Goal: Task Accomplishment & Management: Manage account settings

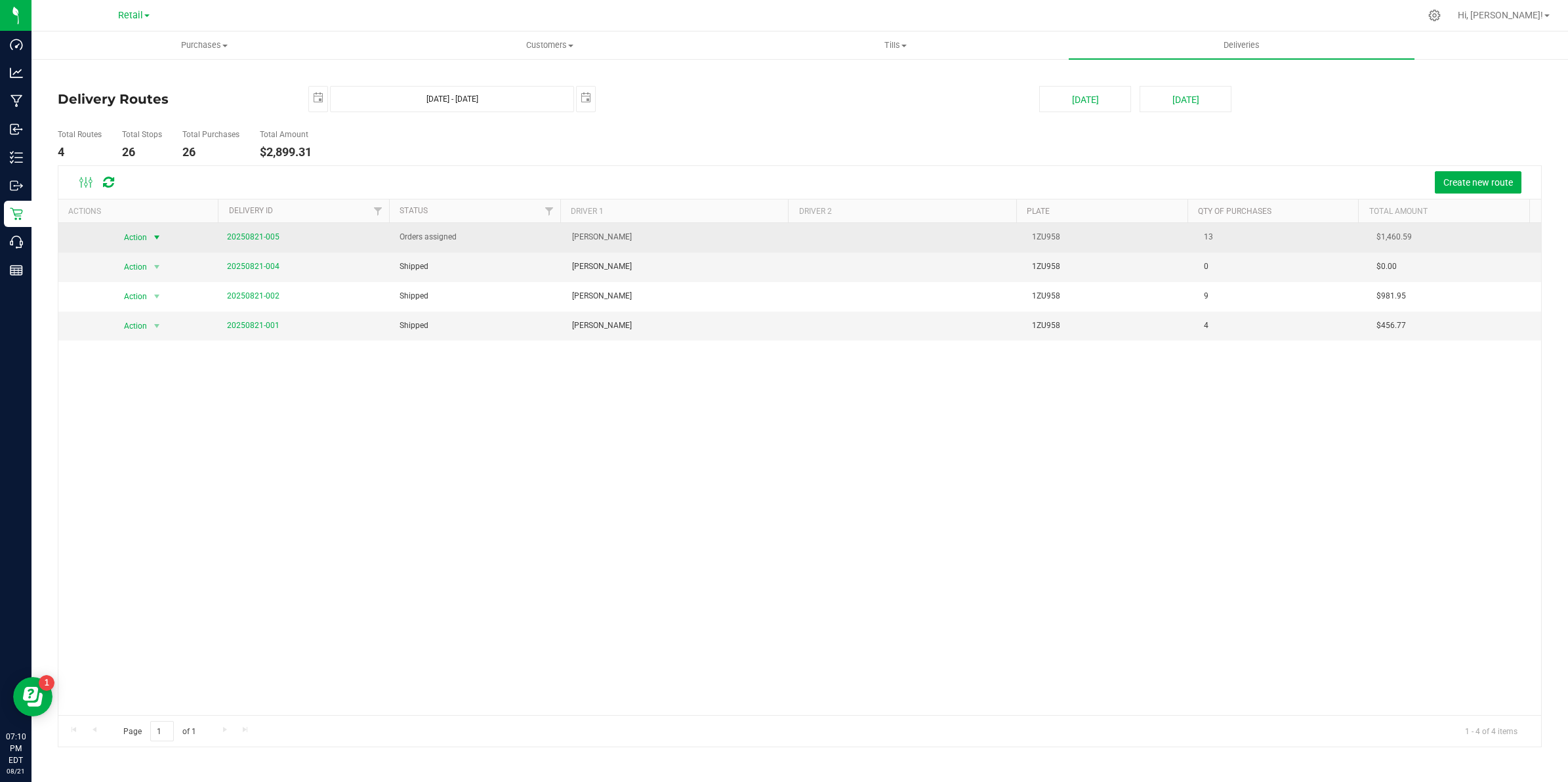
click at [146, 240] on span "Action" at bounding box center [130, 238] width 35 height 18
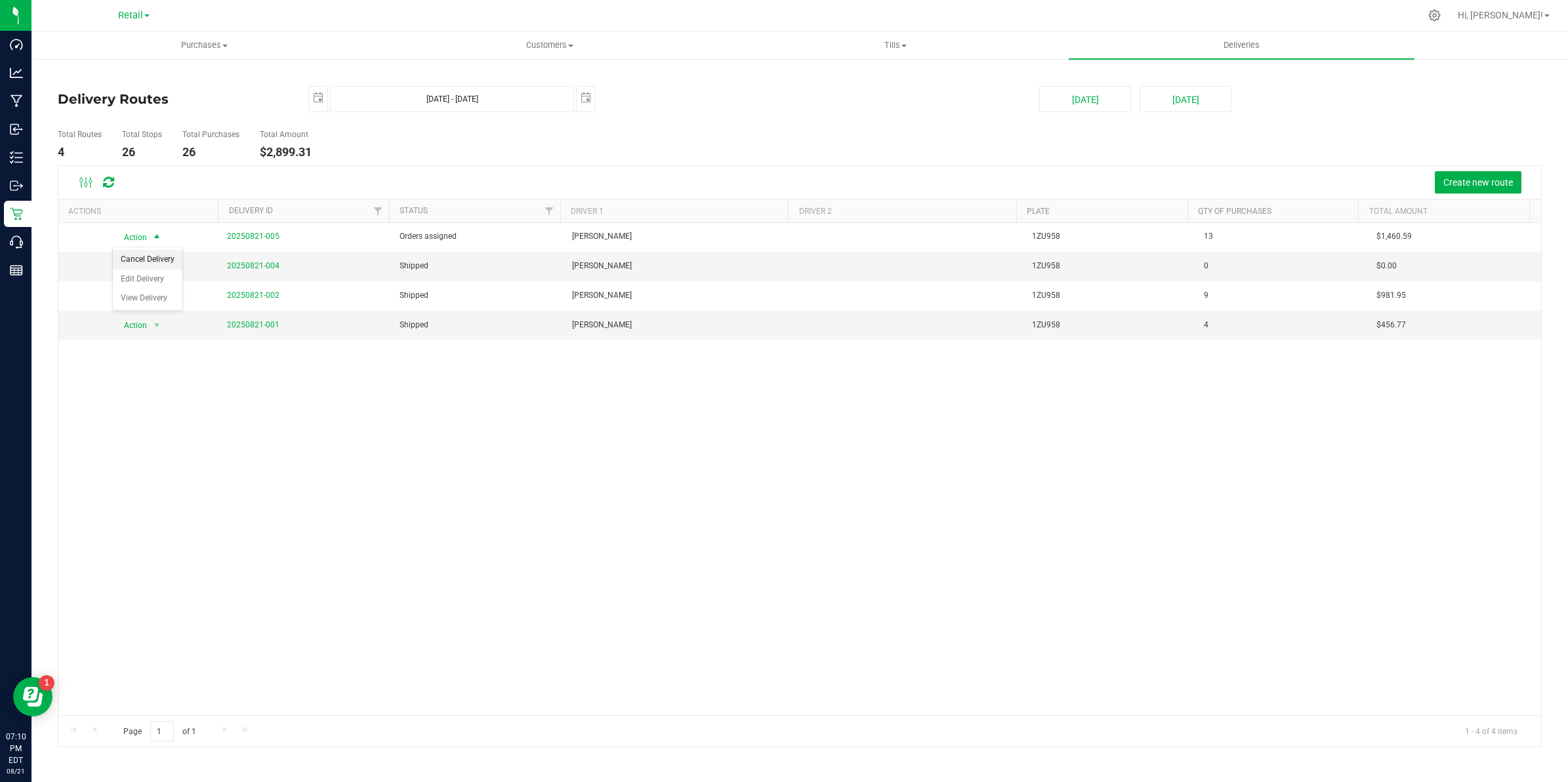
click at [145, 260] on li "Cancel Delivery" at bounding box center [147, 260] width 69 height 20
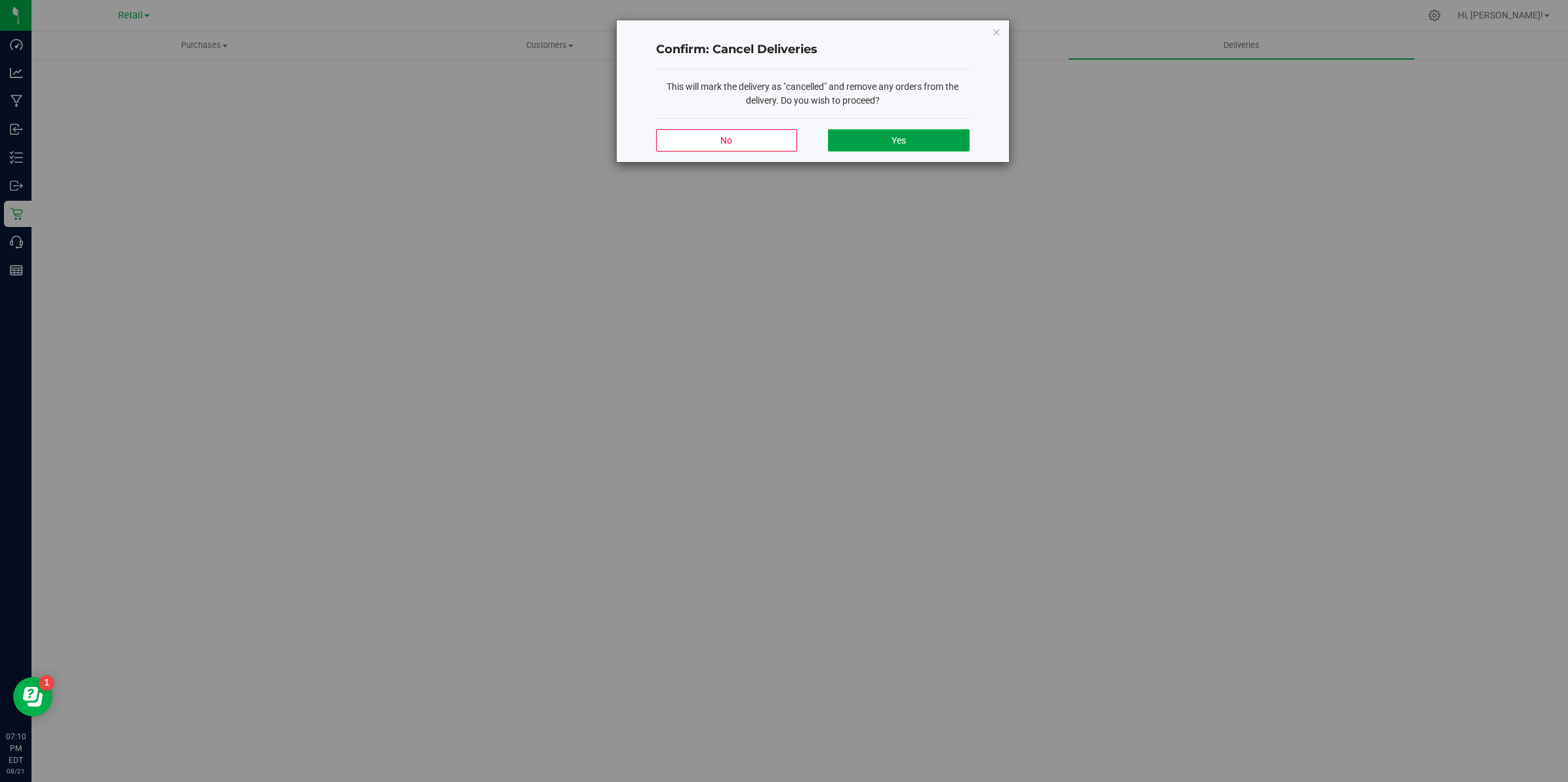
click at [919, 135] on button "Yes" at bounding box center [898, 140] width 141 height 22
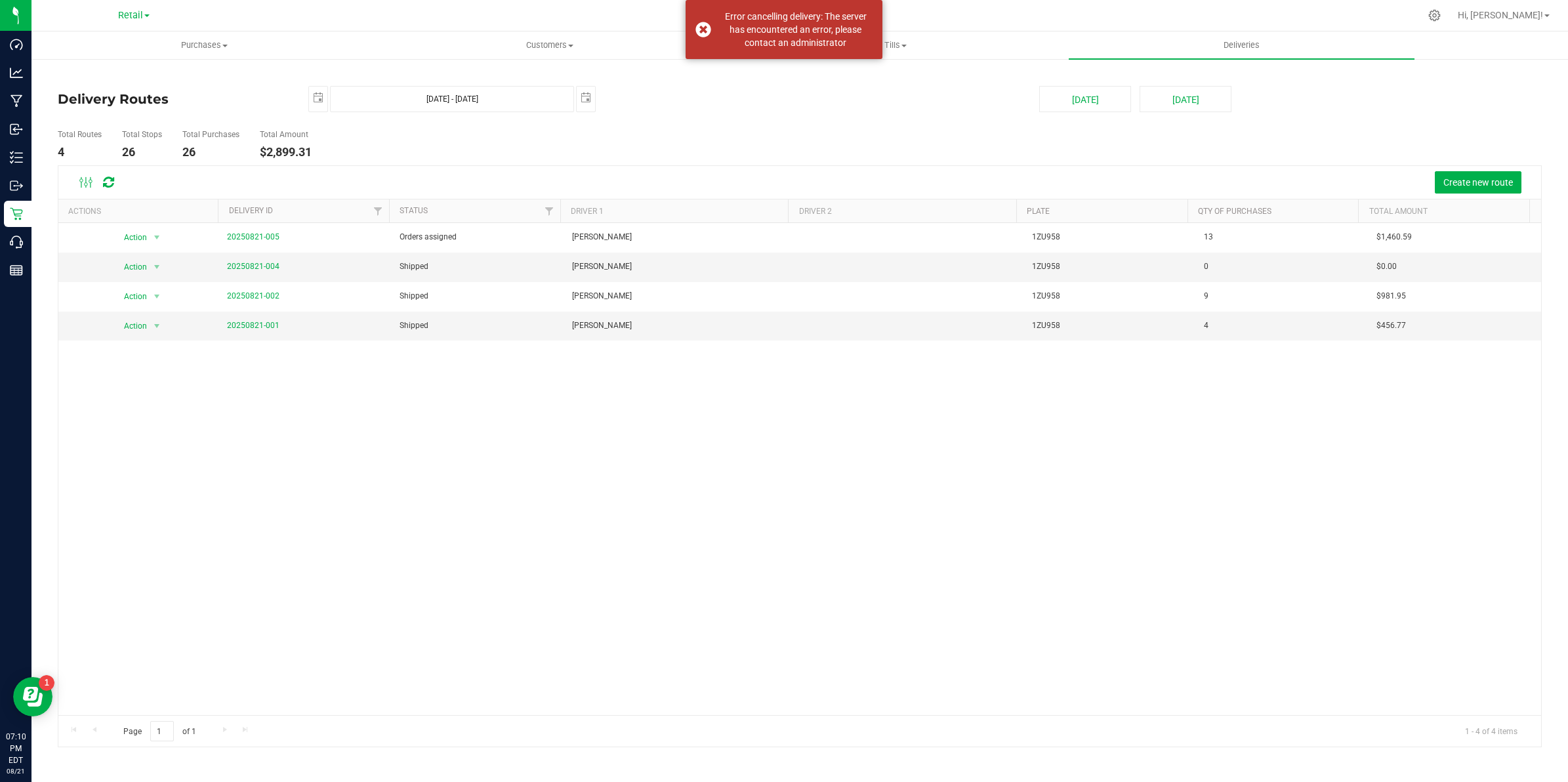
click at [849, 113] on deliveries-list "Delivery Routes [DATE] [DATE] - [DATE] [DATE] [DATE] [DATE] Total Routes 4 Tota…" at bounding box center [800, 416] width 1484 height 662
click at [591, 491] on div "Action Action Cancel Delivery Edit Delivery View Delivery 20250821-005 Orders a…" at bounding box center [800, 469] width 1483 height 492
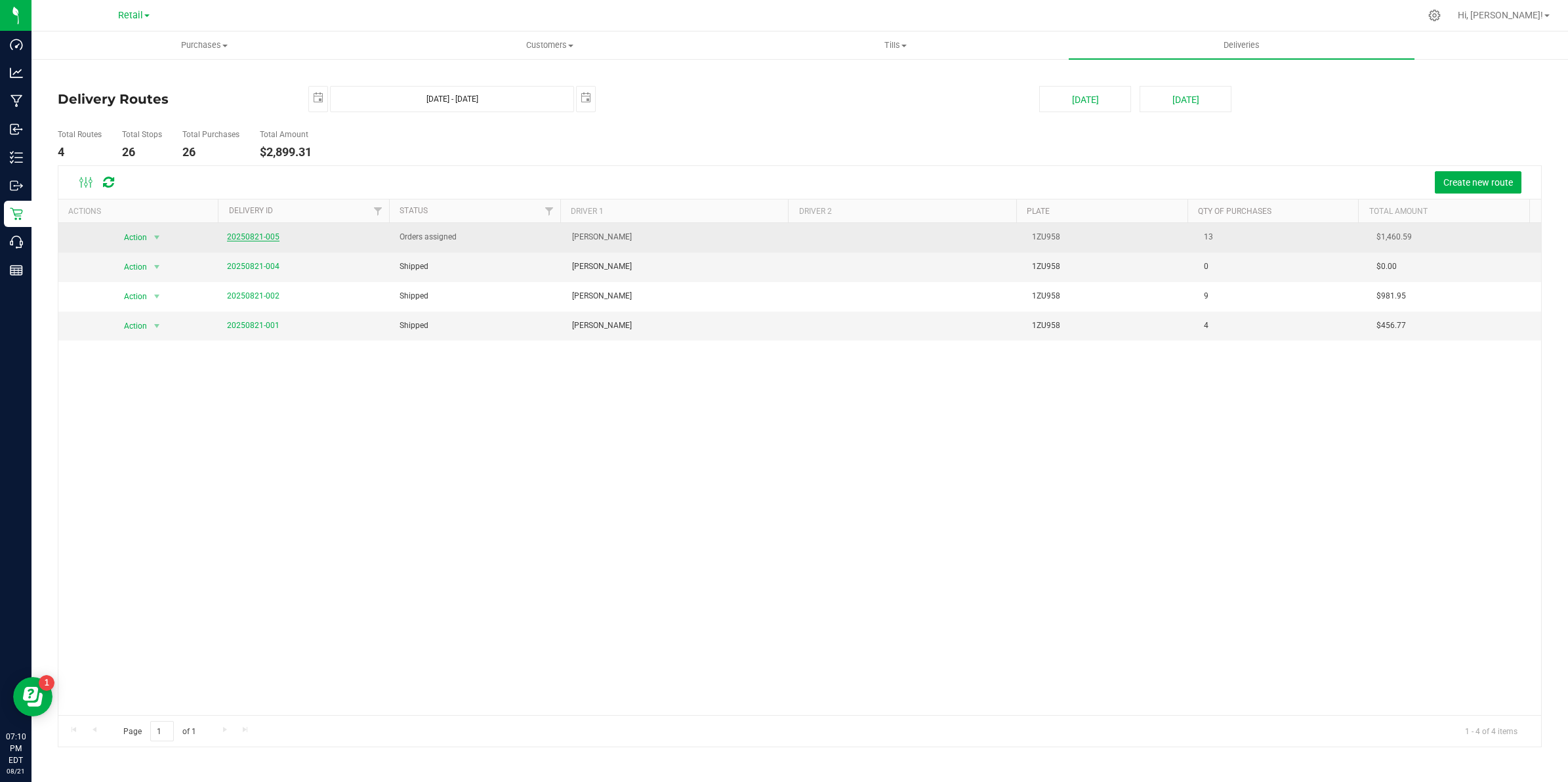
click at [271, 238] on link "20250821-005" at bounding box center [253, 236] width 52 height 9
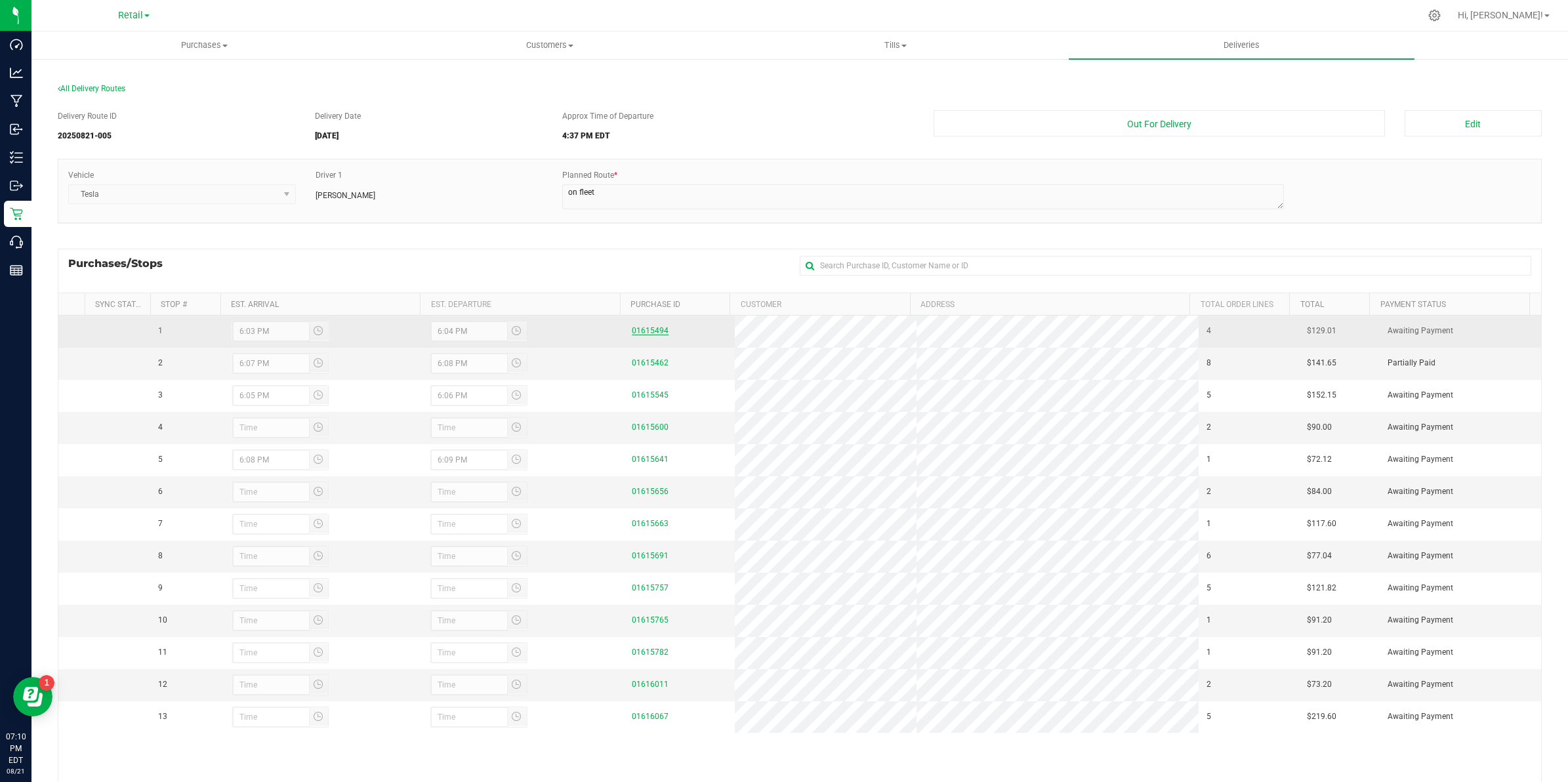
click at [657, 332] on link "01615494" at bounding box center [650, 330] width 37 height 9
click at [270, 335] on div "6:03 PM" at bounding box center [281, 331] width 99 height 21
click at [407, 330] on div "6:03 PM" at bounding box center [322, 331] width 200 height 21
click at [515, 329] on div "6:04 PM" at bounding box center [479, 331] width 97 height 21
click at [486, 332] on div "6:04 PM" at bounding box center [479, 331] width 97 height 21
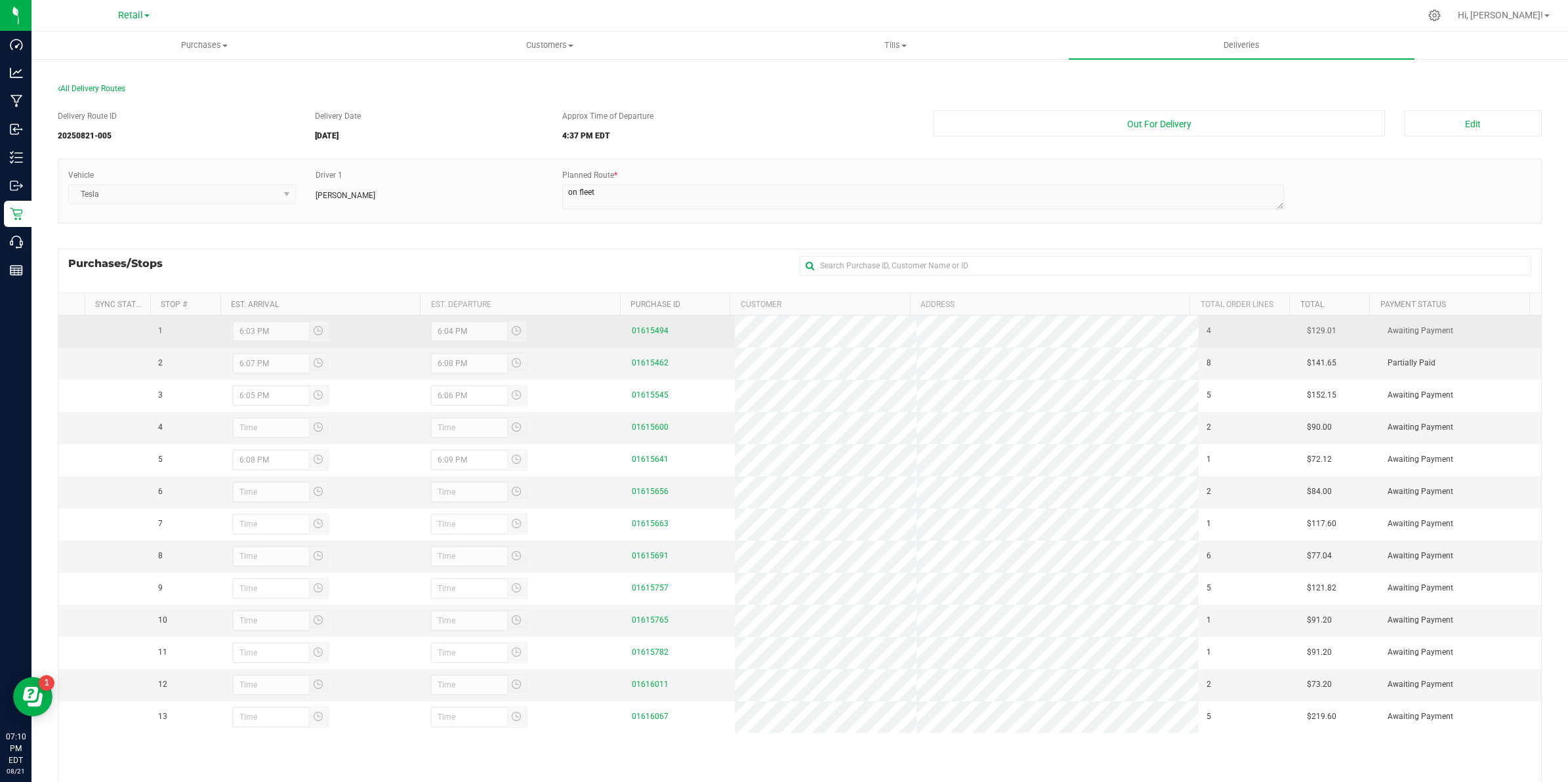
click at [465, 335] on div "6:04 PM" at bounding box center [479, 331] width 97 height 21
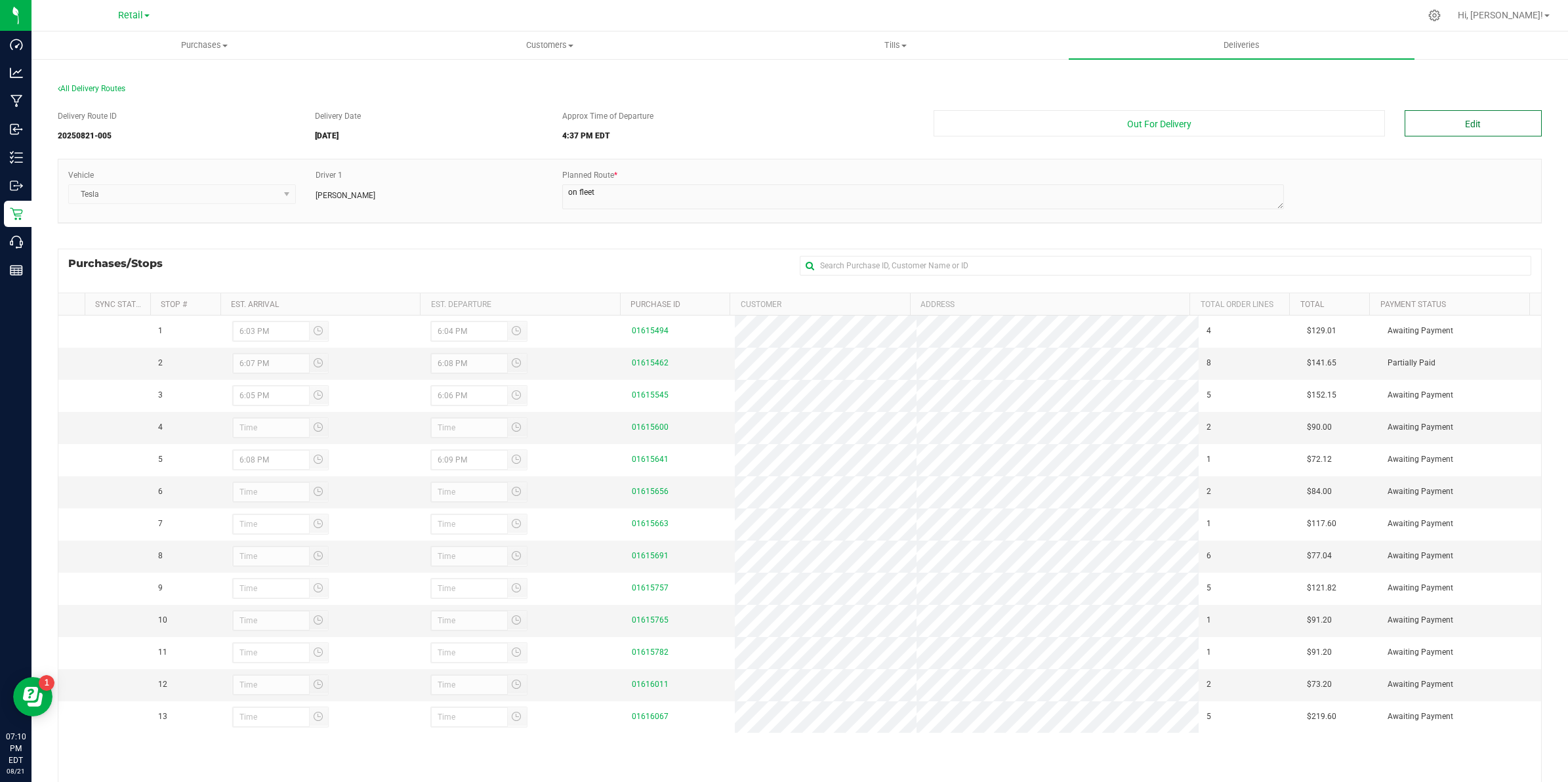
click at [1483, 115] on button "Edit" at bounding box center [1473, 123] width 137 height 26
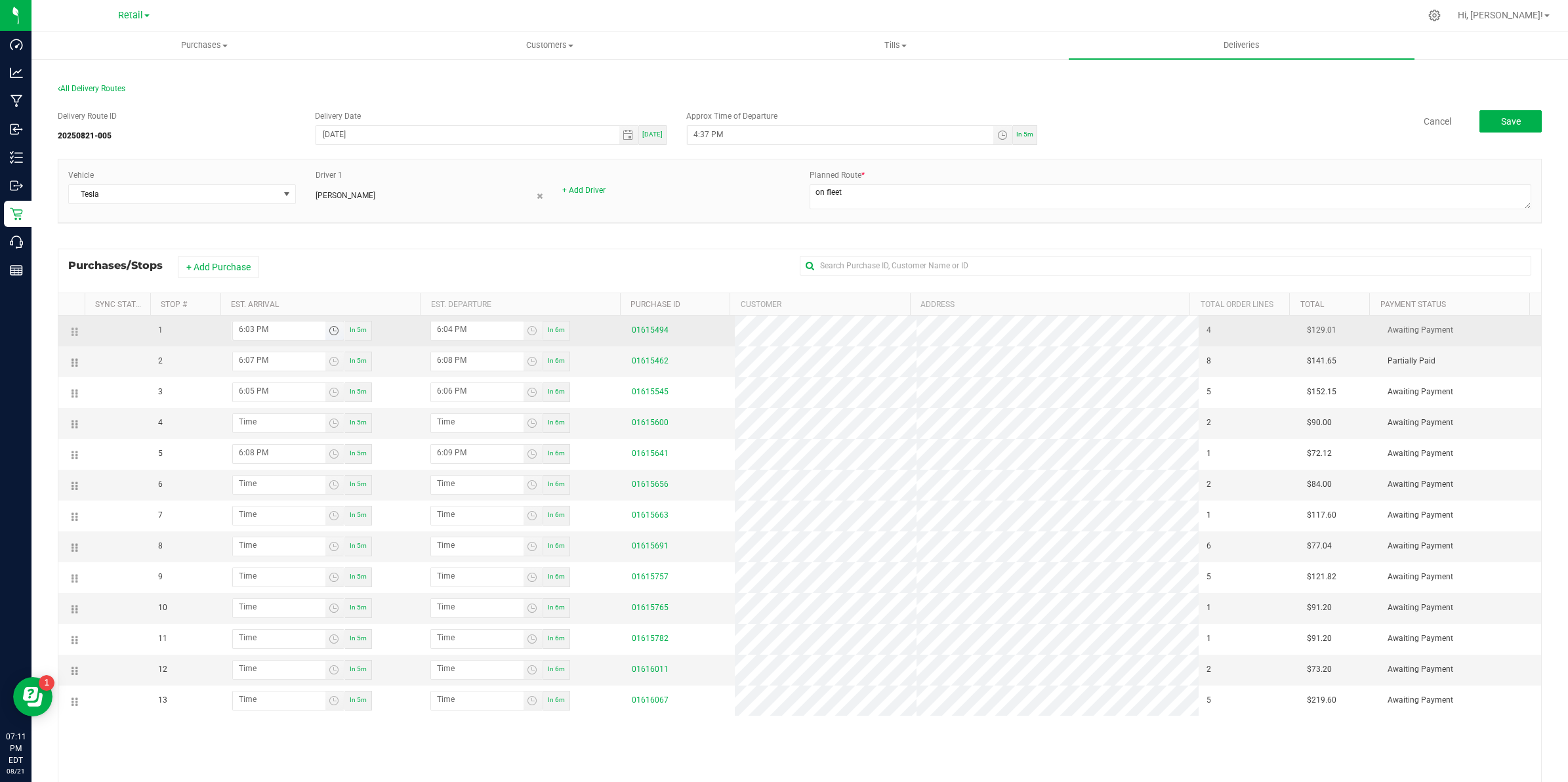
click at [273, 335] on input "6:03 PM" at bounding box center [278, 330] width 92 height 16
click at [242, 328] on input "6:03 PM" at bounding box center [278, 330] width 92 height 16
click at [456, 335] on input "6:04 PM" at bounding box center [477, 330] width 92 height 16
click at [437, 332] on input "6:04 PM" at bounding box center [477, 330] width 92 height 16
type input "12:03 PM"
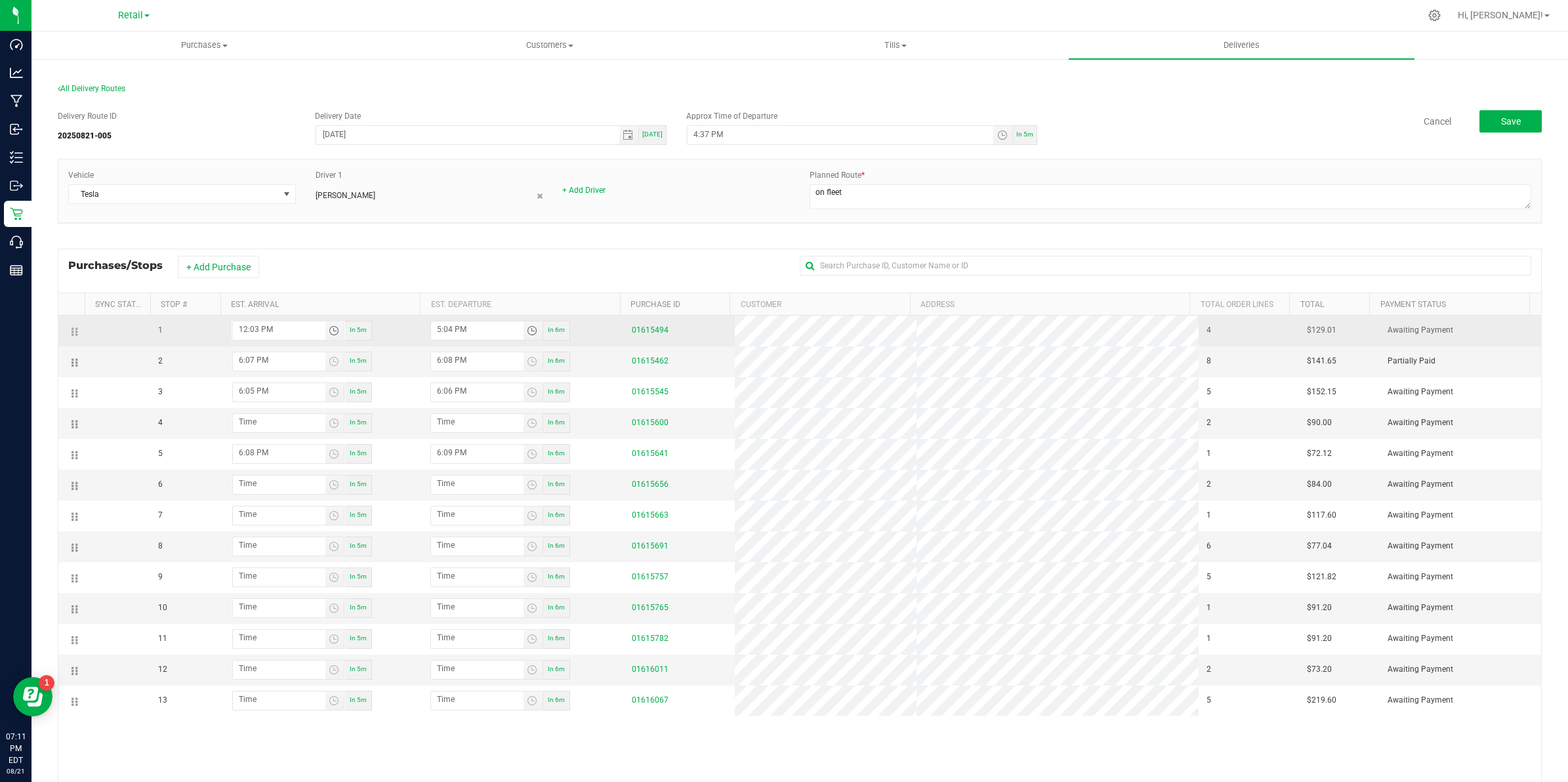
click at [332, 328] on span "Toggle time list" at bounding box center [334, 330] width 11 height 11
type input "5:04 PM"
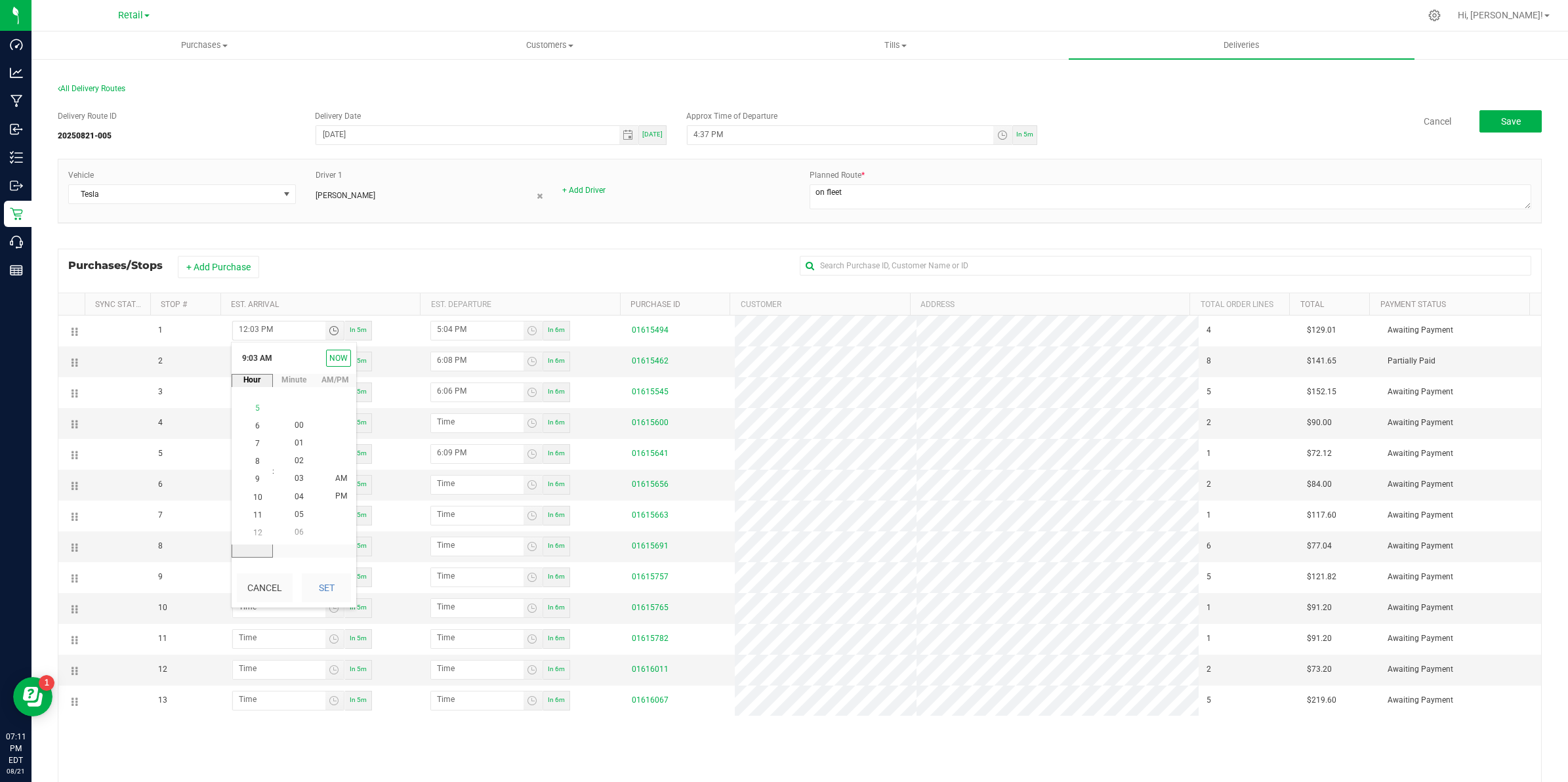
click at [256, 411] on span "5" at bounding box center [258, 407] width 5 height 9
click at [297, 422] on span "00" at bounding box center [299, 424] width 9 height 9
click at [336, 500] on span "PM" at bounding box center [341, 496] width 11 height 9
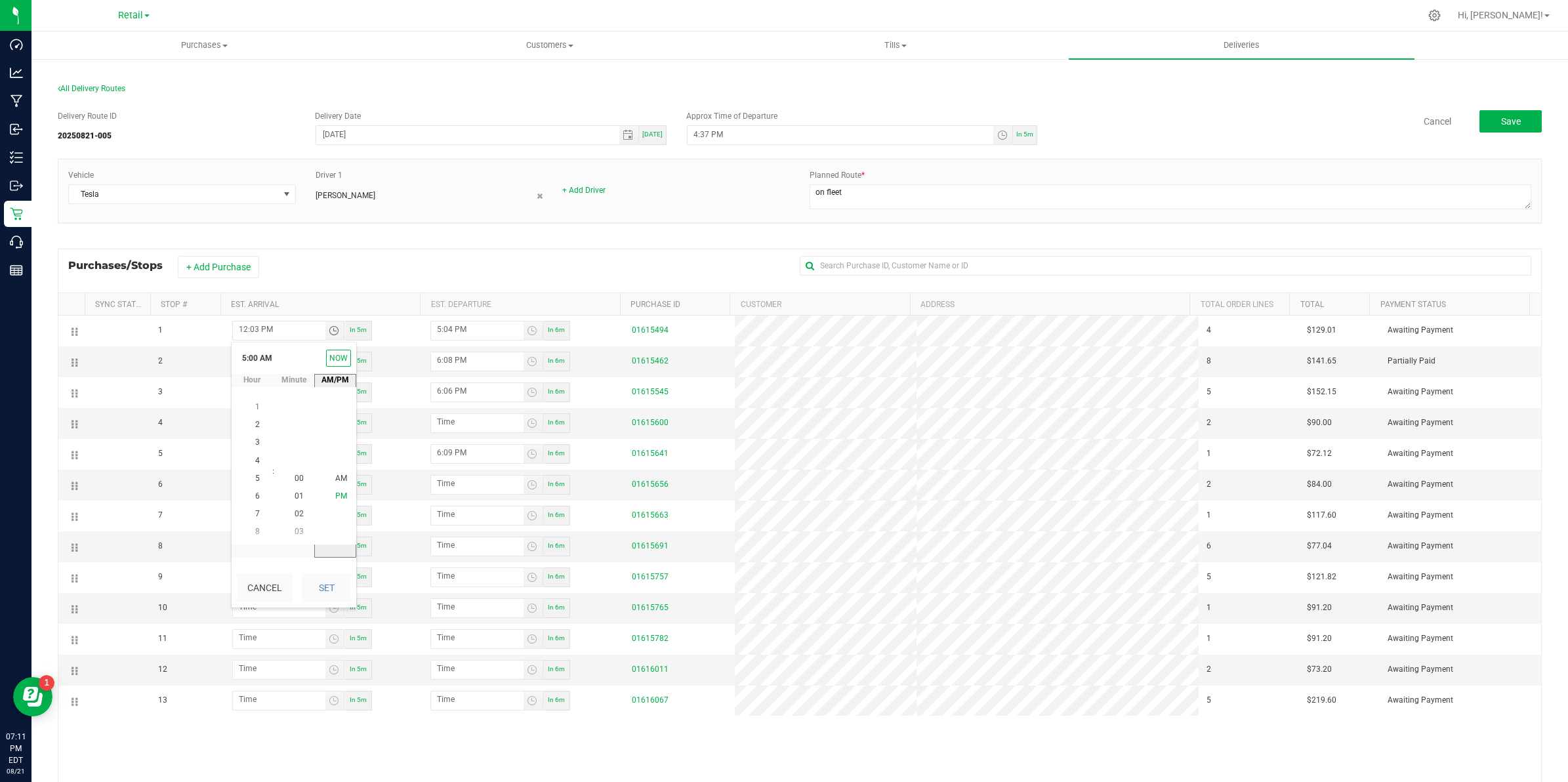
scroll to position [18, 0]
click at [332, 585] on button "Set" at bounding box center [327, 587] width 49 height 29
type input "5:00 PM"
click at [312, 365] on input "6:07 PM" at bounding box center [278, 360] width 92 height 16
click at [233, 362] on input "6:07 PM" at bounding box center [278, 360] width 92 height 16
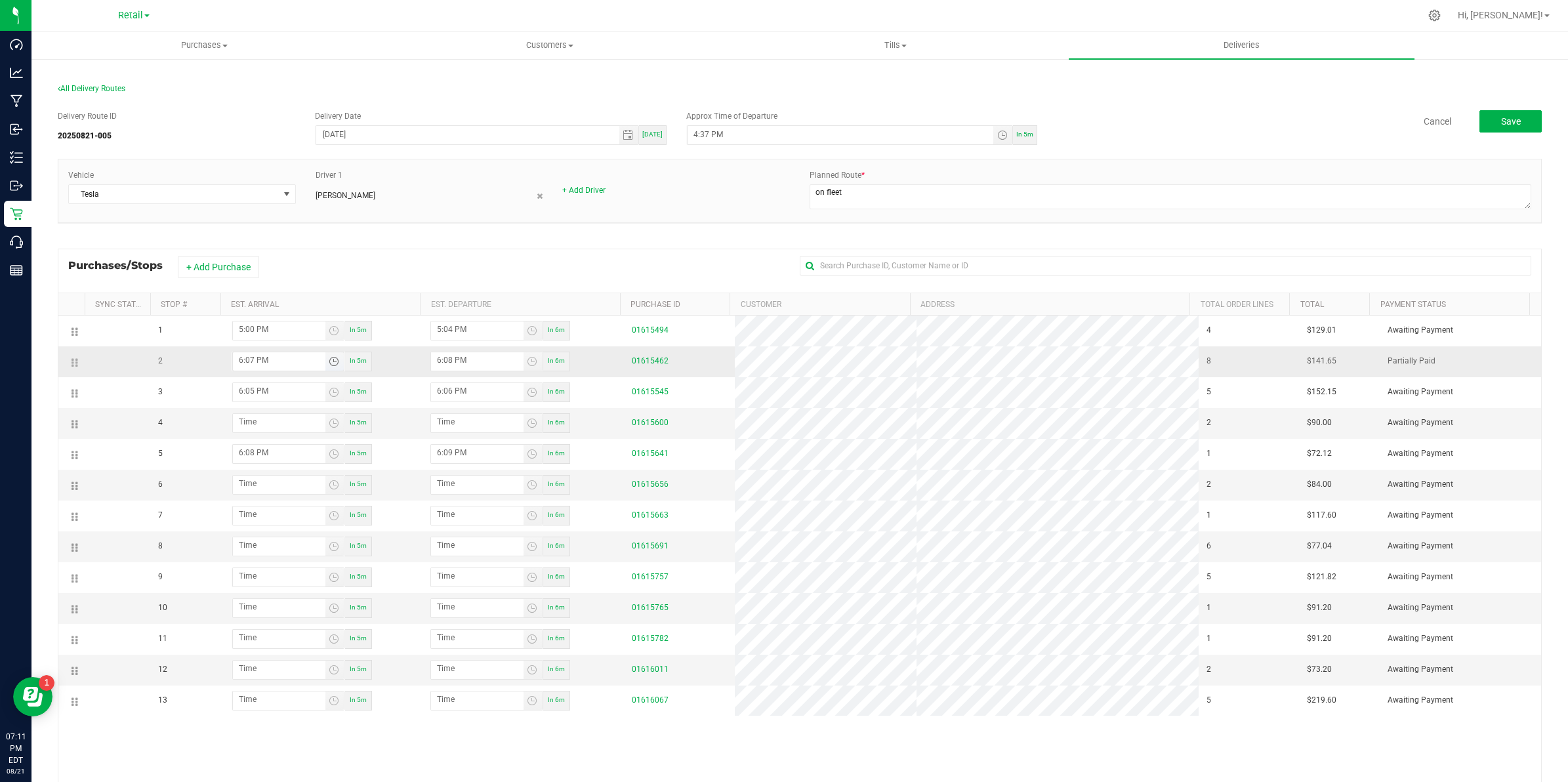
click at [241, 368] on input "6:07 PM" at bounding box center [278, 360] width 92 height 16
click at [274, 362] on input "6:07 PM" at bounding box center [278, 360] width 92 height 16
click at [332, 362] on span "Toggle time list" at bounding box center [334, 361] width 11 height 11
click at [256, 490] on span "5" at bounding box center [258, 492] width 5 height 9
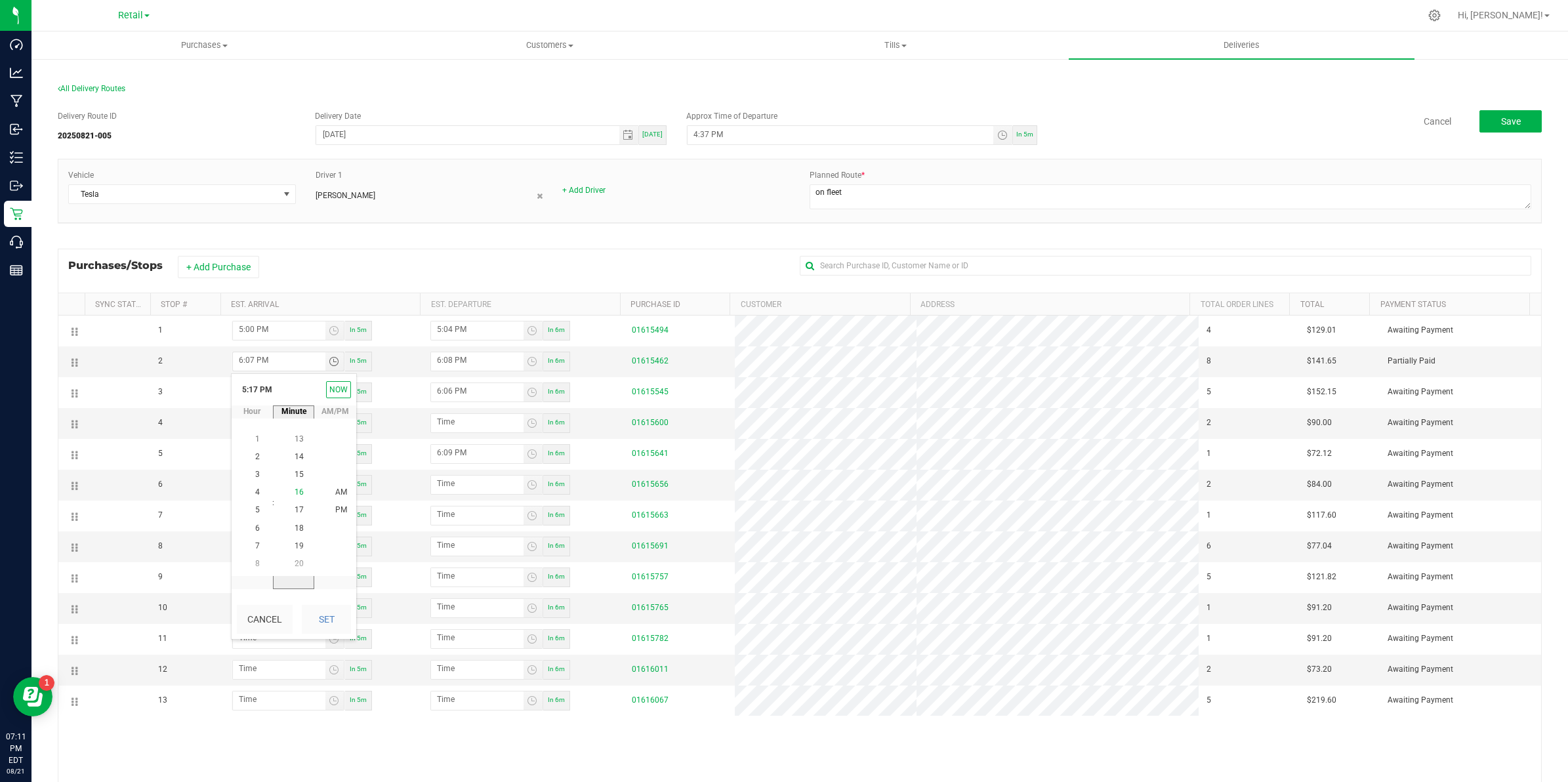
click at [295, 493] on span "16" at bounding box center [299, 492] width 9 height 9
click at [336, 509] on span "PM" at bounding box center [341, 509] width 11 height 9
click at [329, 612] on button "Set" at bounding box center [327, 619] width 49 height 29
type input "5:16 PM"
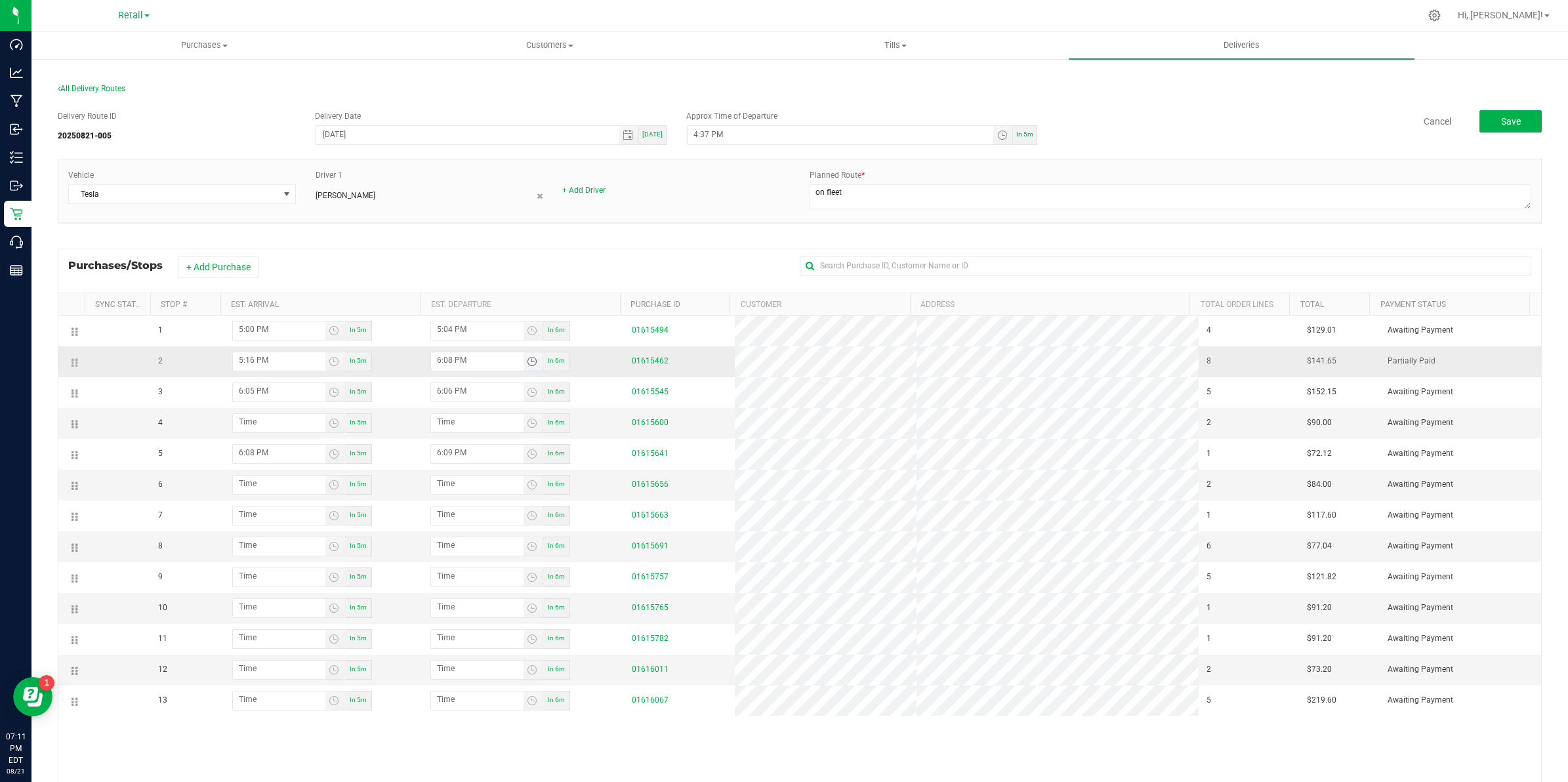
click at [435, 362] on input "6:08 PM" at bounding box center [477, 360] width 92 height 16
click at [529, 361] on span "Toggle time list" at bounding box center [532, 361] width 11 height 11
click at [450, 492] on span "5" at bounding box center [452, 492] width 5 height 9
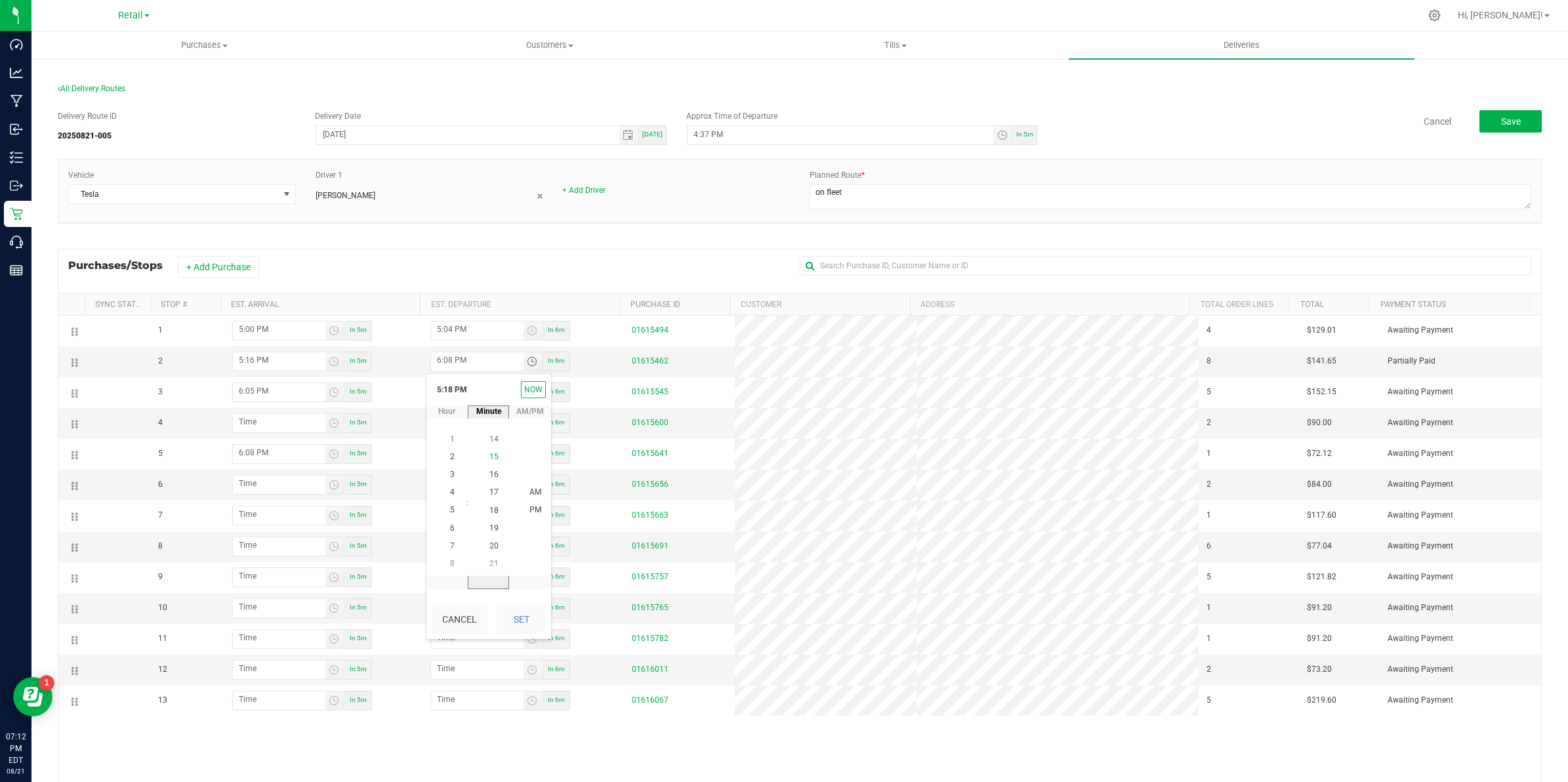
click at [491, 460] on span "15" at bounding box center [493, 456] width 9 height 9
click at [437, 362] on input "6:08 PM" at bounding box center [477, 360] width 92 height 16
click at [489, 512] on span "15" at bounding box center [493, 509] width 9 height 9
click at [489, 539] on li "17" at bounding box center [494, 546] width 32 height 18
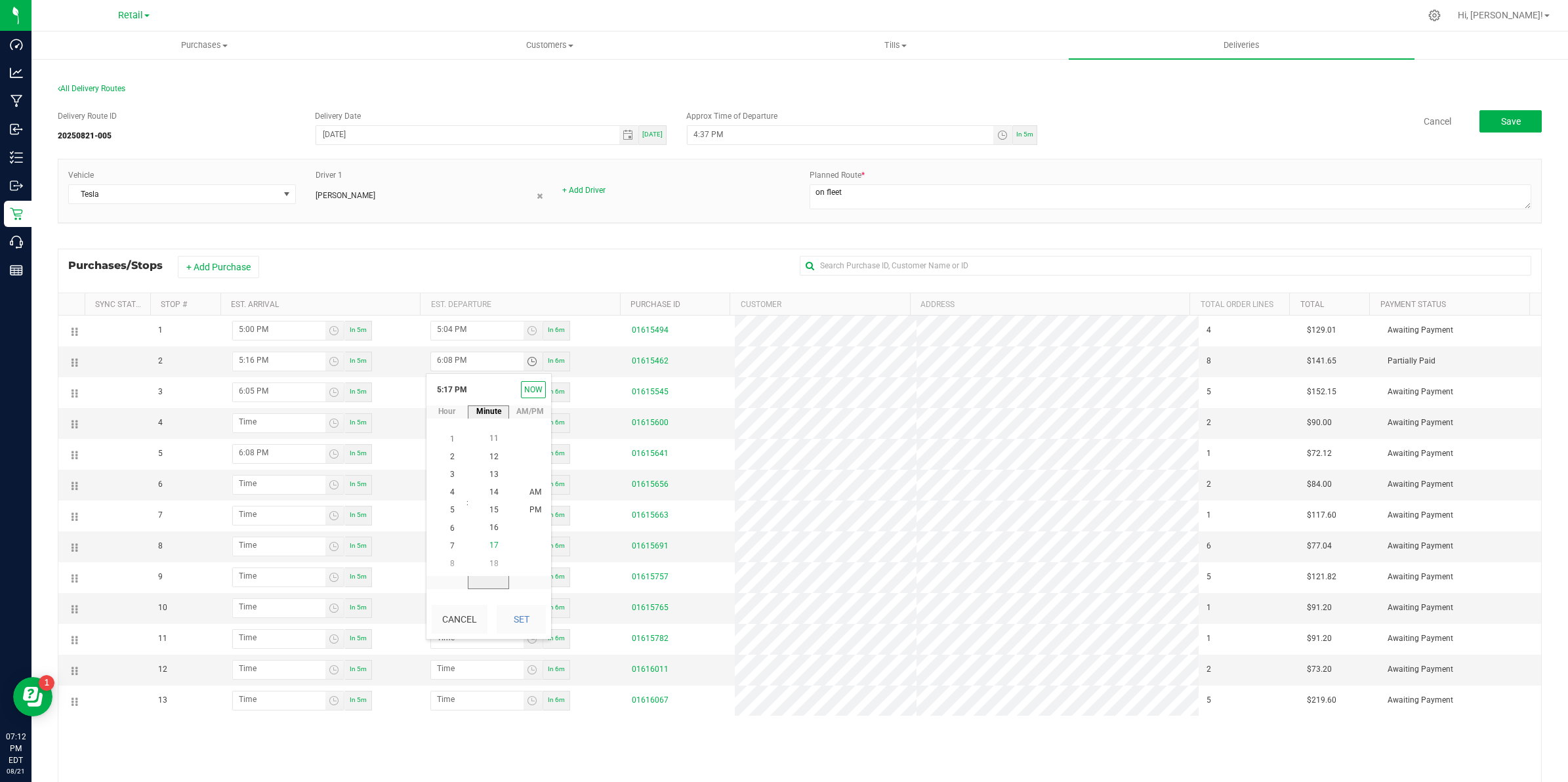
scroll to position [302, 0]
click at [491, 562] on span "20" at bounding box center [493, 562] width 9 height 9
click at [529, 509] on span "PM" at bounding box center [535, 509] width 11 height 9
click at [519, 624] on button "Set" at bounding box center [521, 619] width 49 height 29
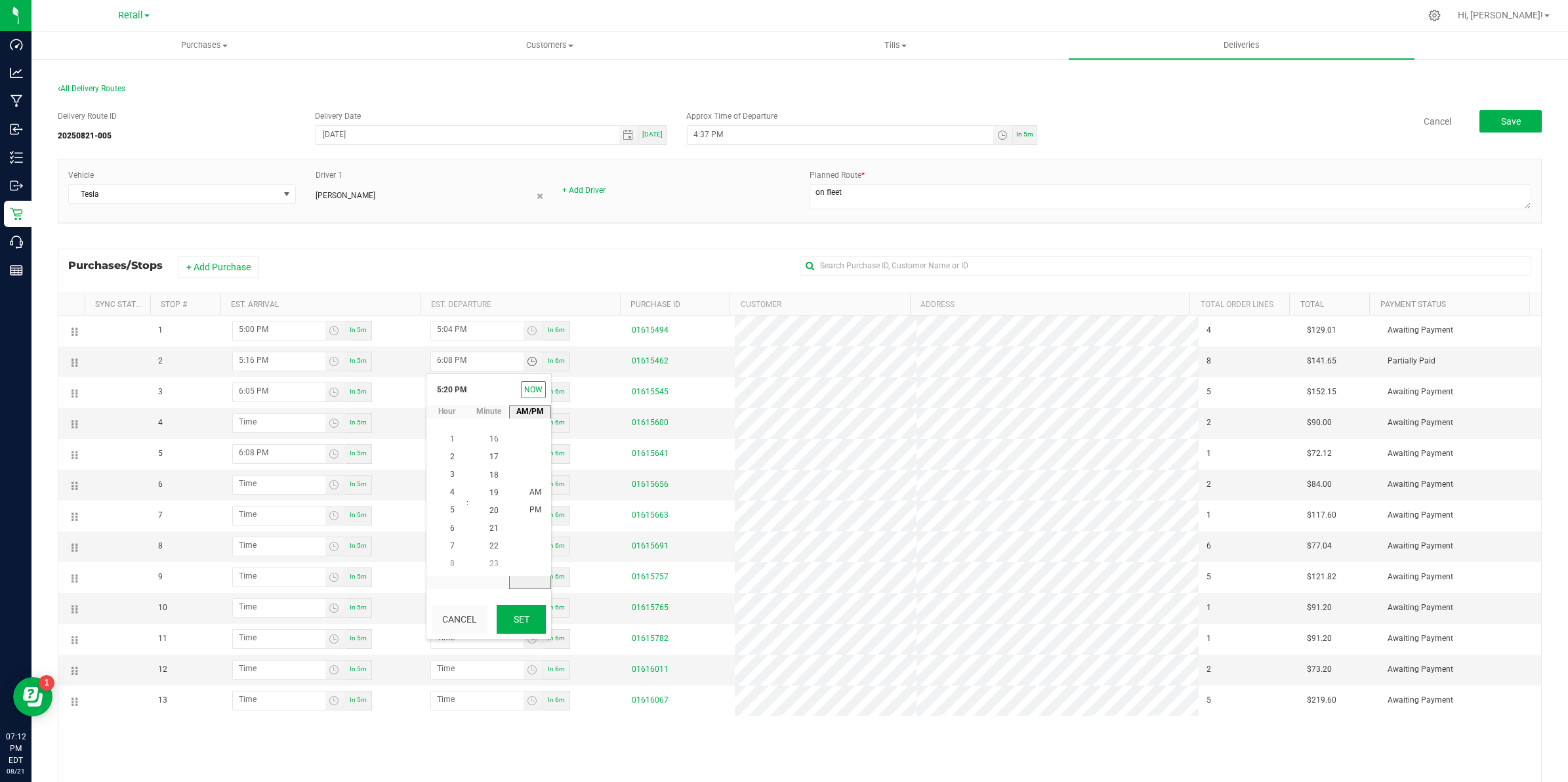
type input "5:20 PM"
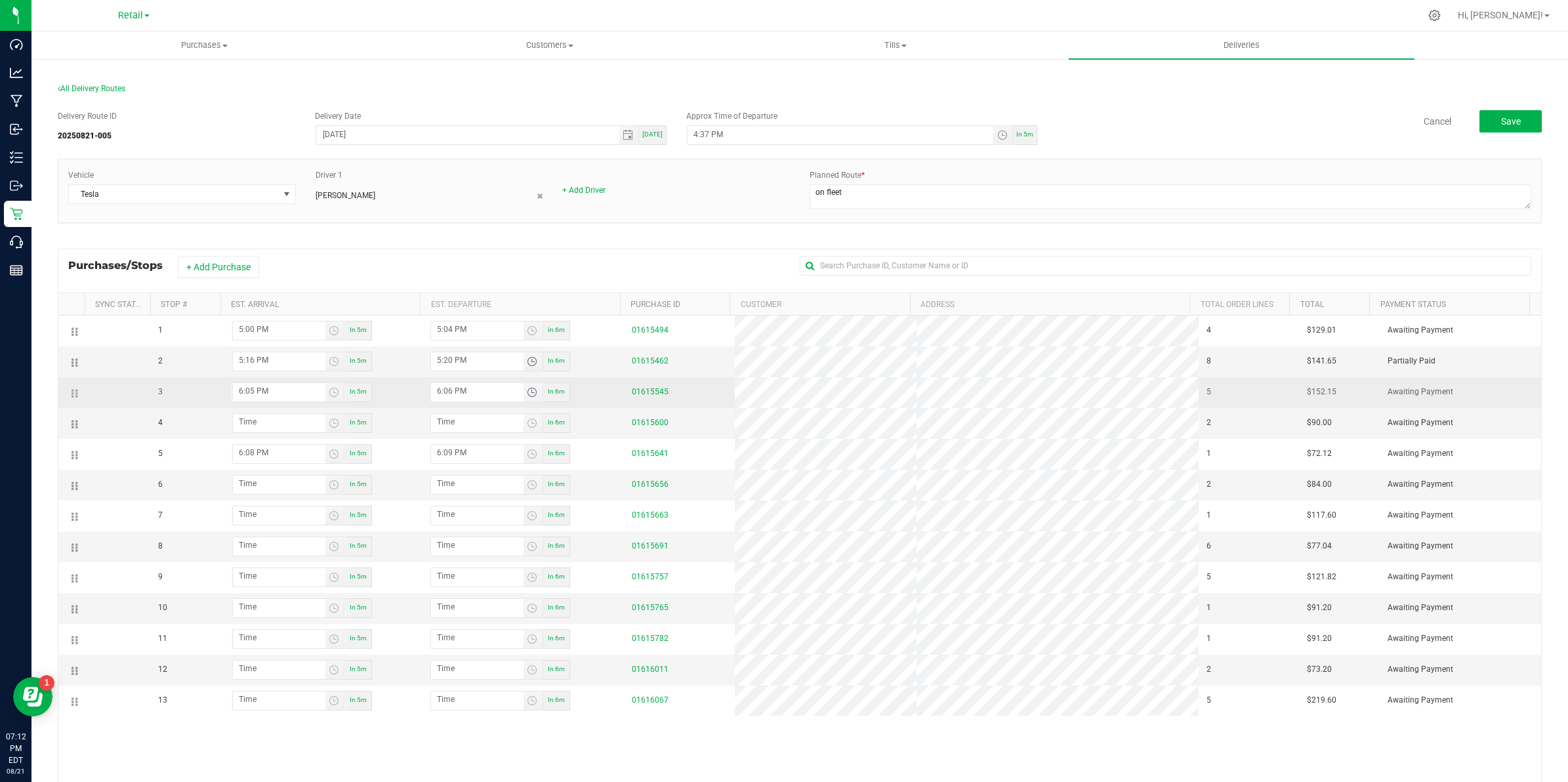
click at [530, 391] on span "Toggle time list" at bounding box center [532, 392] width 11 height 11
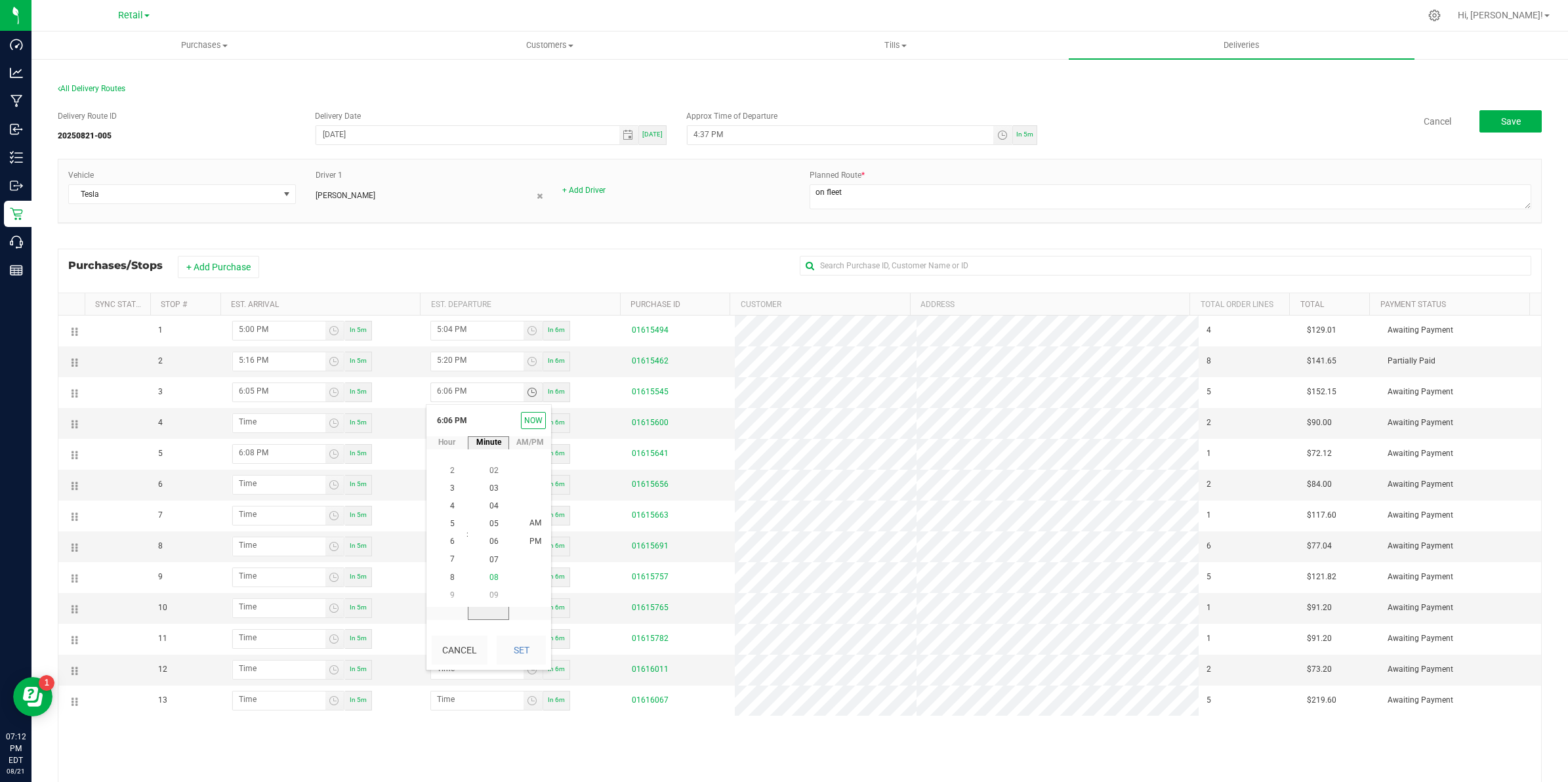
click at [489, 572] on span "08" at bounding box center [493, 576] width 9 height 9
click at [510, 642] on button "Set" at bounding box center [521, 649] width 49 height 29
type input "6:08 PM"
click at [335, 422] on span "Toggle time list" at bounding box center [334, 423] width 11 height 11
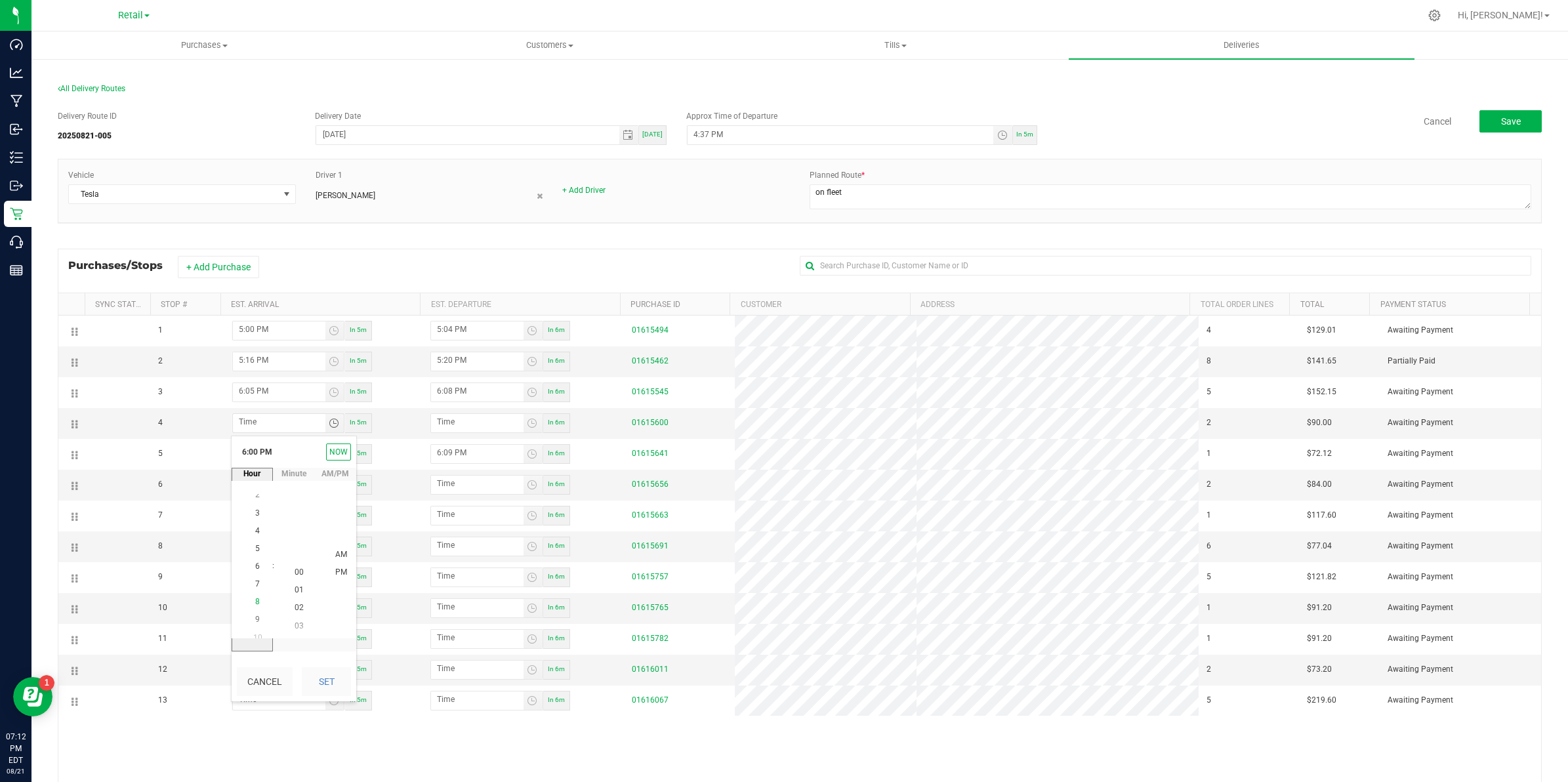
scroll to position [320, 0]
click at [256, 571] on span "6" at bounding box center [258, 572] width 5 height 9
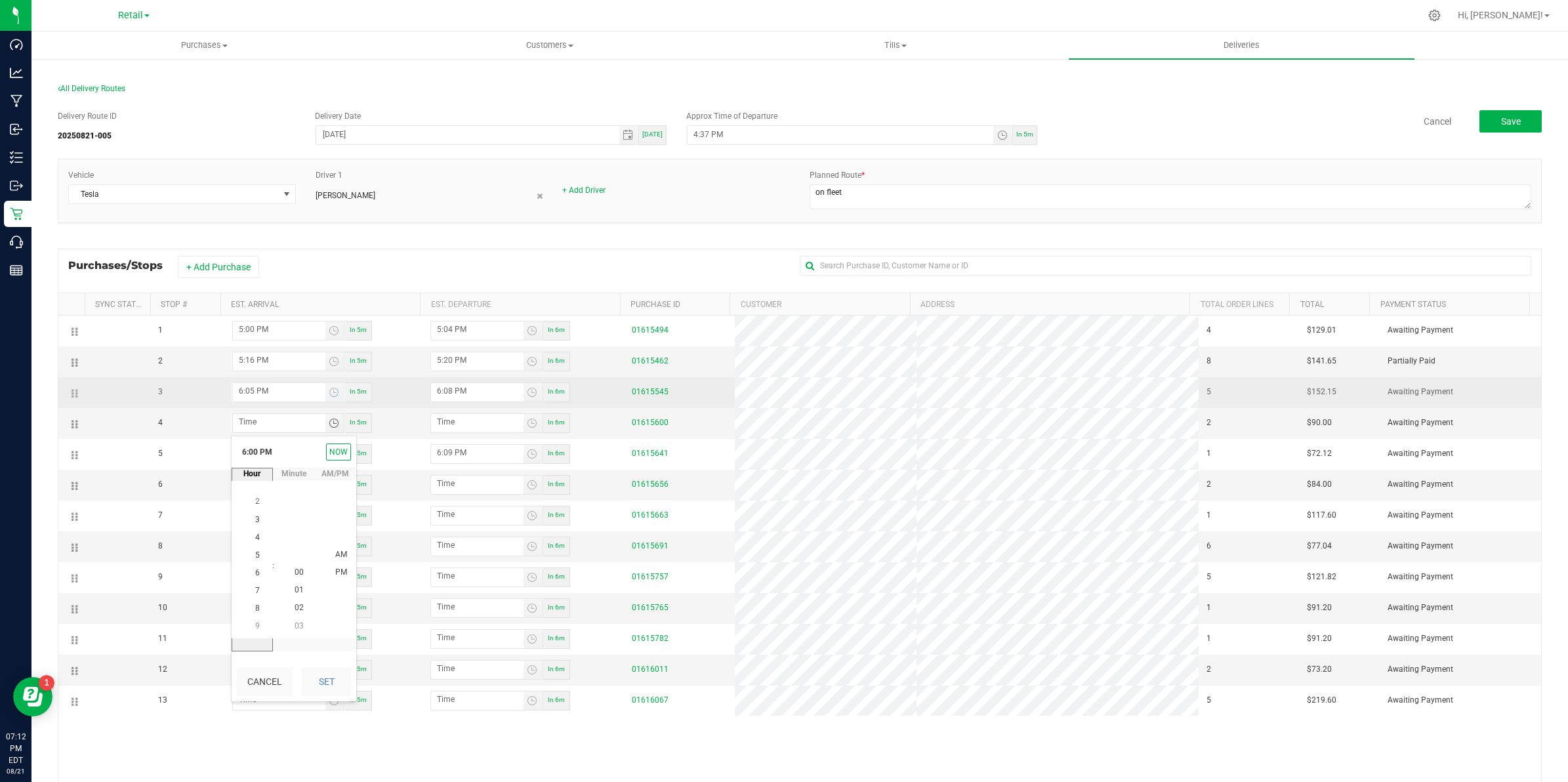
click at [299, 390] on input "6:05 PM" at bounding box center [278, 391] width 92 height 16
click at [339, 392] on span "Toggle time list" at bounding box center [334, 392] width 11 height 11
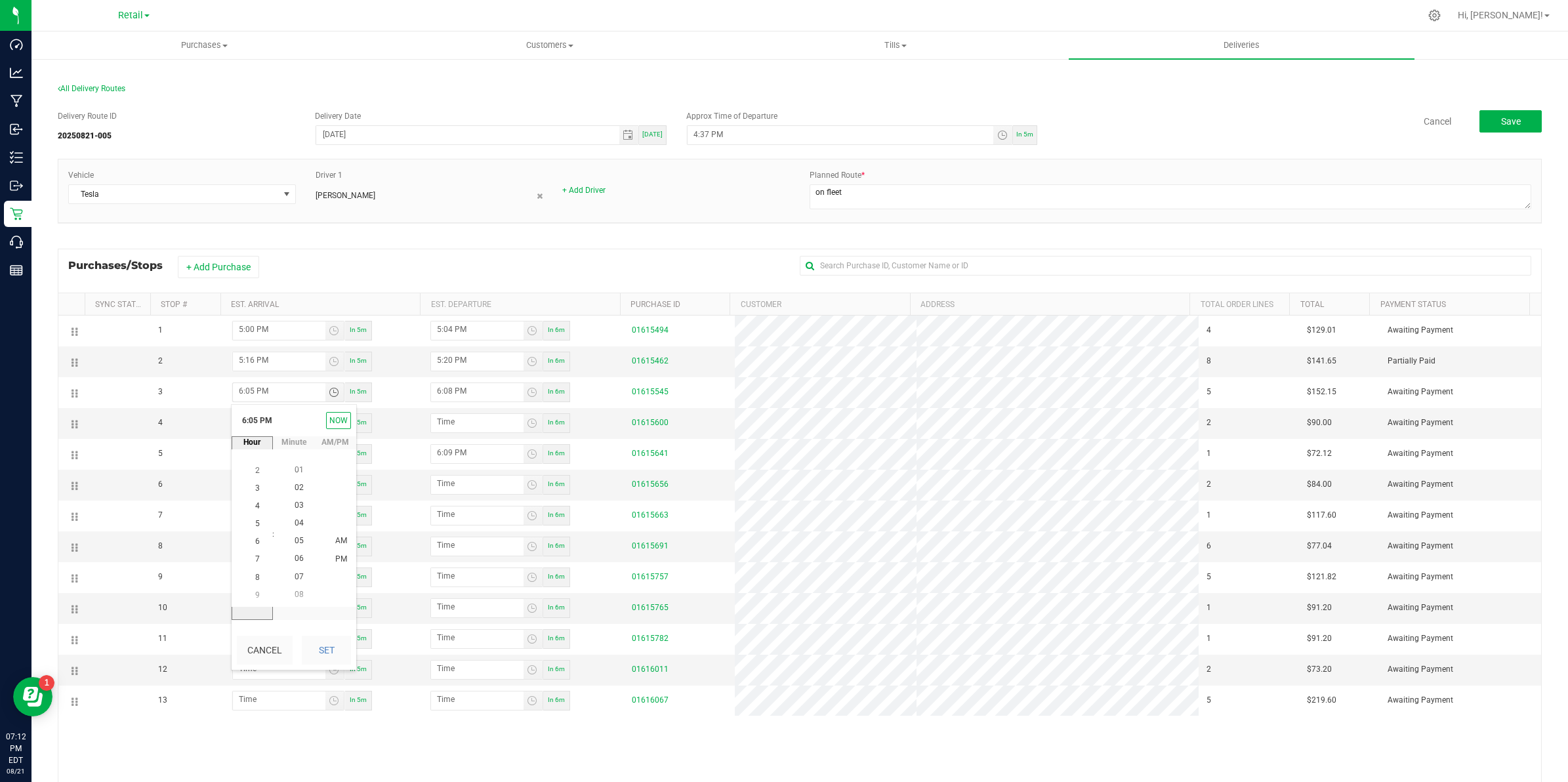
scroll to position [18, 0]
click at [254, 522] on li "5" at bounding box center [257, 524] width 32 height 18
click at [295, 540] on span "40" at bounding box center [299, 541] width 9 height 9
click at [336, 541] on span "PM" at bounding box center [341, 540] width 11 height 9
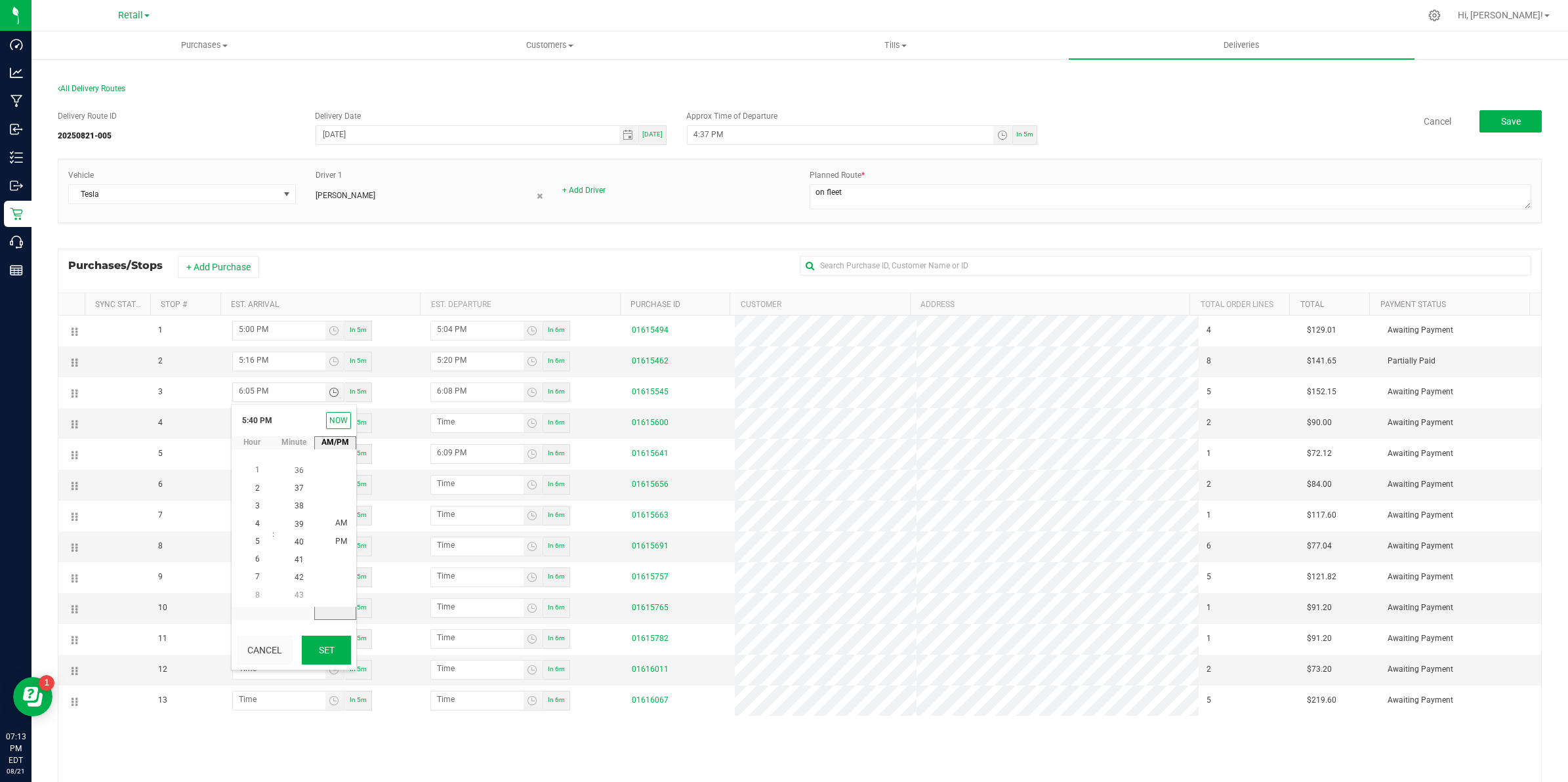
click at [326, 653] on button "Set" at bounding box center [327, 649] width 49 height 29
type input "5:40 PM"
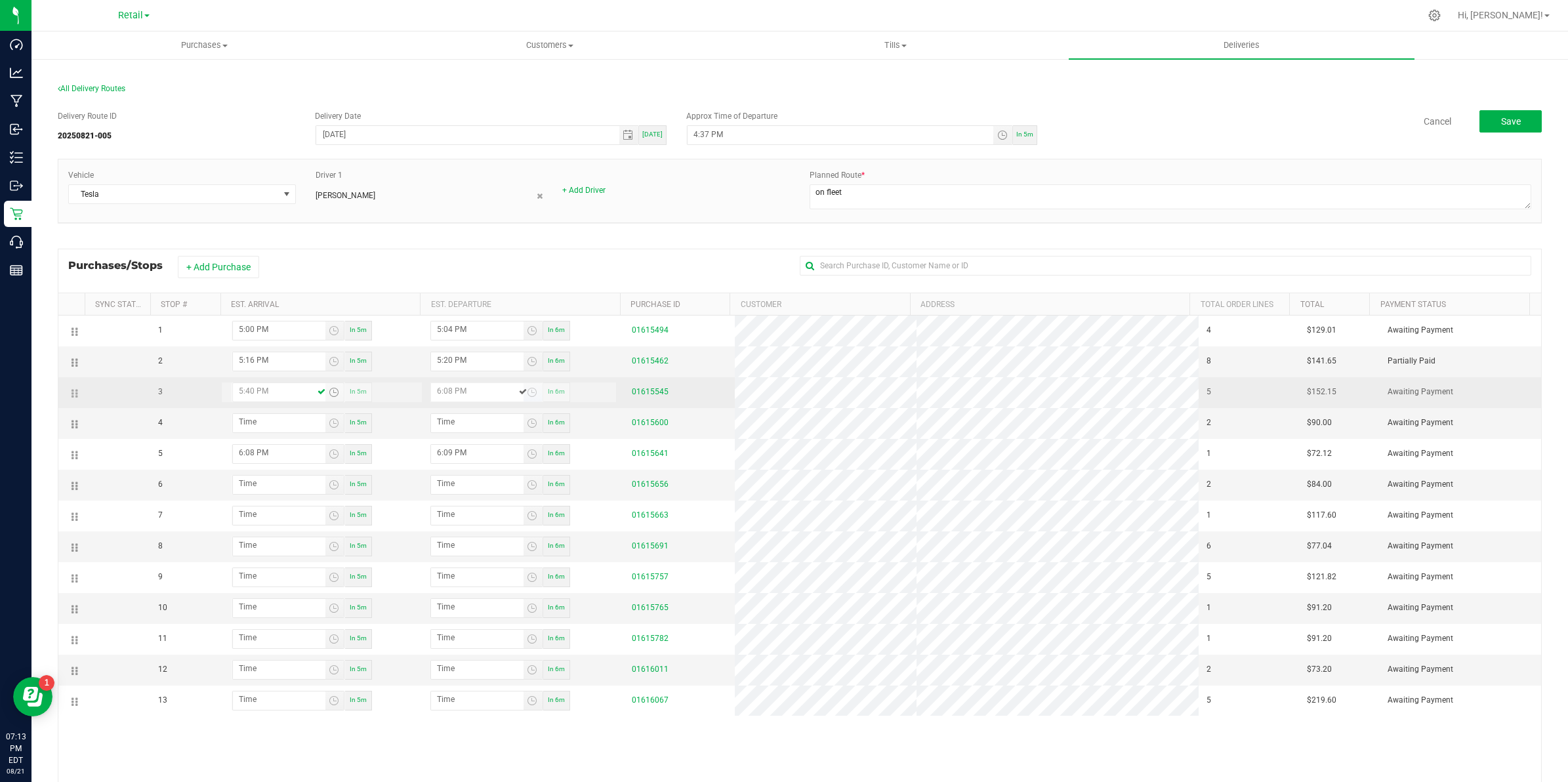
click at [476, 395] on input "6:08 PM" at bounding box center [477, 391] width 92 height 16
click at [529, 394] on span "Toggle time list" at bounding box center [532, 392] width 11 height 11
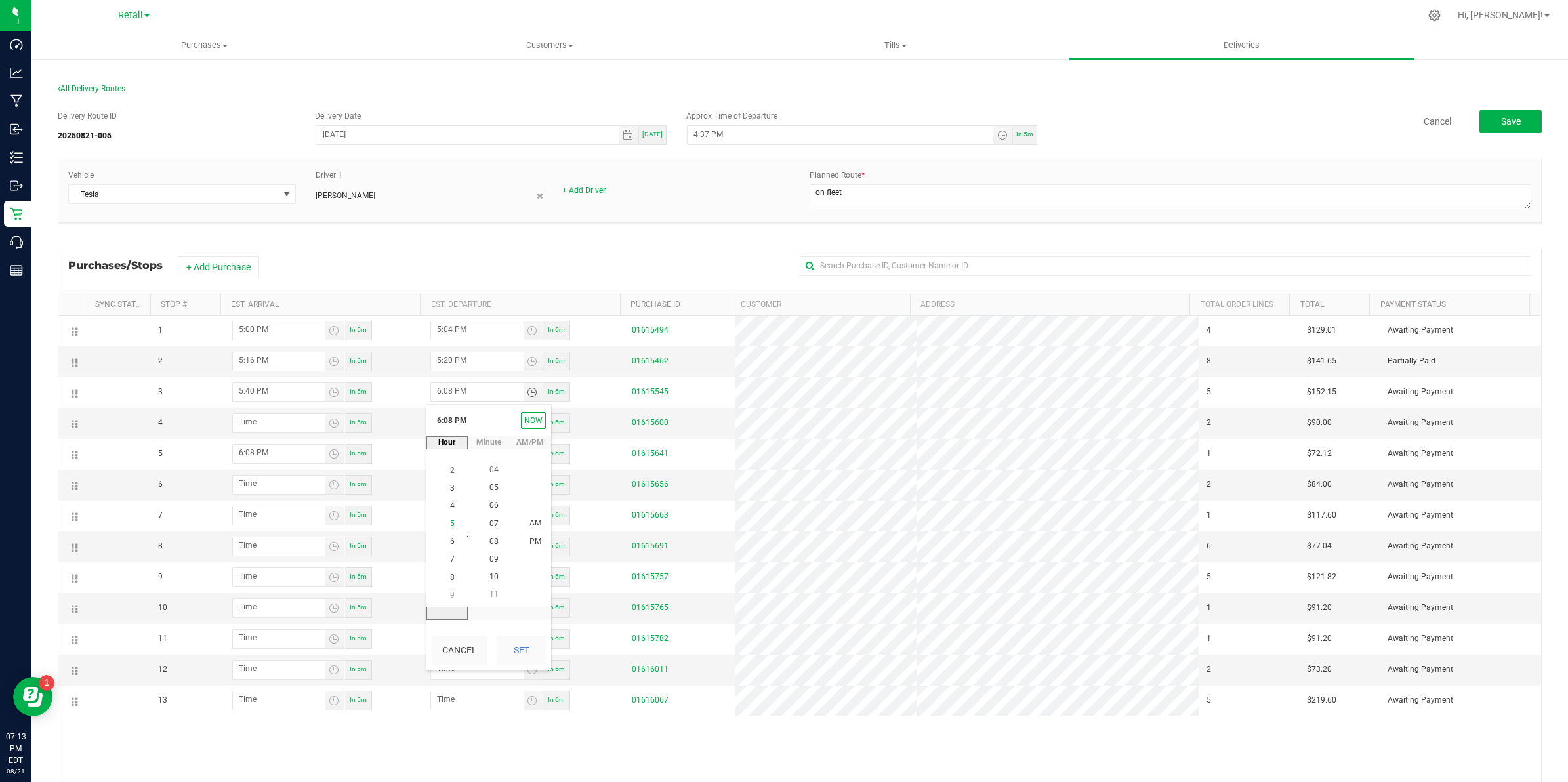
click at [448, 529] on li "5" at bounding box center [452, 524] width 32 height 18
click at [450, 555] on span "6" at bounding box center [452, 559] width 5 height 9
click at [489, 541] on span "00" at bounding box center [493, 540] width 9 height 9
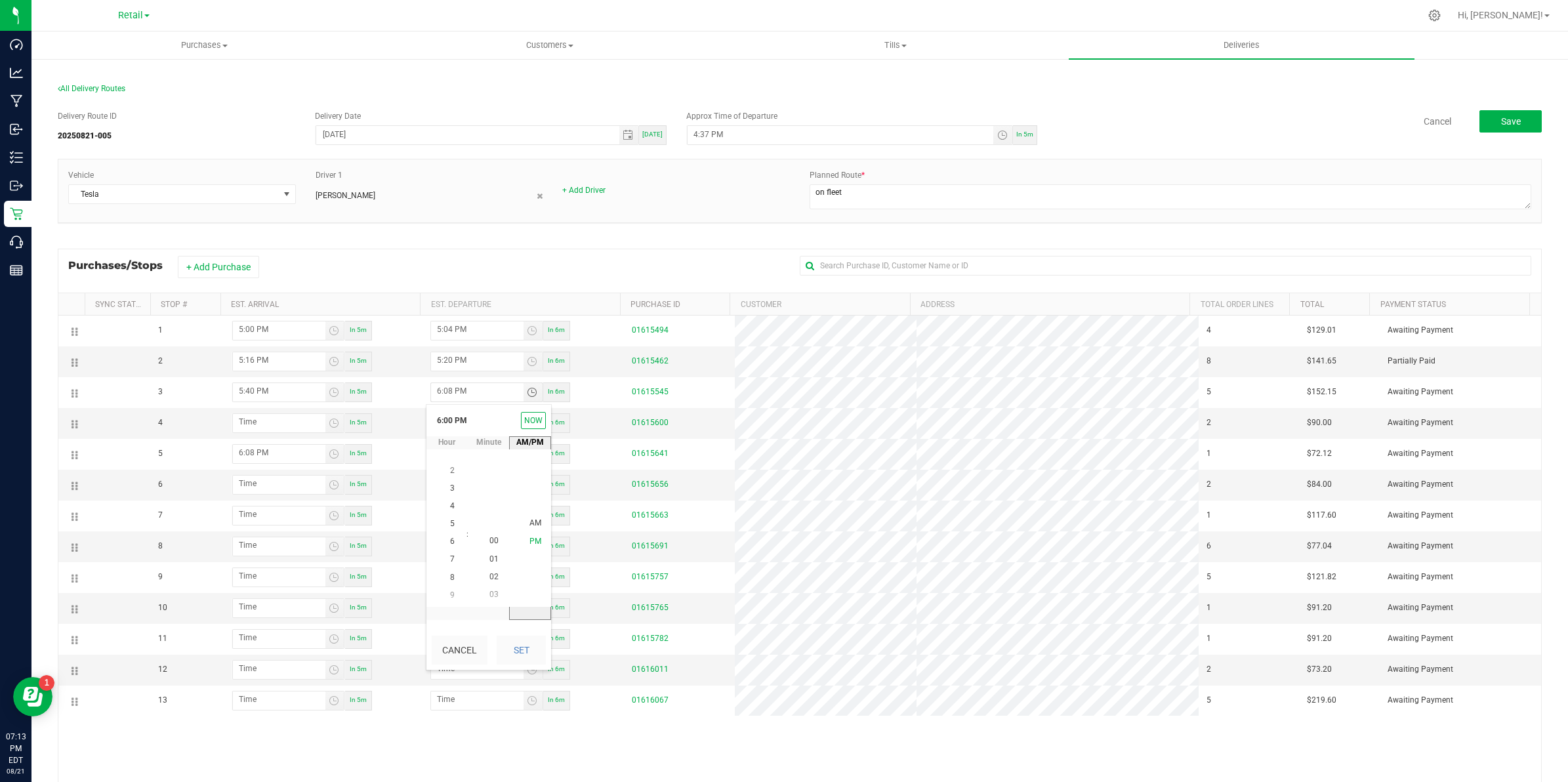
click at [530, 539] on span "PM" at bounding box center [535, 540] width 11 height 9
click at [519, 643] on button "Set" at bounding box center [521, 649] width 49 height 29
type input "6:00 PM"
click at [332, 424] on span "Toggle time list" at bounding box center [334, 423] width 11 height 11
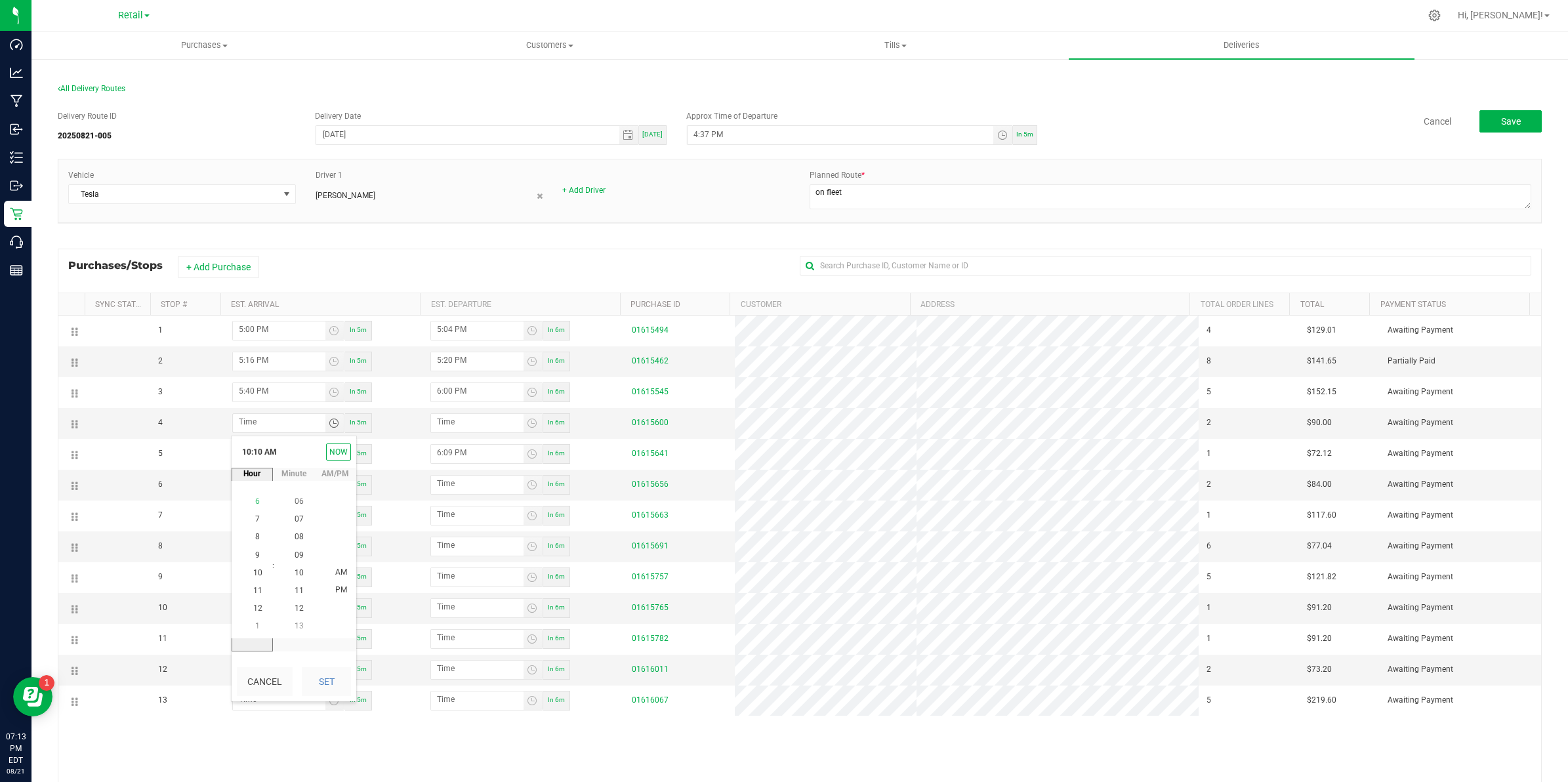
click at [255, 502] on li "6" at bounding box center [257, 502] width 32 height 18
click at [295, 574] on span "10" at bounding box center [299, 572] width 9 height 9
click at [336, 589] on span "PM" at bounding box center [341, 589] width 11 height 9
click at [329, 679] on button "Set" at bounding box center [327, 681] width 49 height 29
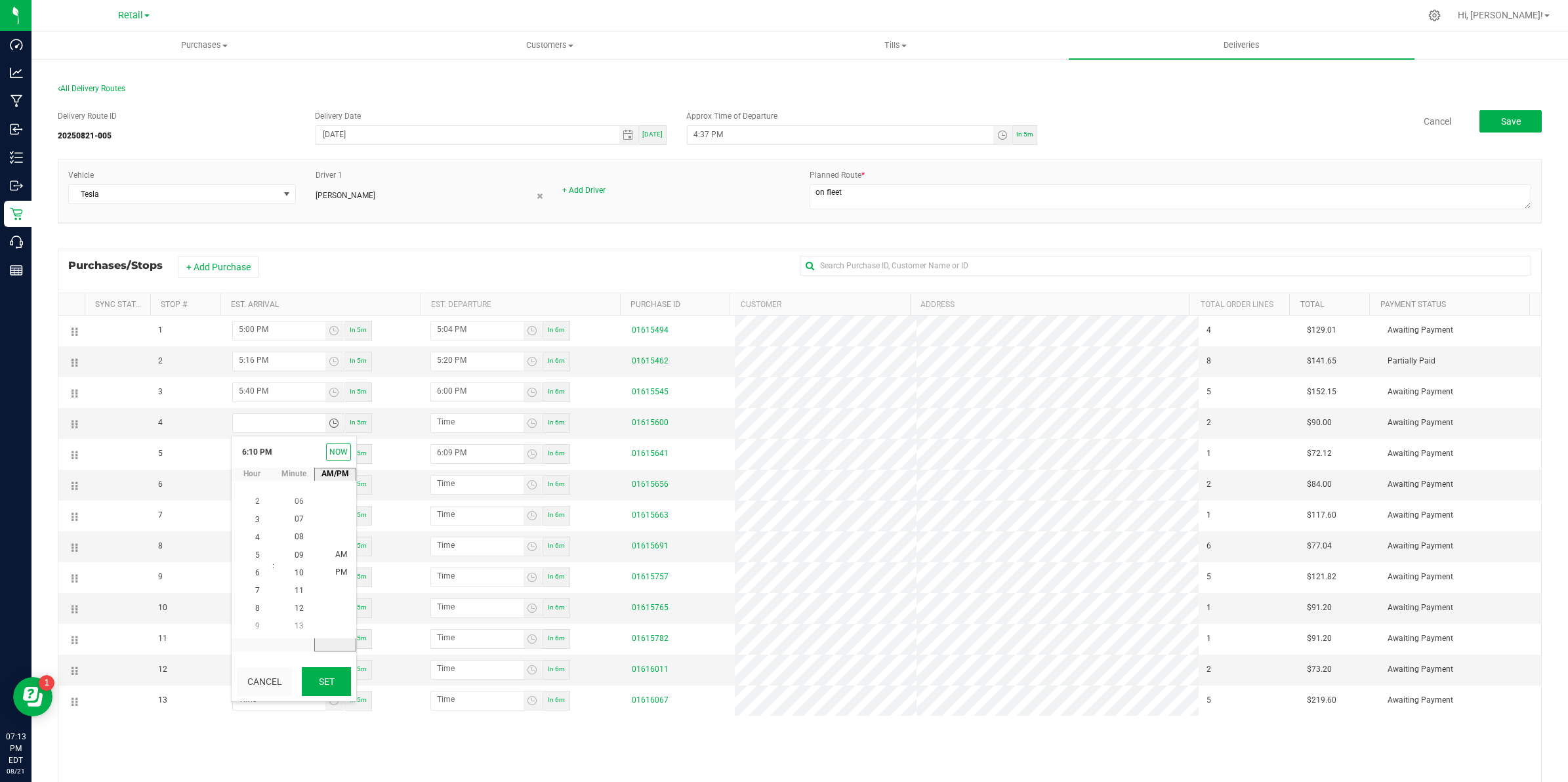
type input "6:10 PM"
click at [436, 427] on input "6:11 PM" at bounding box center [477, 422] width 92 height 16
click at [445, 426] on input "6:11 PM" at bounding box center [477, 422] width 92 height 16
click at [532, 420] on span "Toggle time list" at bounding box center [532, 423] width 11 height 11
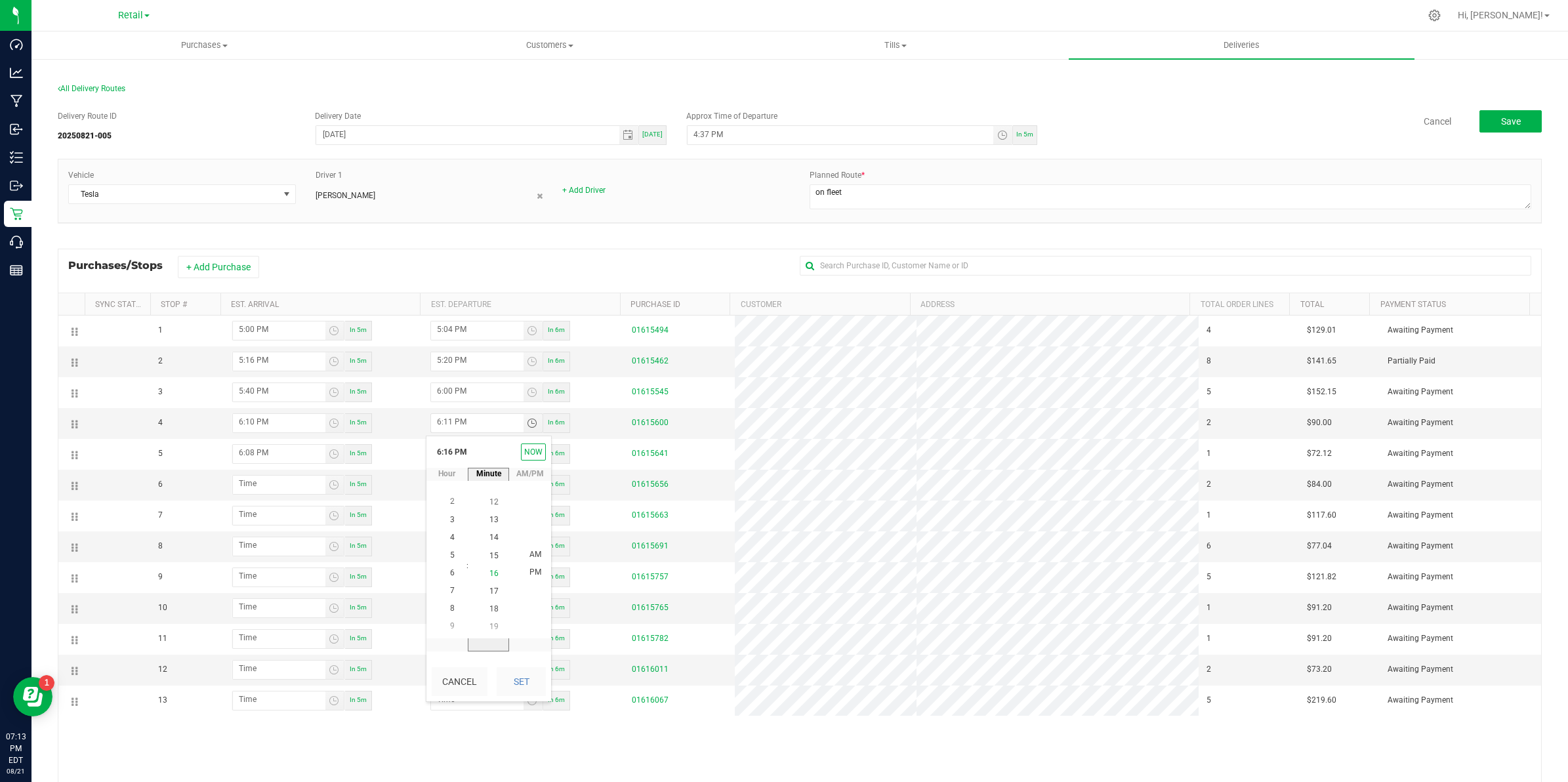
click at [489, 569] on span "16" at bounding box center [493, 573] width 9 height 9
click at [491, 555] on span "20" at bounding box center [493, 554] width 9 height 9
click at [530, 569] on span "PM" at bounding box center [535, 572] width 11 height 9
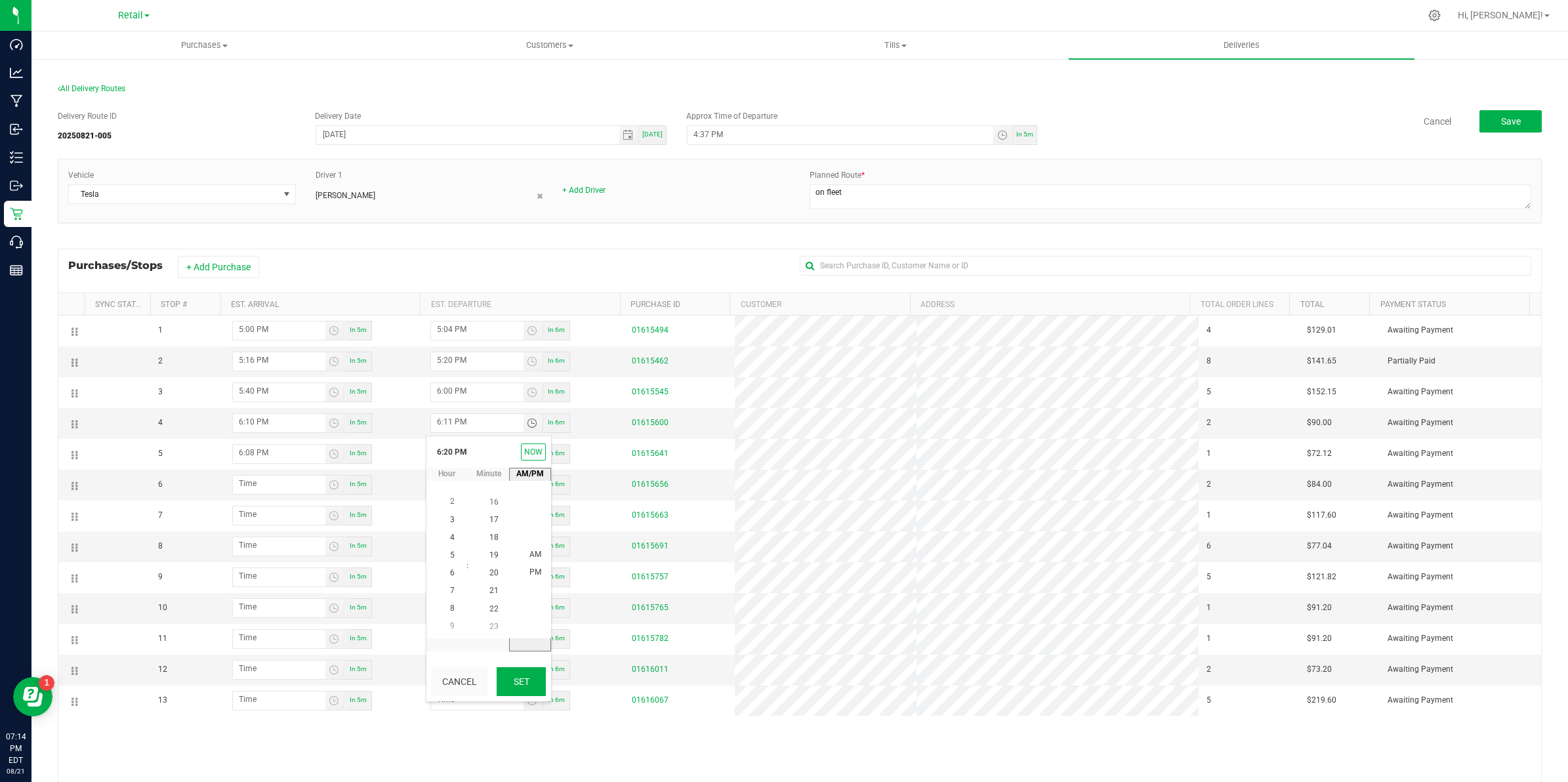
click at [515, 678] on button "Set" at bounding box center [521, 681] width 49 height 29
type input "6:20 PM"
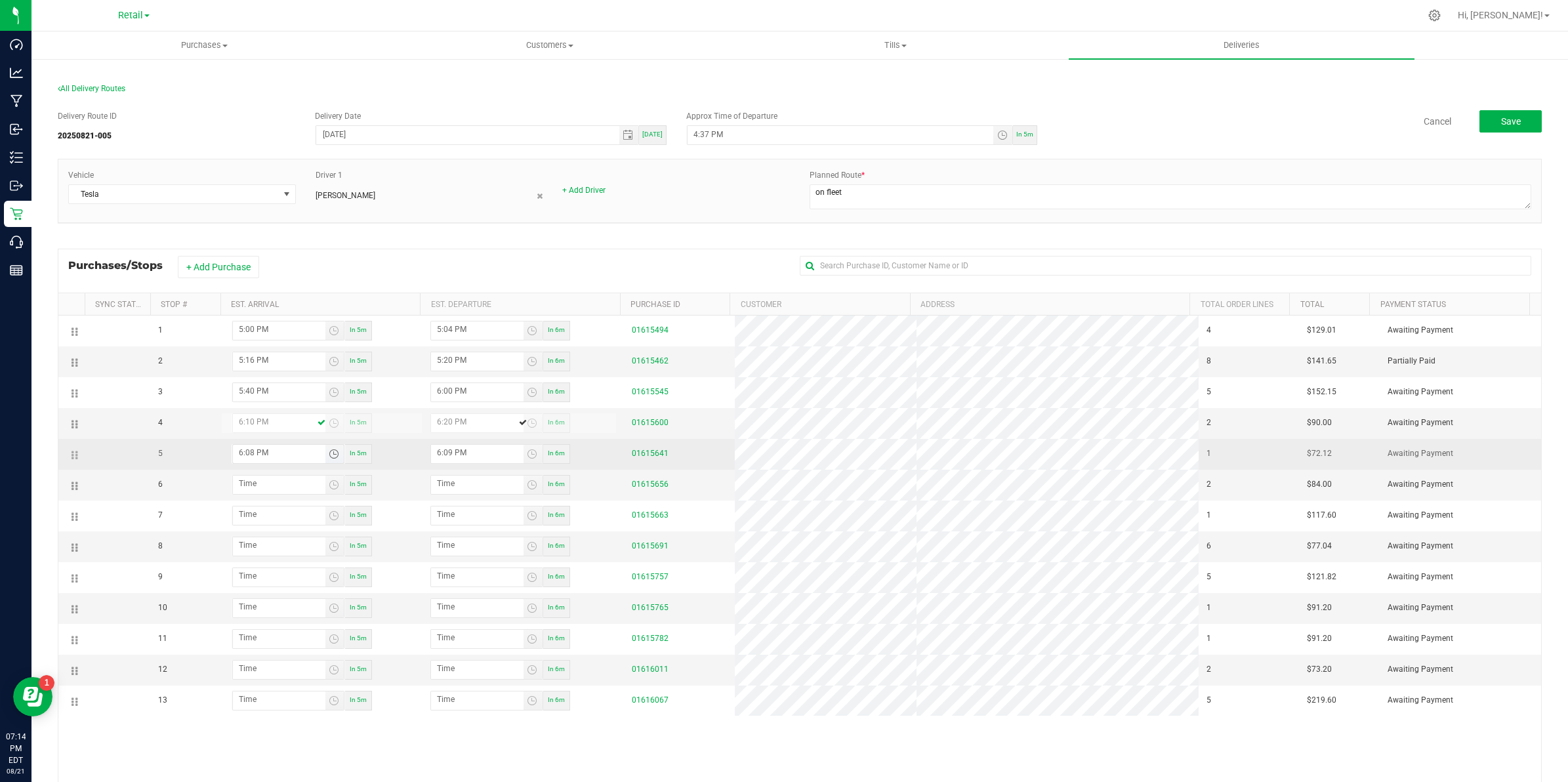
click at [292, 459] on input "6:08 PM" at bounding box center [278, 453] width 92 height 16
click at [242, 457] on input "6:08 PM" at bounding box center [278, 453] width 92 height 16
click at [336, 456] on span "Toggle time list" at bounding box center [334, 454] width 11 height 11
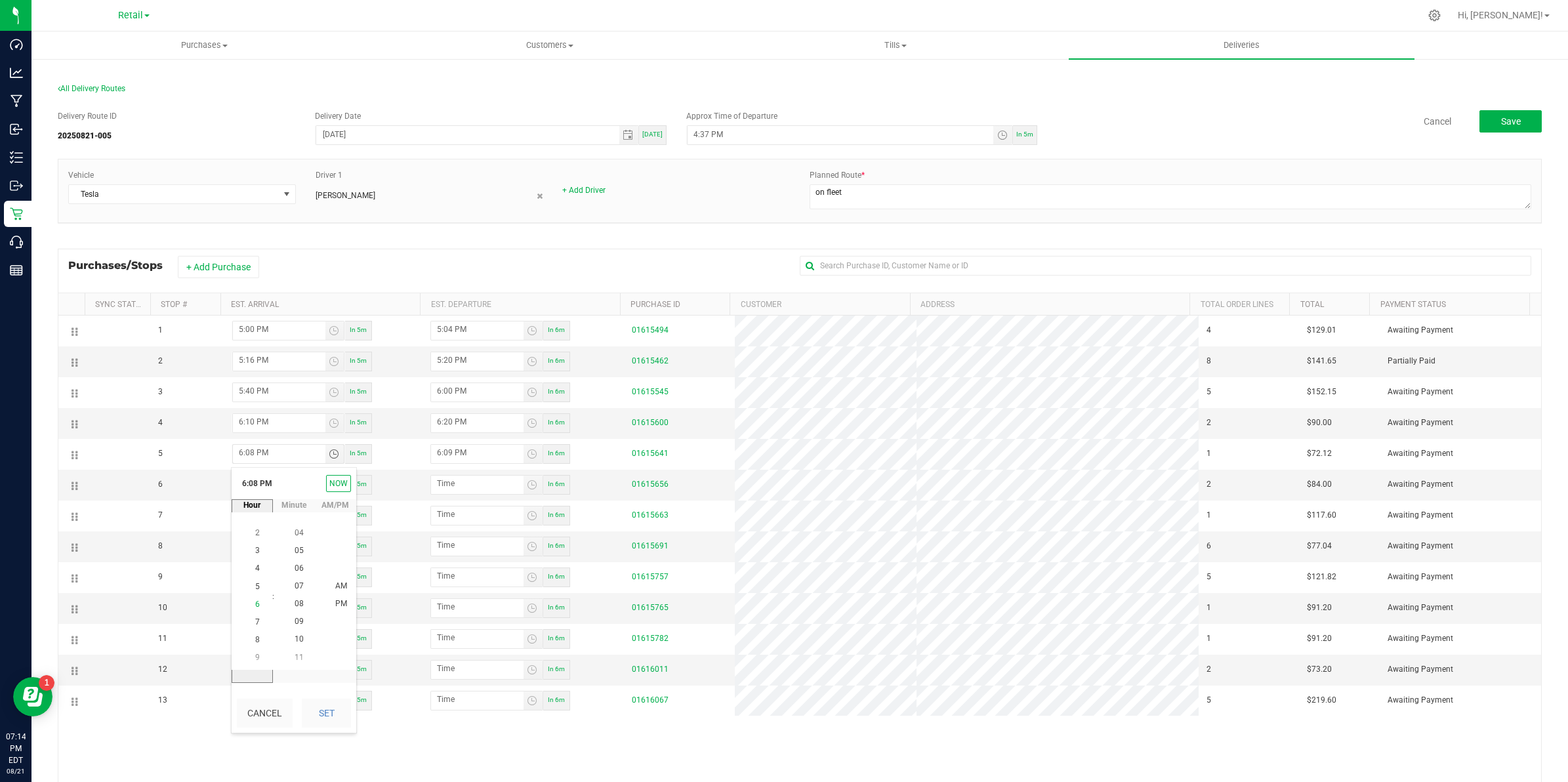
click at [256, 606] on span "6" at bounding box center [258, 603] width 5 height 9
click at [248, 598] on li "6" at bounding box center [257, 604] width 32 height 18
click at [295, 636] on span "30" at bounding box center [299, 639] width 9 height 9
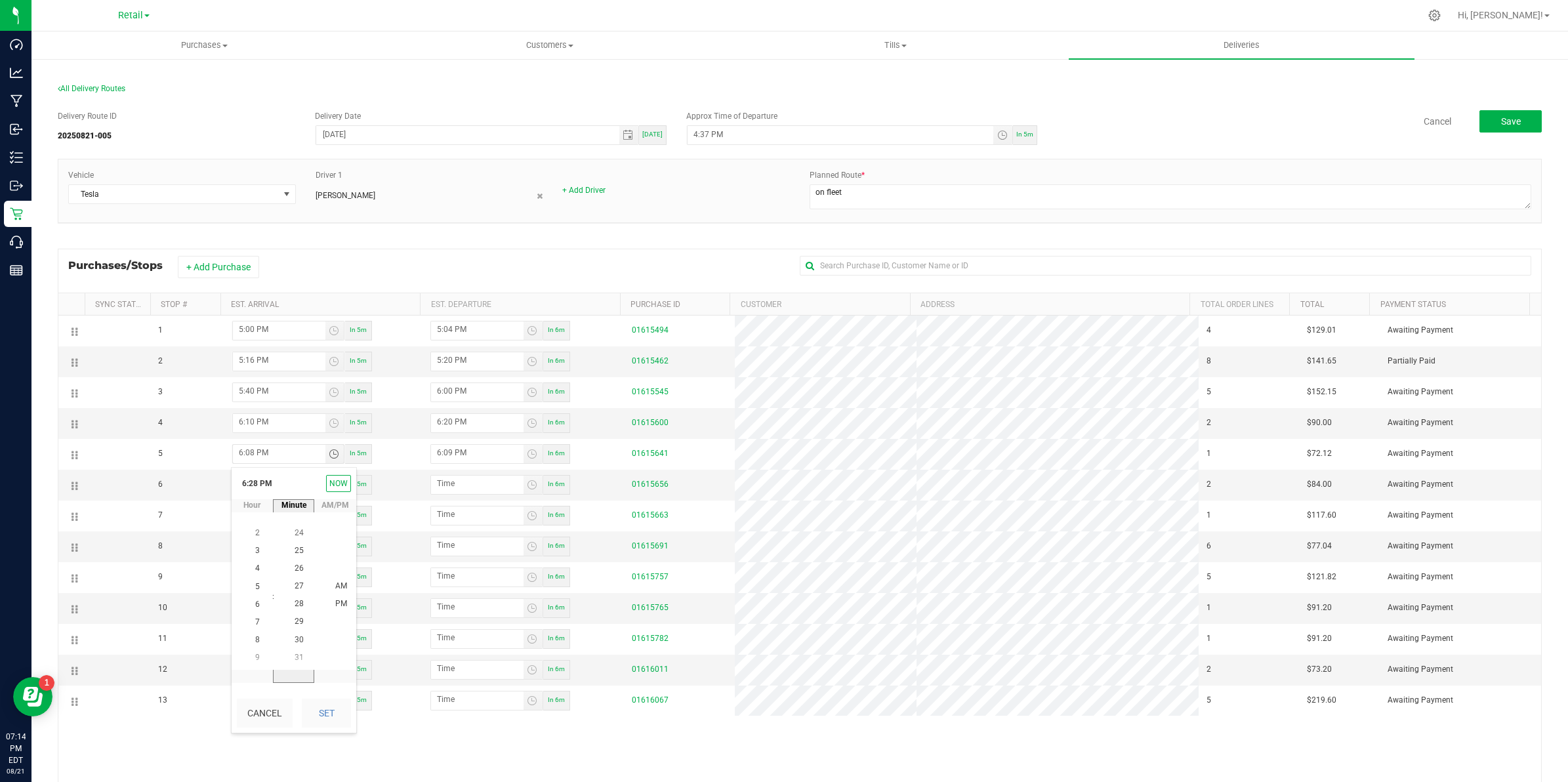
scroll to position [533, 0]
click at [336, 602] on span "PM" at bounding box center [341, 603] width 11 height 9
click at [330, 709] on button "Set" at bounding box center [327, 713] width 49 height 29
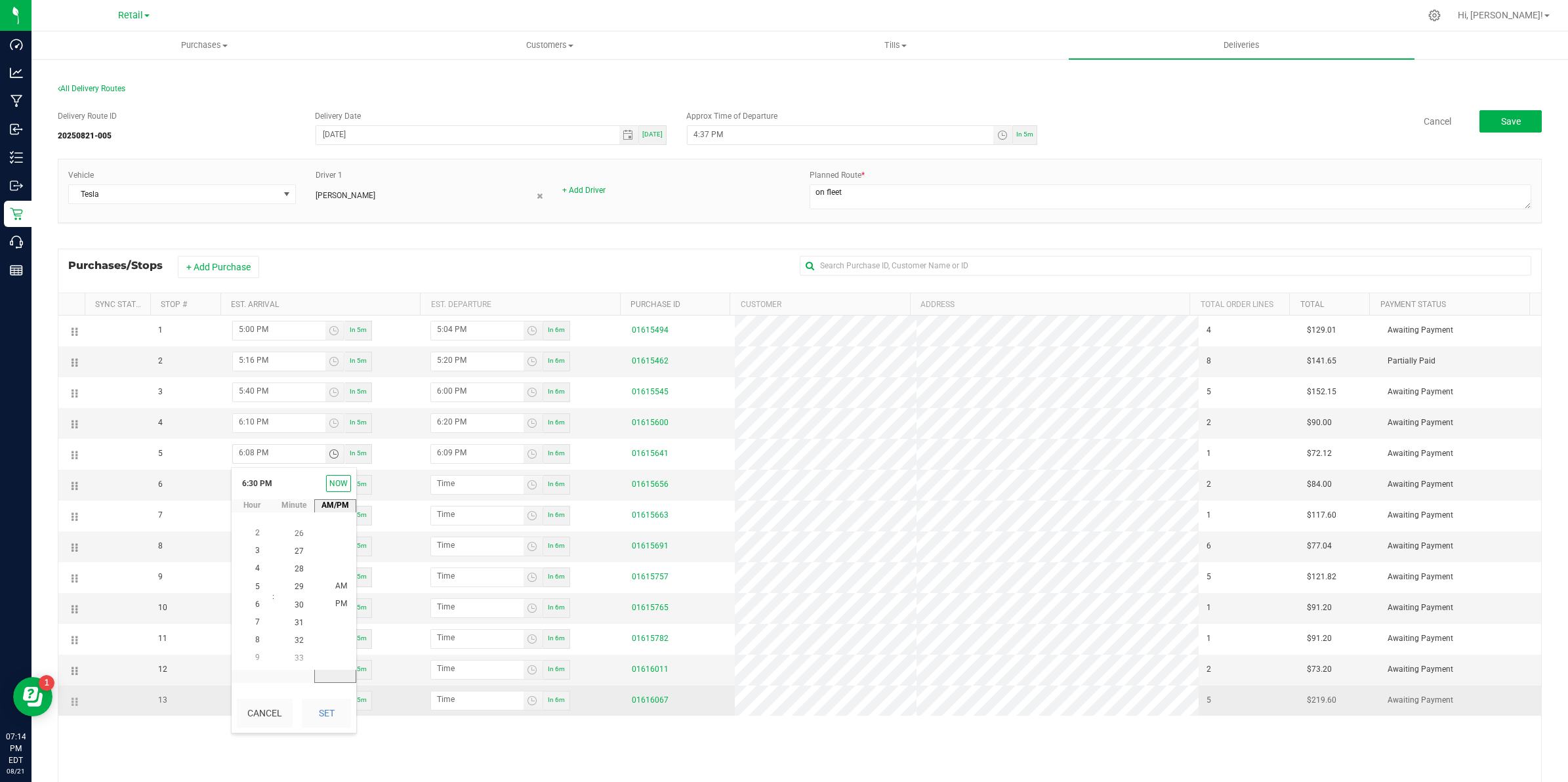
type input "6:30 PM"
type input "6:31 PM"
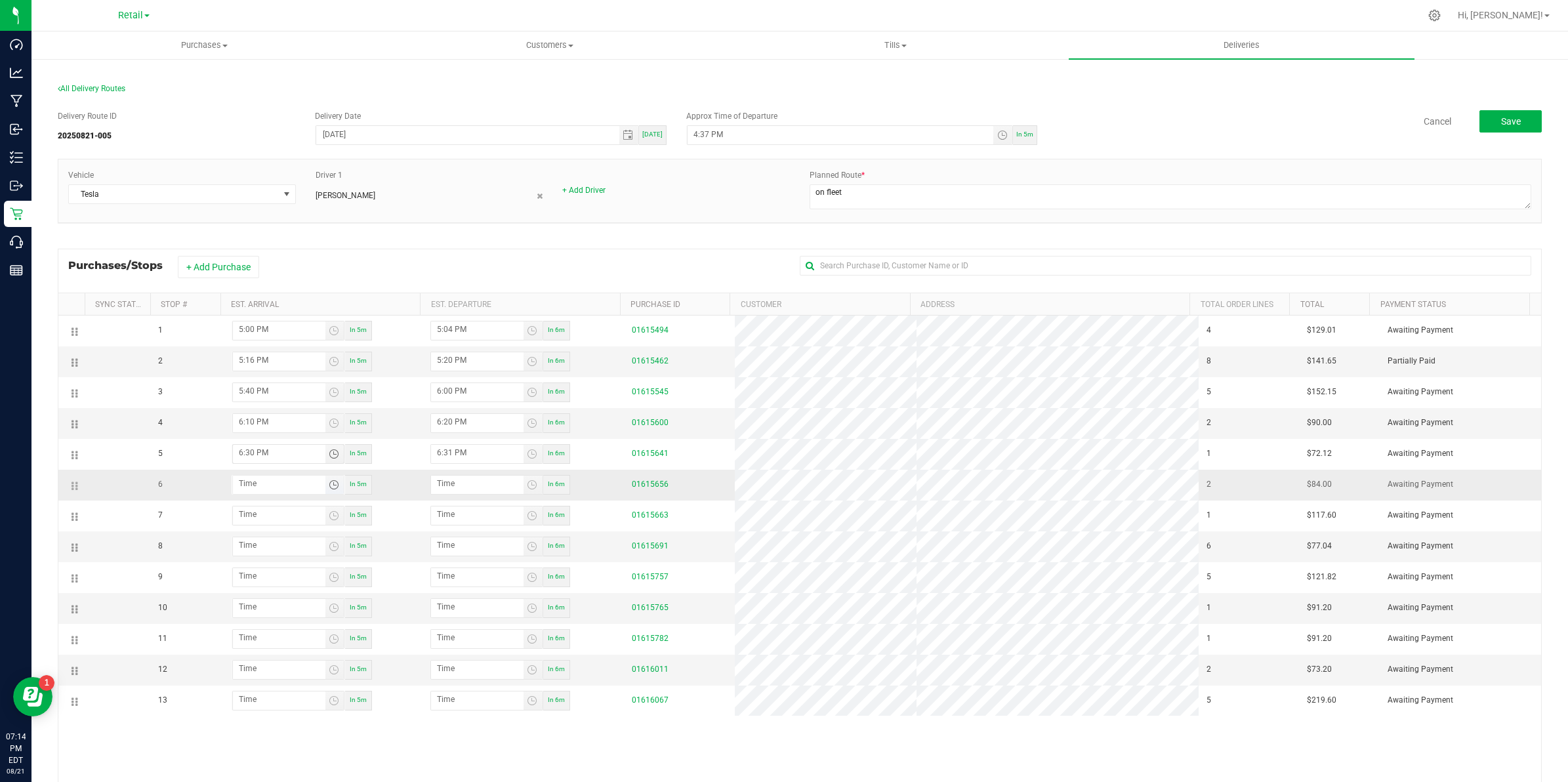
click at [339, 484] on span "Toggle time list" at bounding box center [334, 484] width 11 height 11
click at [256, 617] on span "6" at bounding box center [258, 617] width 5 height 9
click at [296, 617] on span "39" at bounding box center [299, 617] width 9 height 9
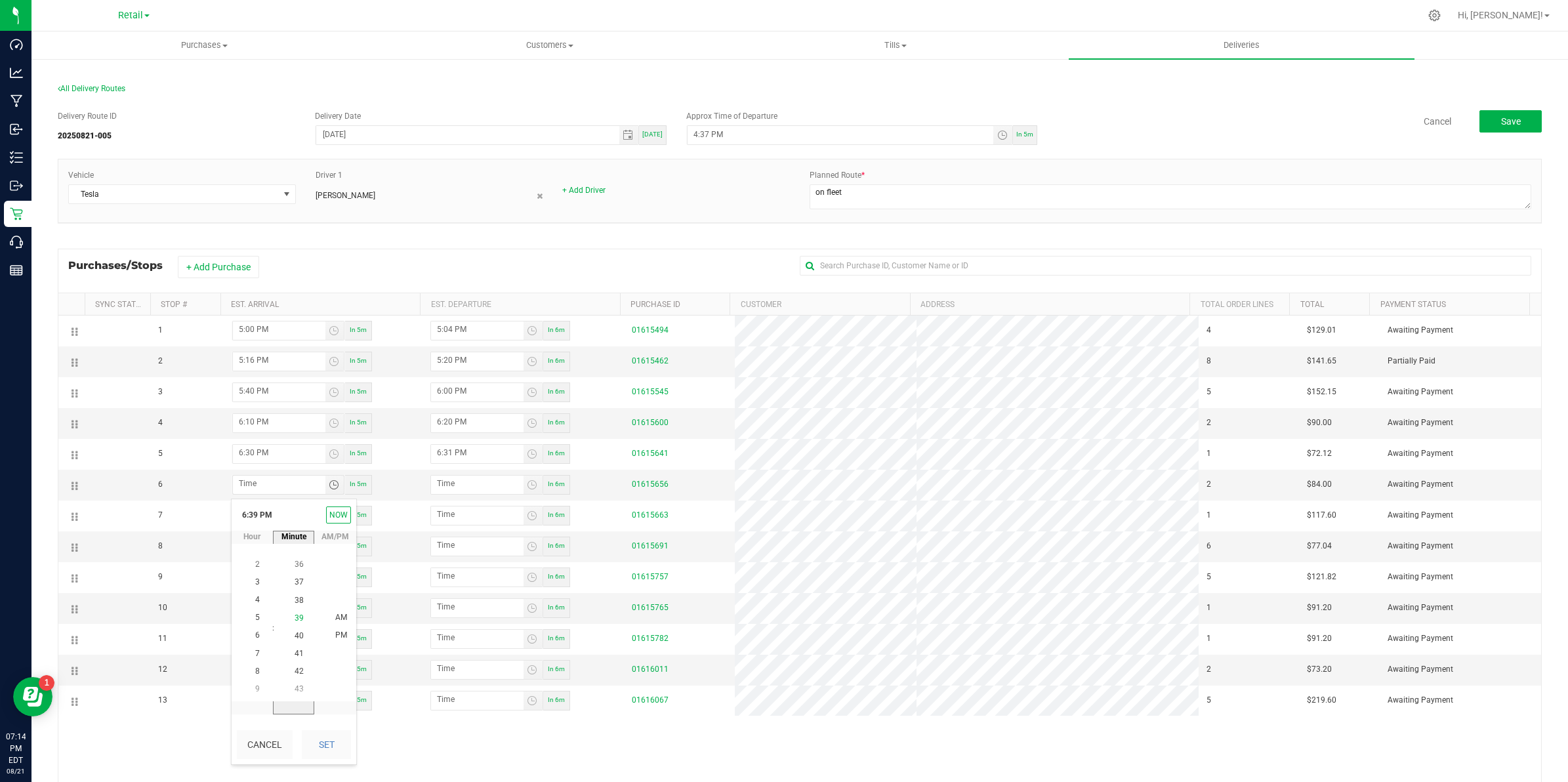
scroll to position [693, 0]
click at [336, 632] on span "PM" at bounding box center [341, 634] width 11 height 9
click at [327, 739] on button "Set" at bounding box center [327, 744] width 49 height 29
type input "6:39 PM"
type input "6:40 PM"
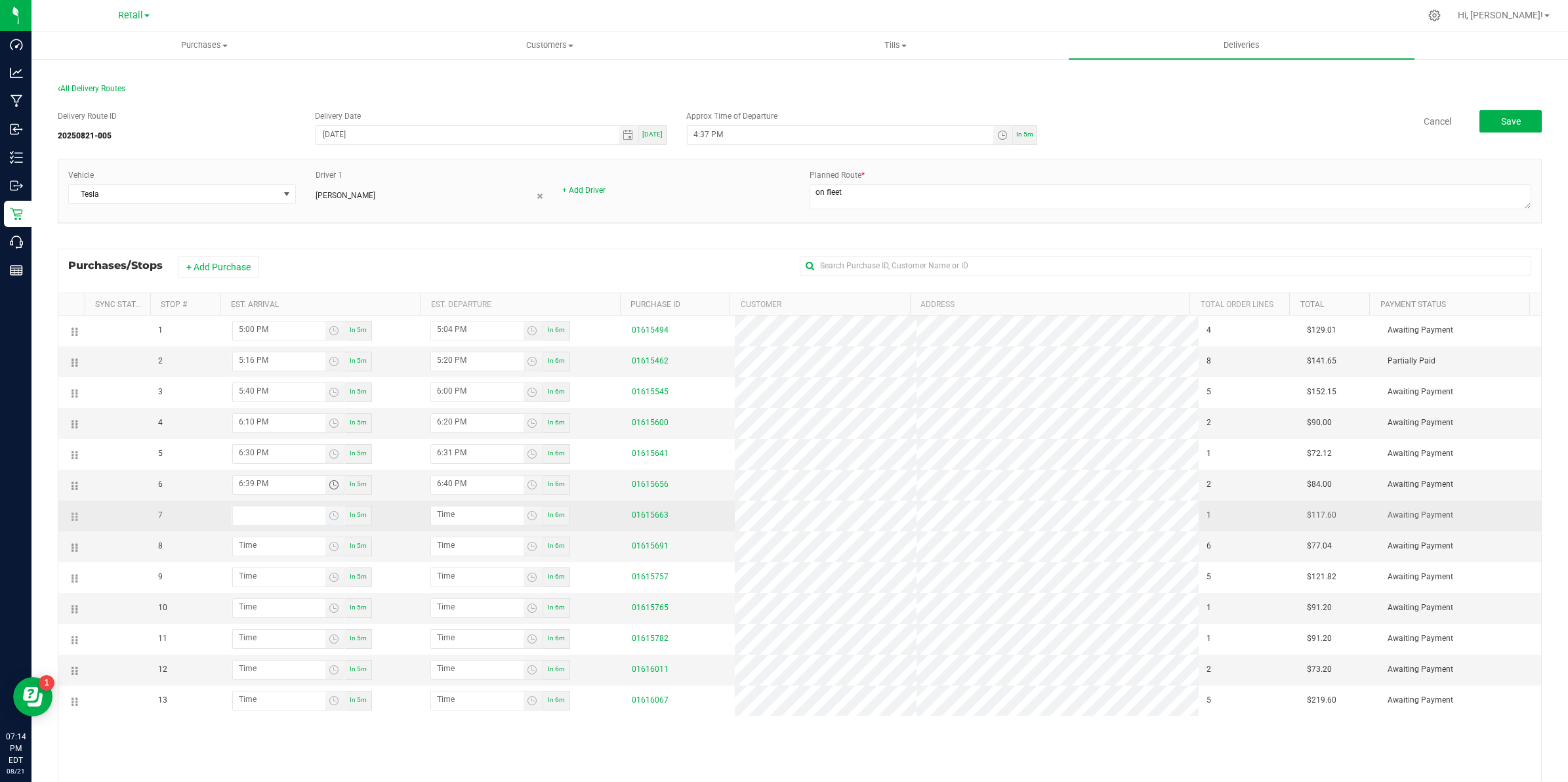
type input "hour:minute AM"
click at [289, 515] on input "hour:minute AM" at bounding box center [278, 514] width 92 height 16
click at [329, 515] on span "Toggle time list" at bounding box center [334, 515] width 19 height 18
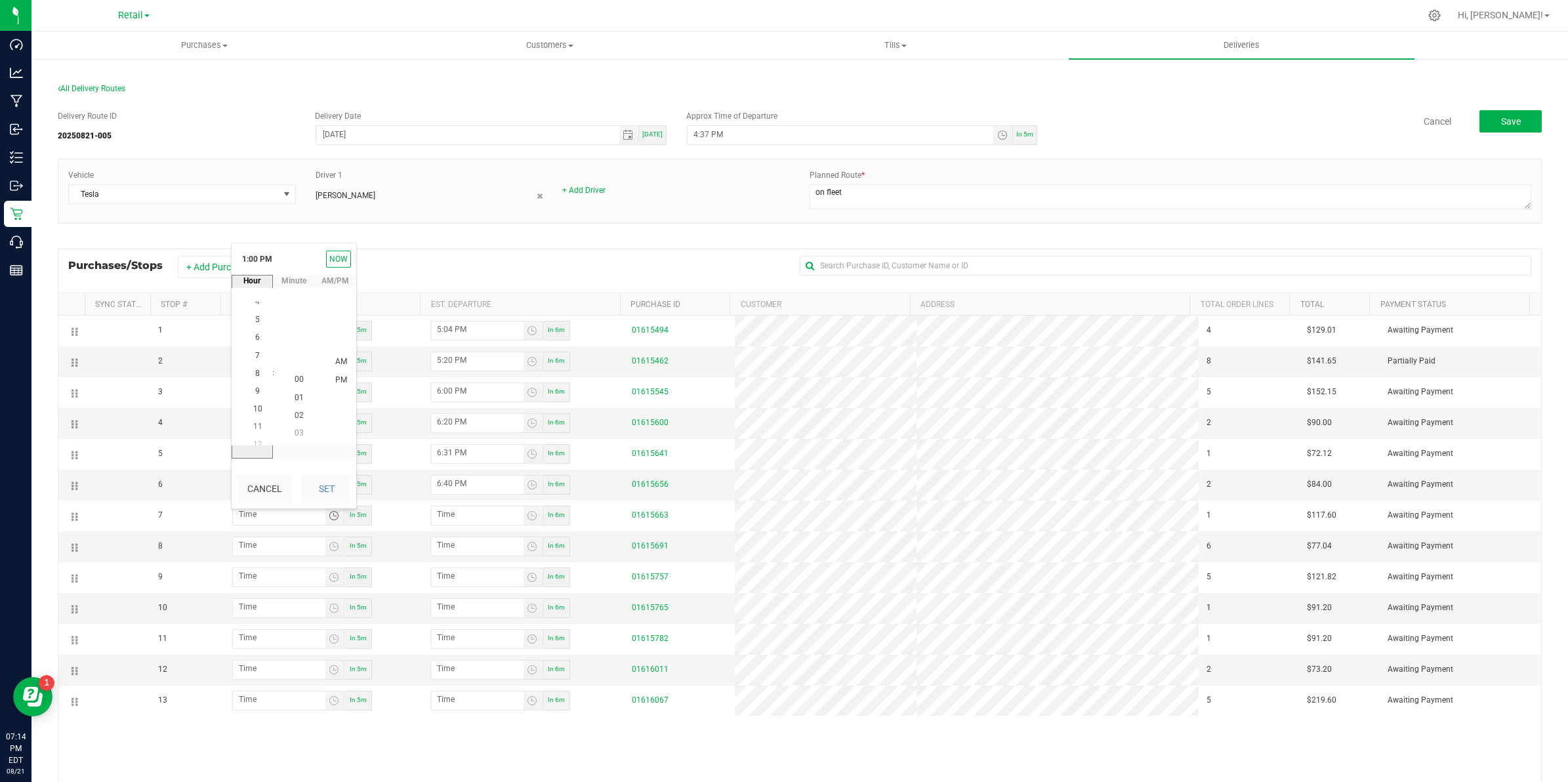
scroll to position [0, 0]
click at [255, 343] on li "6" at bounding box center [257, 344] width 32 height 18
click at [295, 375] on span "35" at bounding box center [299, 380] width 9 height 9
click at [336, 400] on span "PM" at bounding box center [341, 397] width 11 height 9
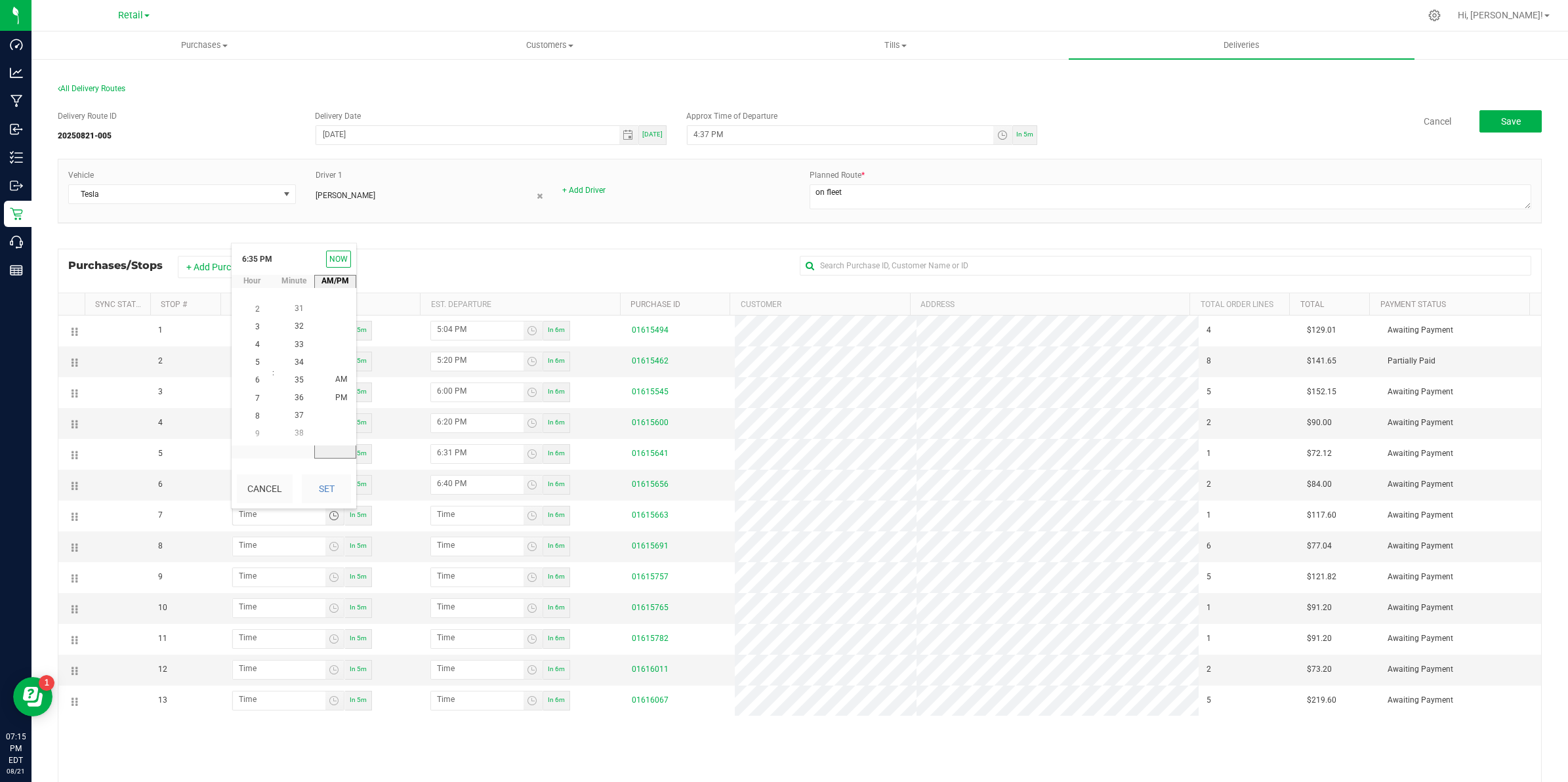
scroll to position [18, 0]
click at [332, 489] on button "Set" at bounding box center [327, 488] width 49 height 29
type input "6:35 PM"
type input "6:36 PM"
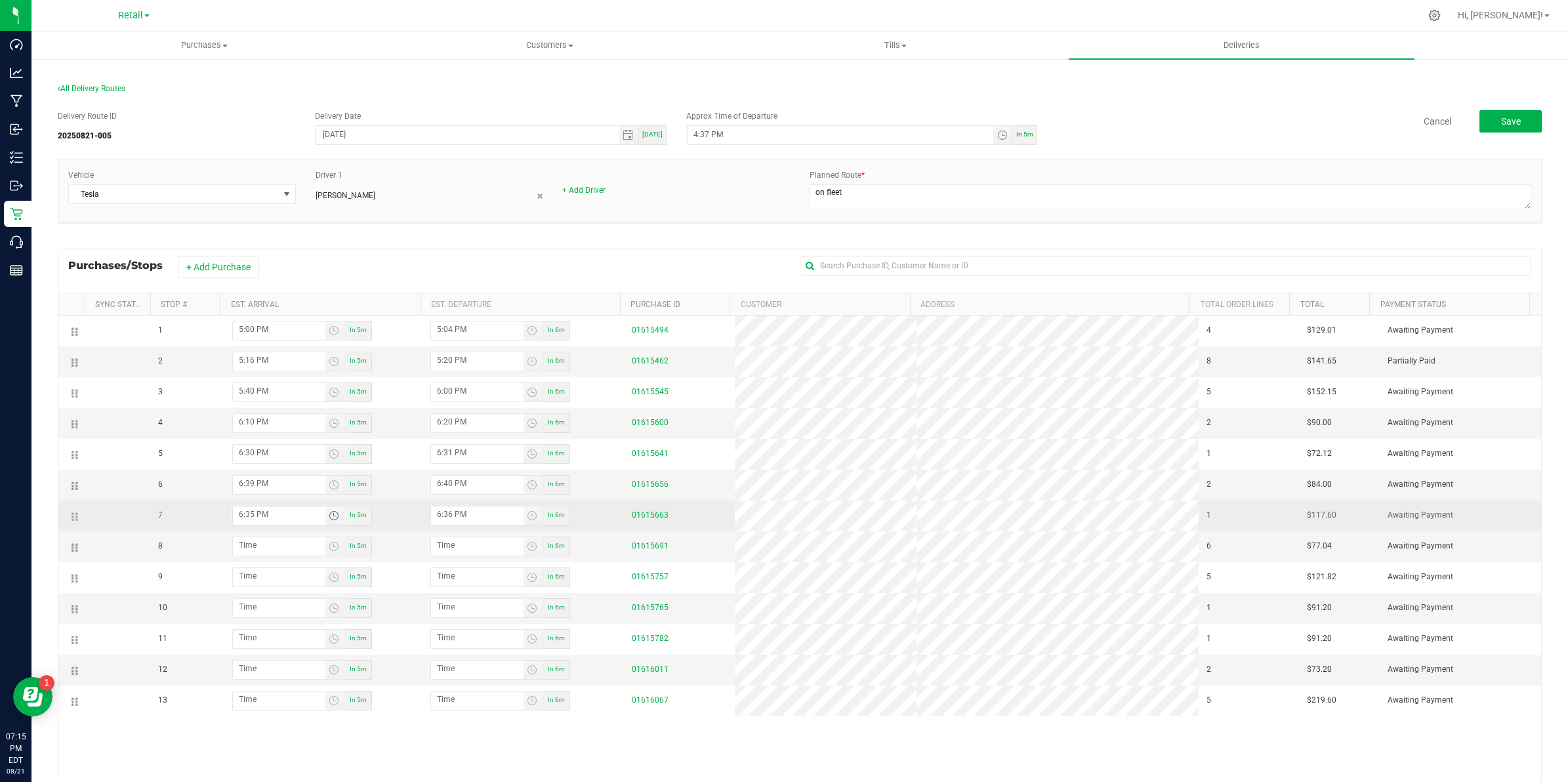
click at [339, 521] on span "Toggle time list" at bounding box center [334, 515] width 11 height 11
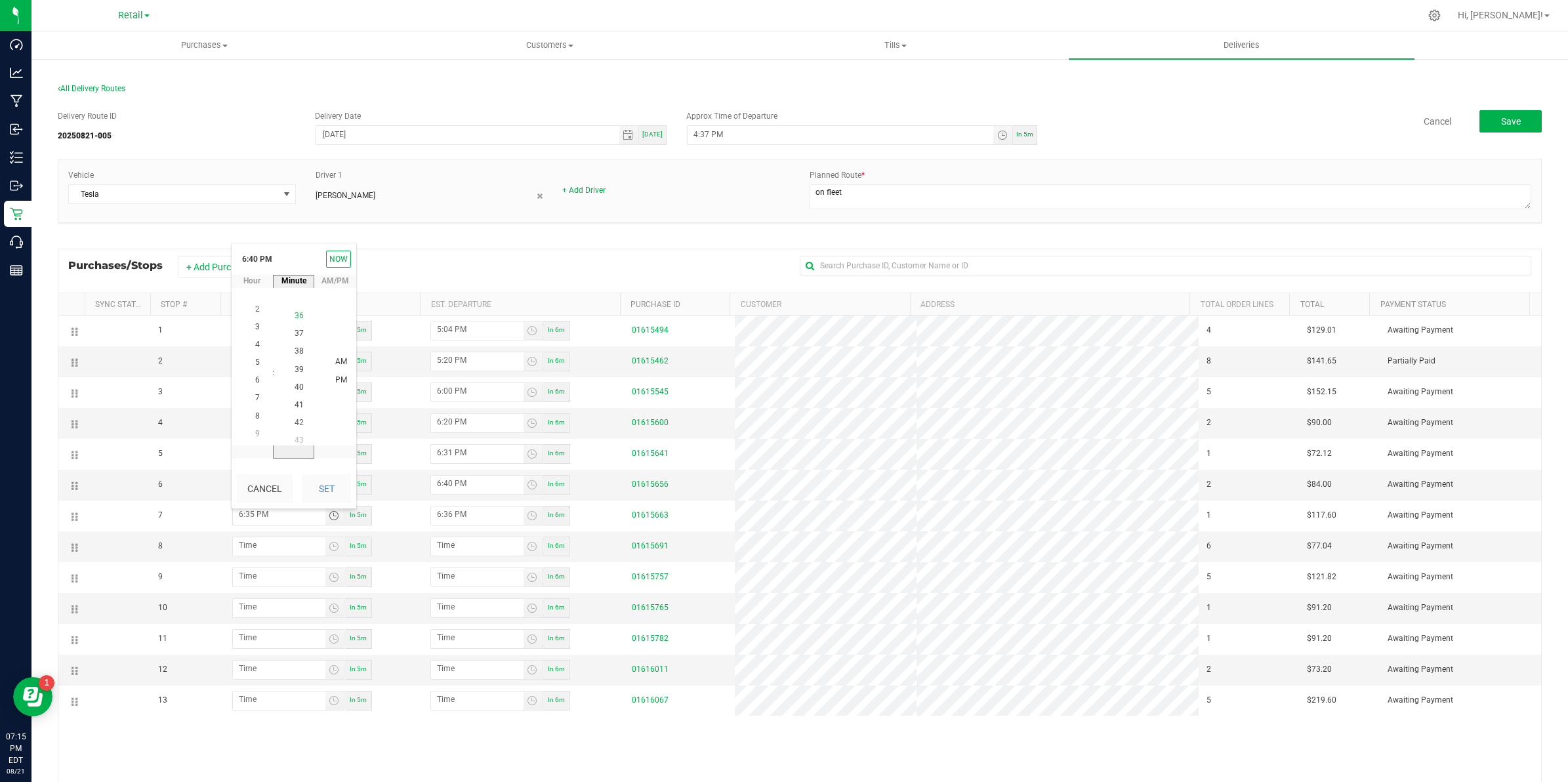
scroll to position [712, 0]
click at [301, 412] on li "42" at bounding box center [299, 416] width 32 height 18
click at [336, 379] on span "PM" at bounding box center [341, 380] width 11 height 9
click at [326, 487] on button "Set" at bounding box center [327, 488] width 49 height 29
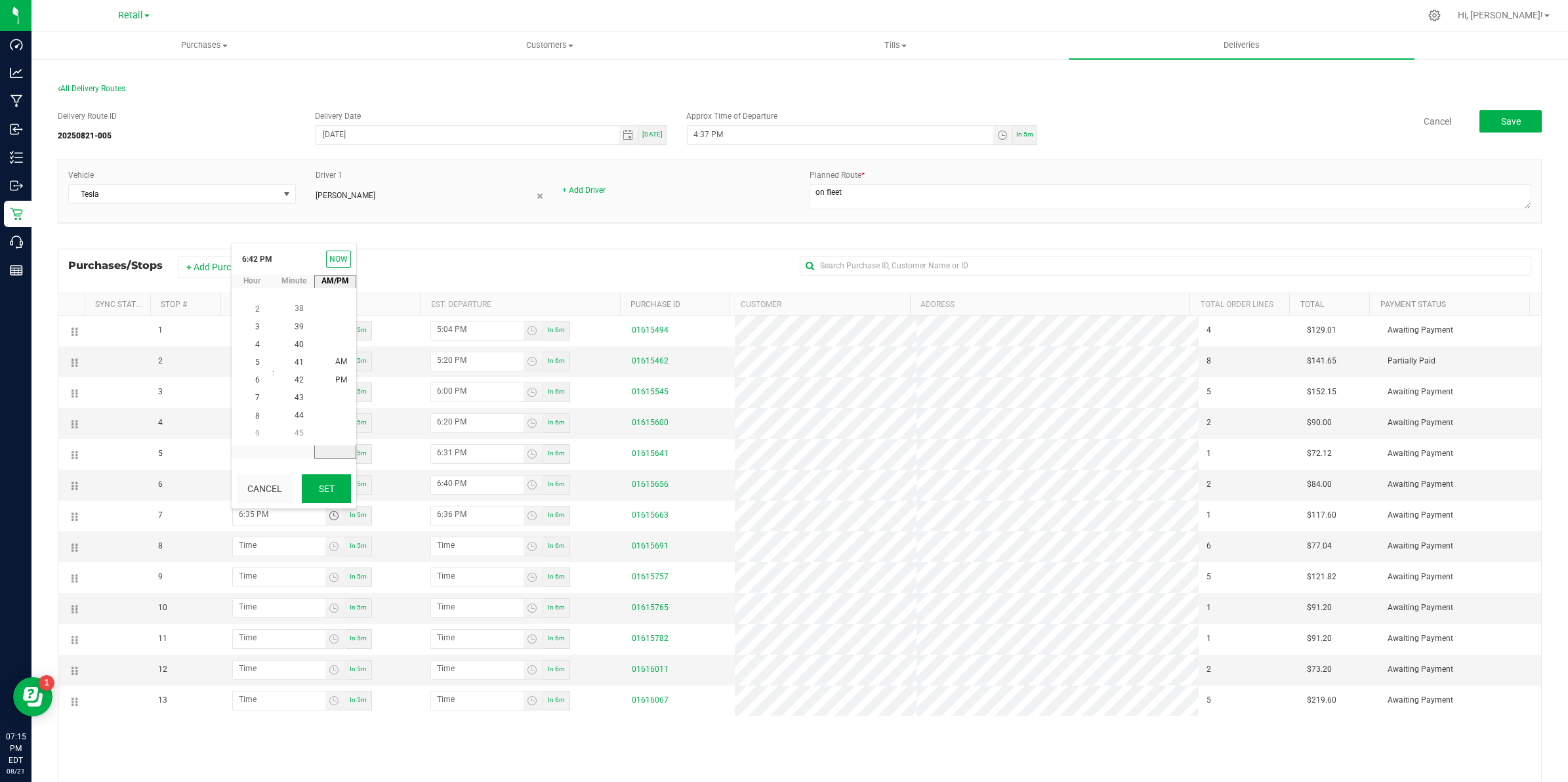
type input "6:42 PM"
type input "6:43 PM"
type input "hour:minute AM"
click at [306, 551] on input "hour:minute AM" at bounding box center [278, 545] width 92 height 16
click at [332, 552] on span "Toggle time list" at bounding box center [334, 546] width 11 height 11
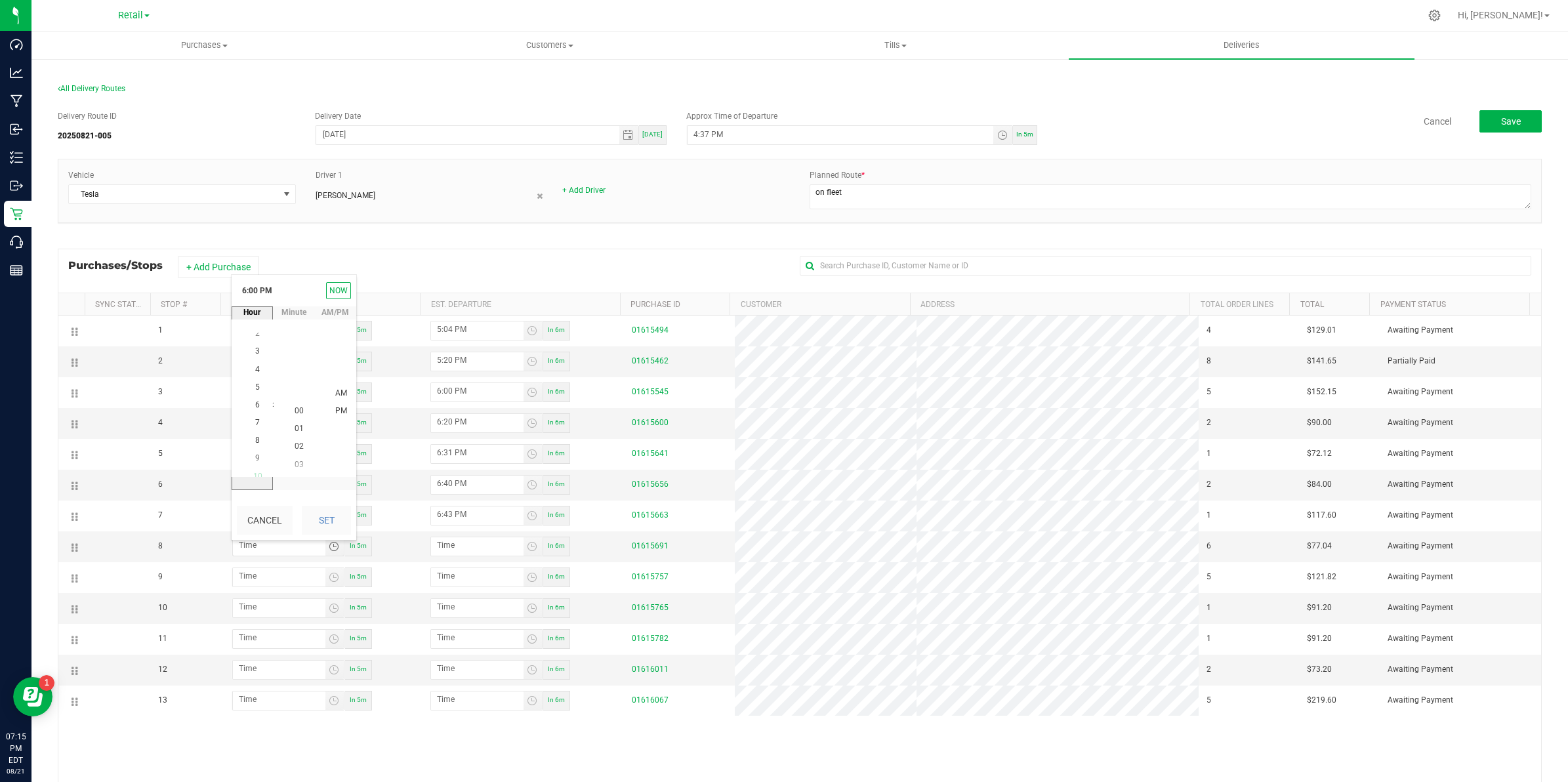
scroll to position [320, 0]
drag, startPoint x: 251, startPoint y: 413, endPoint x: 256, endPoint y: 417, distance: 6.4
click at [256, 412] on span "6" at bounding box center [258, 411] width 5 height 9
click at [296, 432] on span "50" at bounding box center [299, 429] width 9 height 9
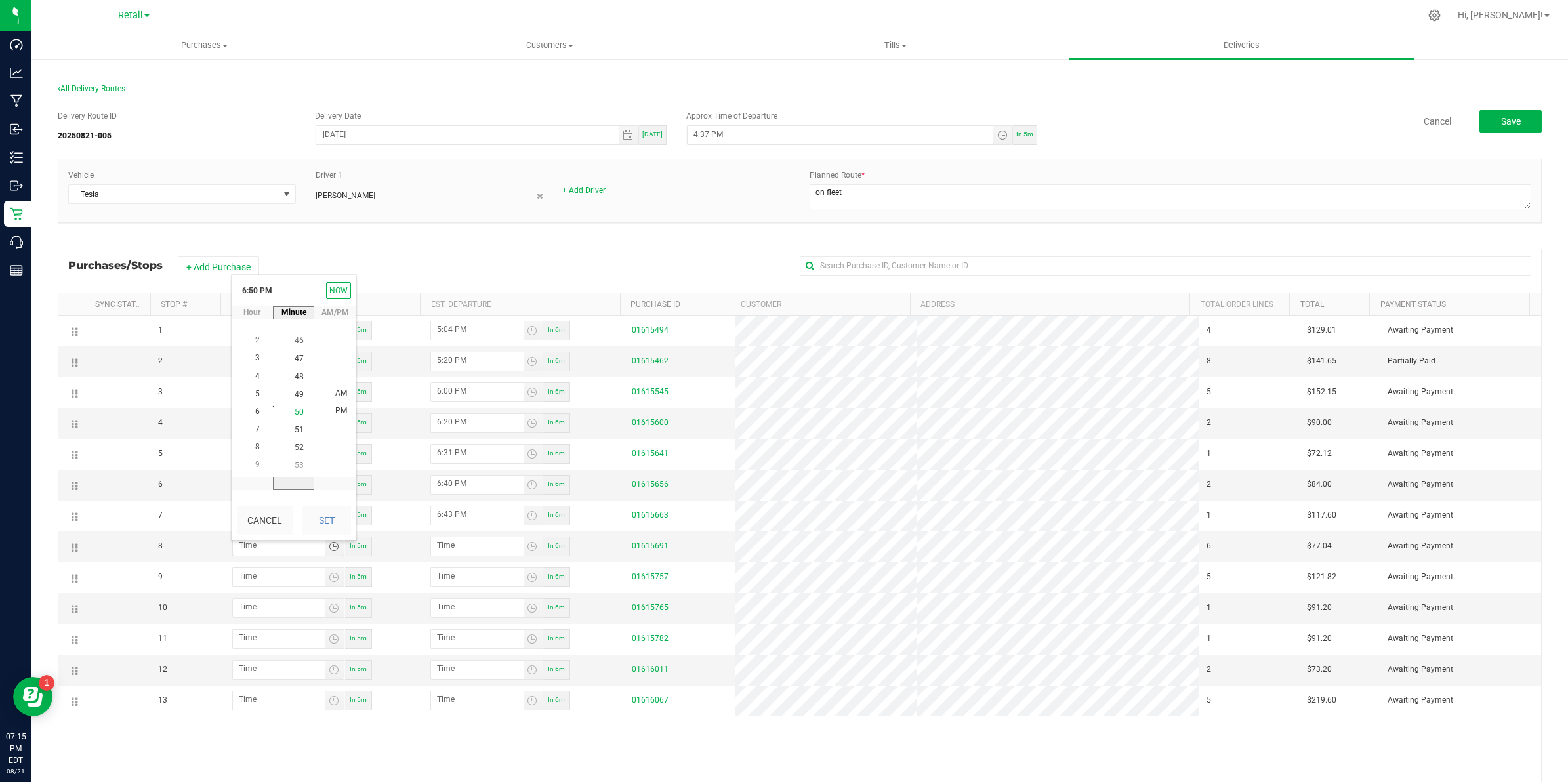
click at [295, 407] on span "50" at bounding box center [299, 411] width 9 height 9
click at [336, 411] on span "PM" at bounding box center [341, 411] width 11 height 9
click at [335, 522] on button "Set" at bounding box center [327, 519] width 49 height 29
type input "6:50 PM"
type input "6:51 PM"
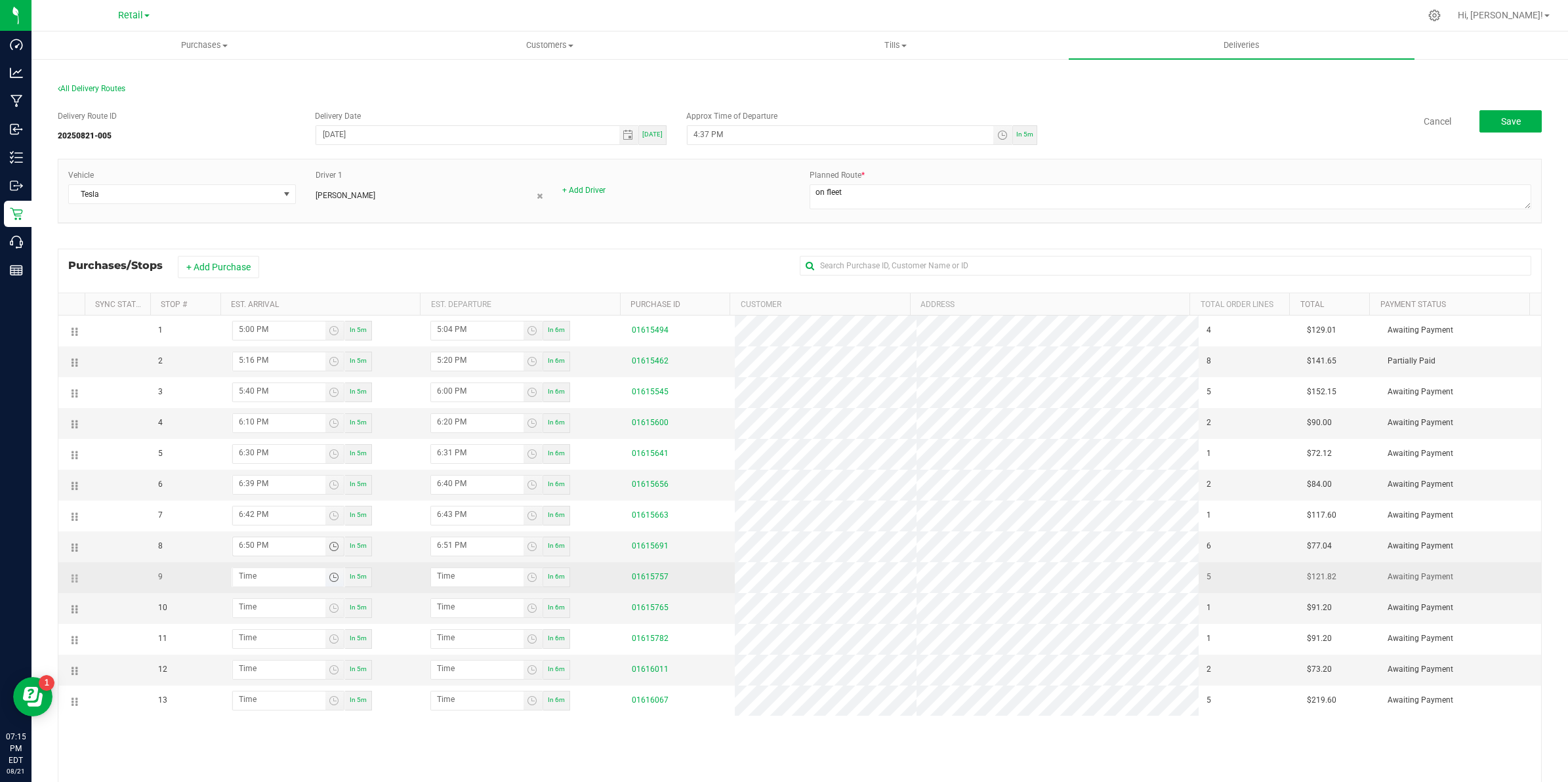
click at [332, 580] on span "Toggle time list" at bounding box center [334, 577] width 11 height 11
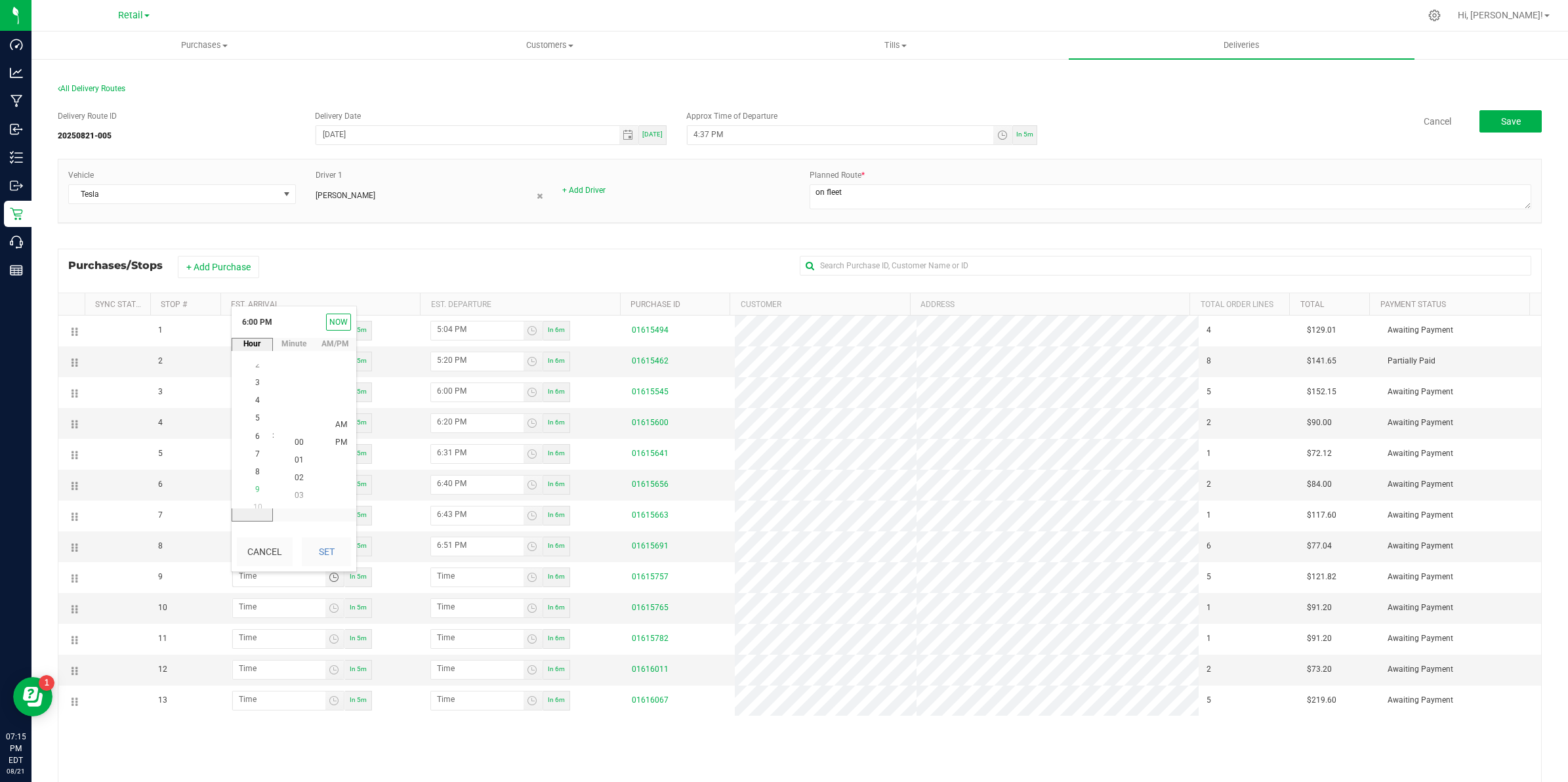
scroll to position [320, 0]
click at [256, 438] on span "6" at bounding box center [258, 442] width 5 height 9
click at [256, 442] on span "6" at bounding box center [258, 442] width 5 height 9
click at [297, 440] on span "54" at bounding box center [299, 442] width 9 height 9
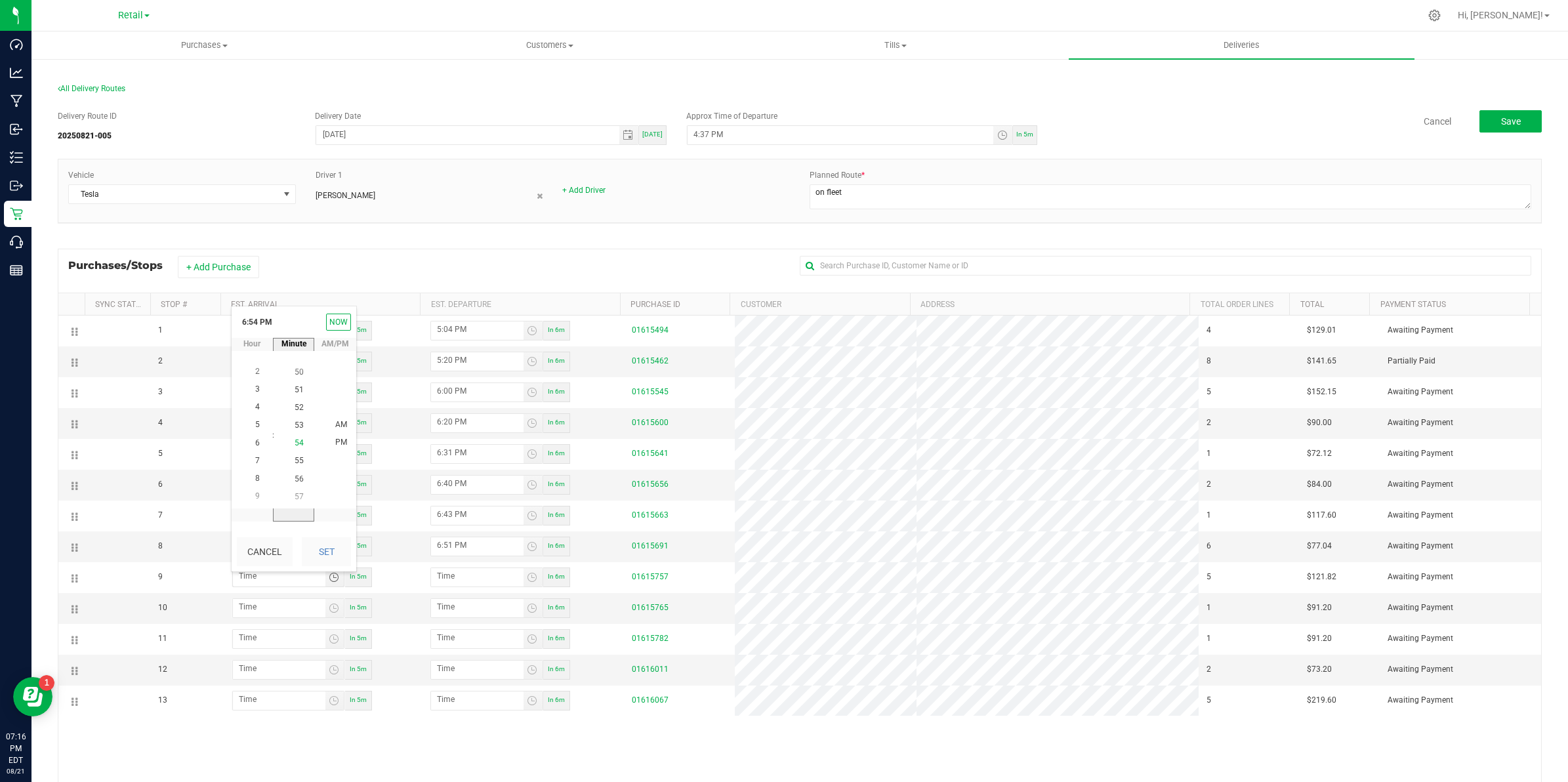
click at [295, 440] on span "54" at bounding box center [299, 442] width 9 height 9
click at [295, 442] on span "54" at bounding box center [299, 442] width 9 height 9
click at [336, 439] on span "PM" at bounding box center [341, 442] width 11 height 9
click at [329, 548] on button "Set" at bounding box center [327, 551] width 49 height 29
type input "6:54 PM"
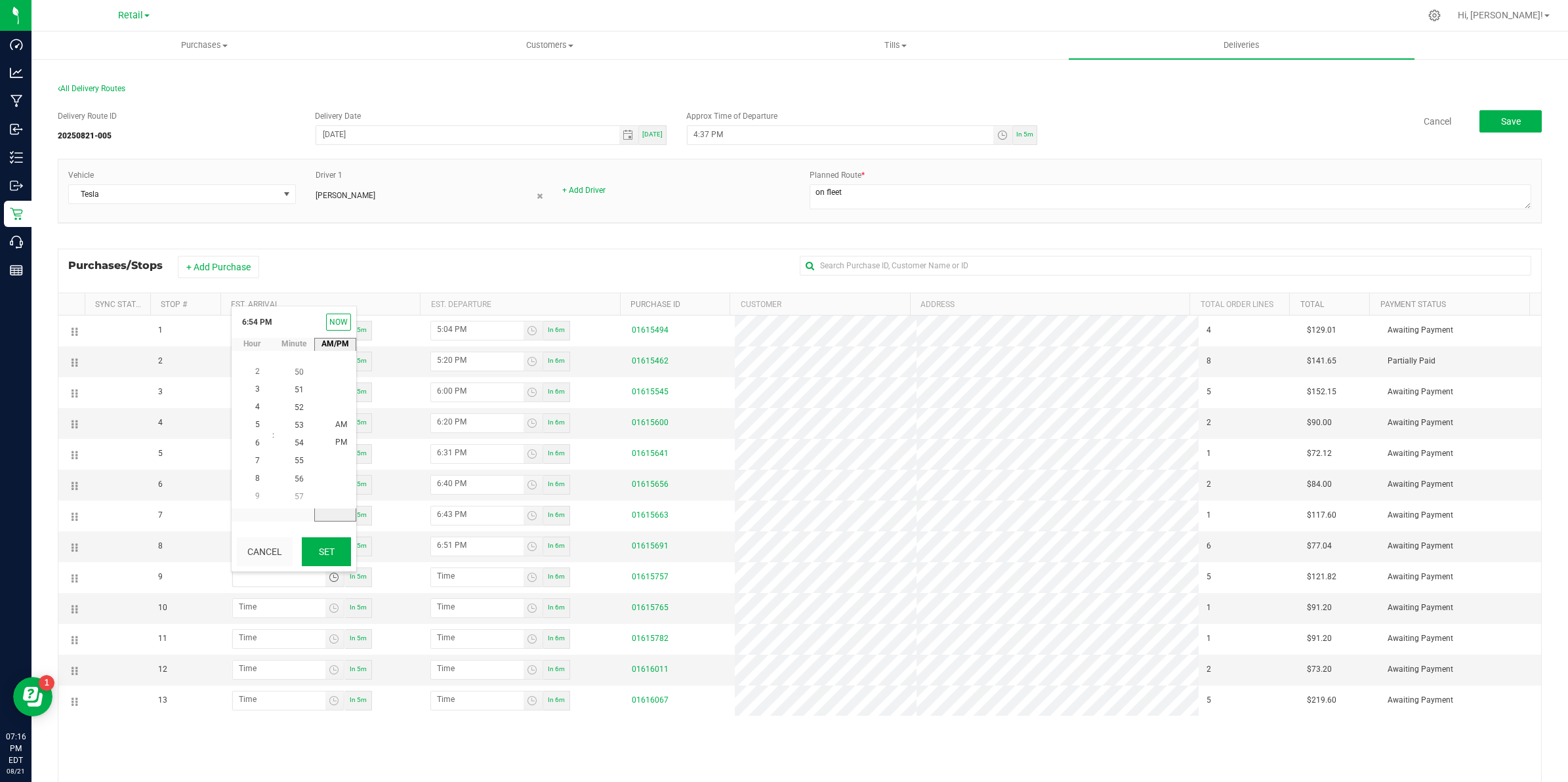
type input "6:55 PM"
click at [333, 610] on span "Toggle time list" at bounding box center [334, 607] width 11 height 11
click at [254, 402] on li "7" at bounding box center [257, 404] width 32 height 18
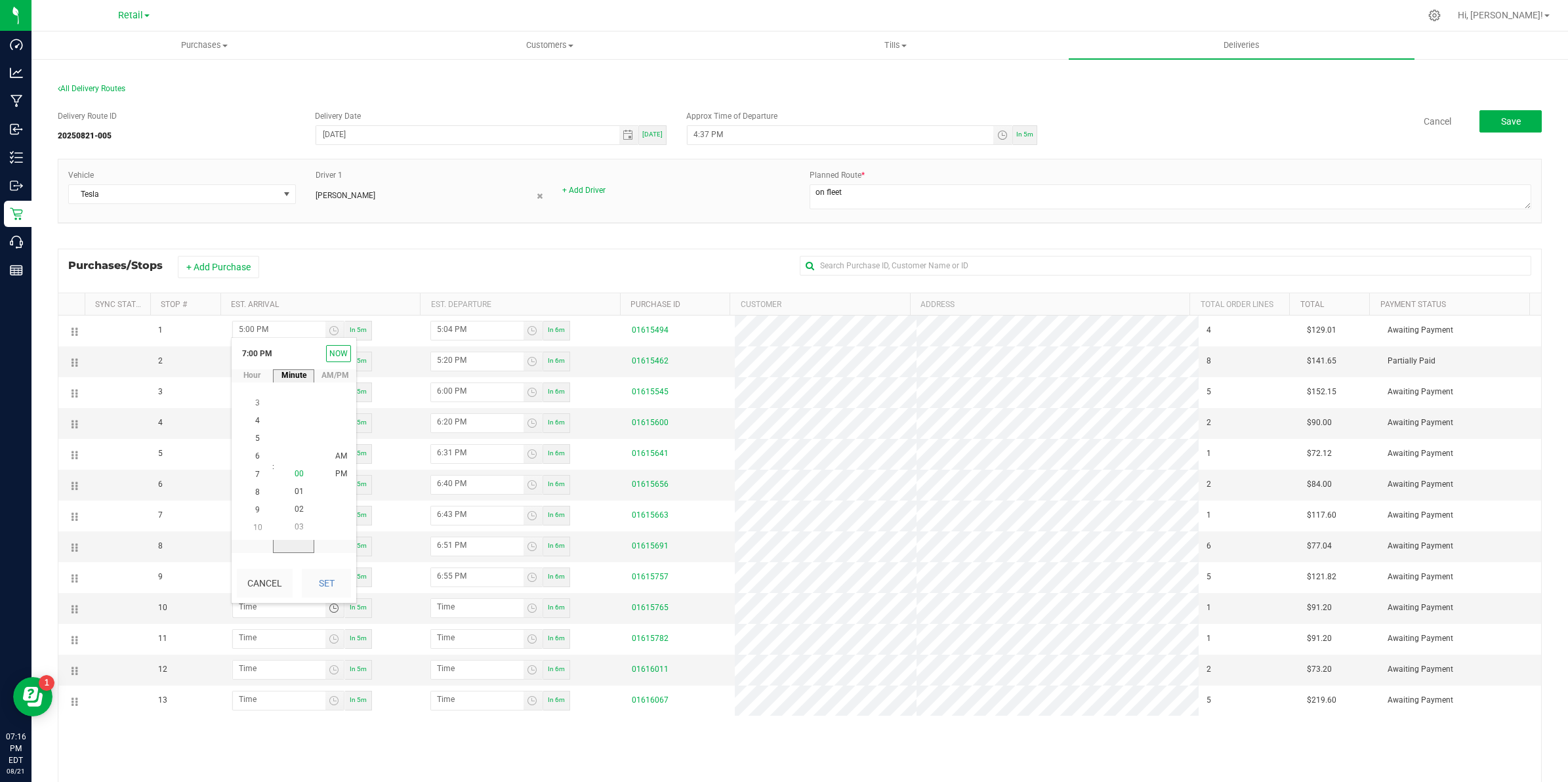
click at [295, 473] on span "00" at bounding box center [299, 473] width 9 height 9
click at [336, 472] on span "PM" at bounding box center [341, 473] width 11 height 9
click at [327, 577] on button "Set" at bounding box center [327, 583] width 49 height 29
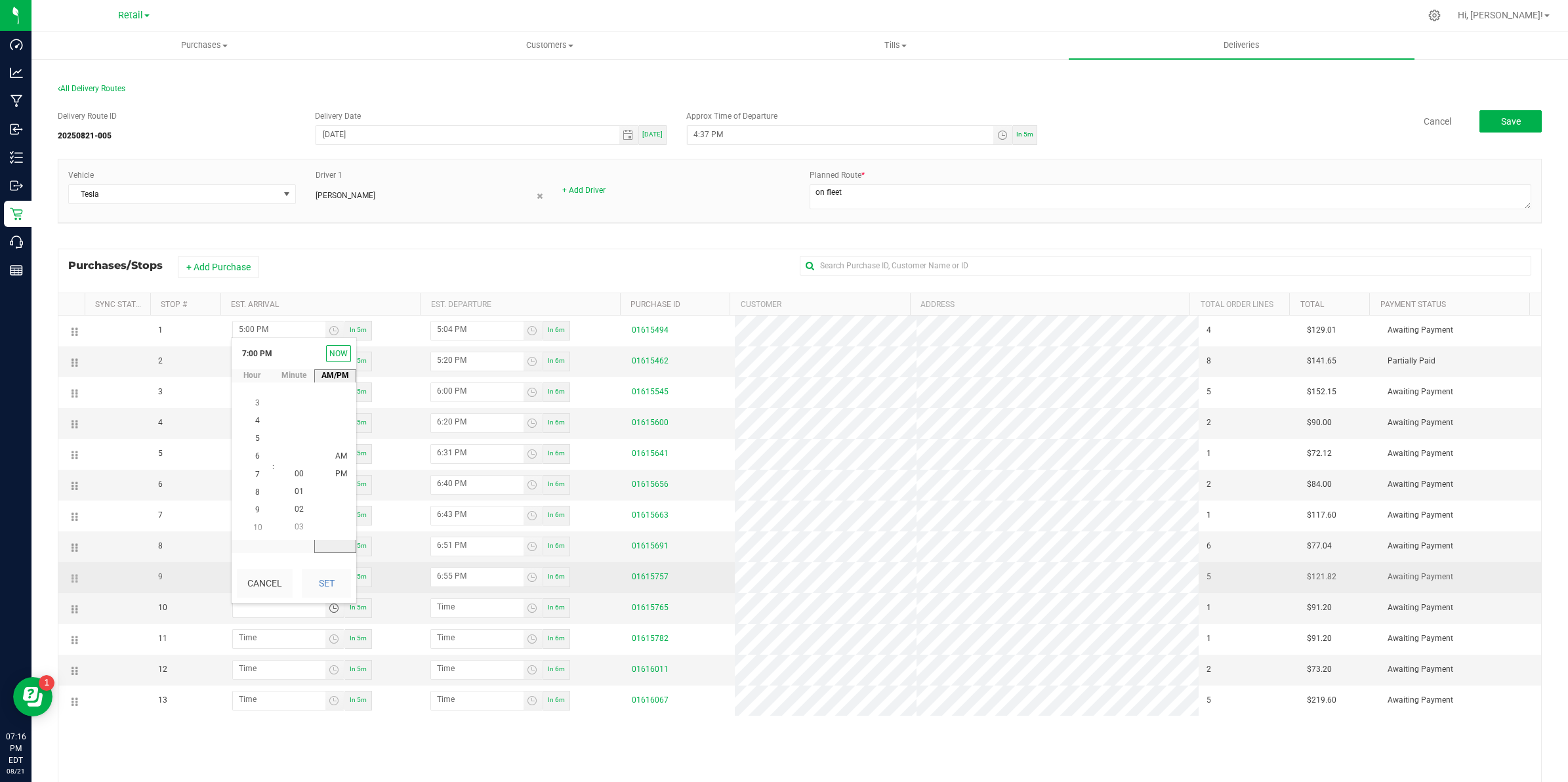
type input "7:00 PM"
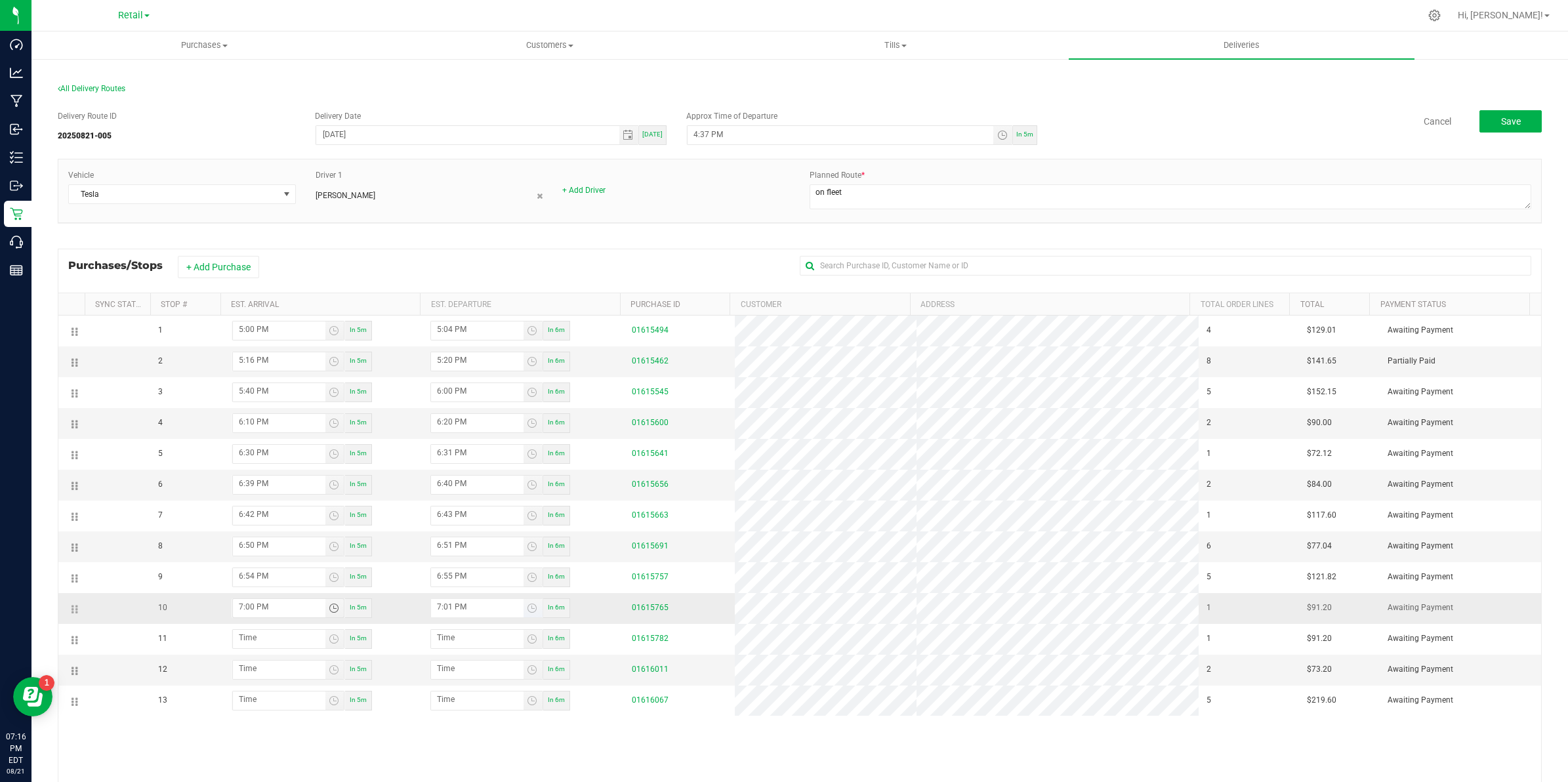
click at [453, 611] on input "7:01 PM" at bounding box center [477, 607] width 92 height 16
click at [445, 612] on input "7:01 PM" at bounding box center [477, 607] width 92 height 16
click at [442, 612] on input "7:01 PM" at bounding box center [477, 607] width 92 height 16
click at [527, 610] on span "Toggle time list" at bounding box center [532, 607] width 11 height 11
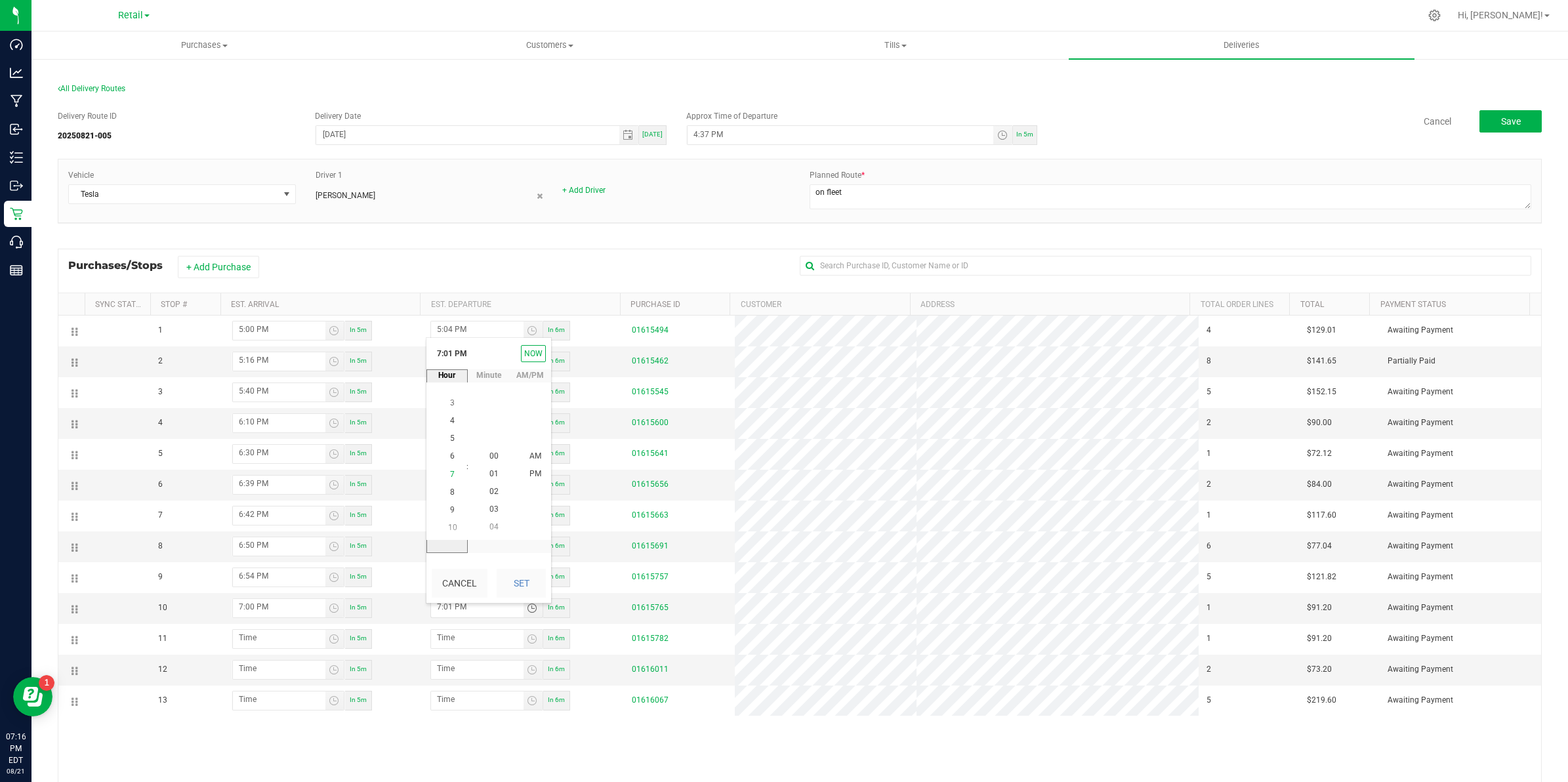
click at [450, 473] on span "7" at bounding box center [452, 473] width 5 height 9
click at [520, 582] on button "Set" at bounding box center [521, 583] width 49 height 29
type input "7:06 PM"
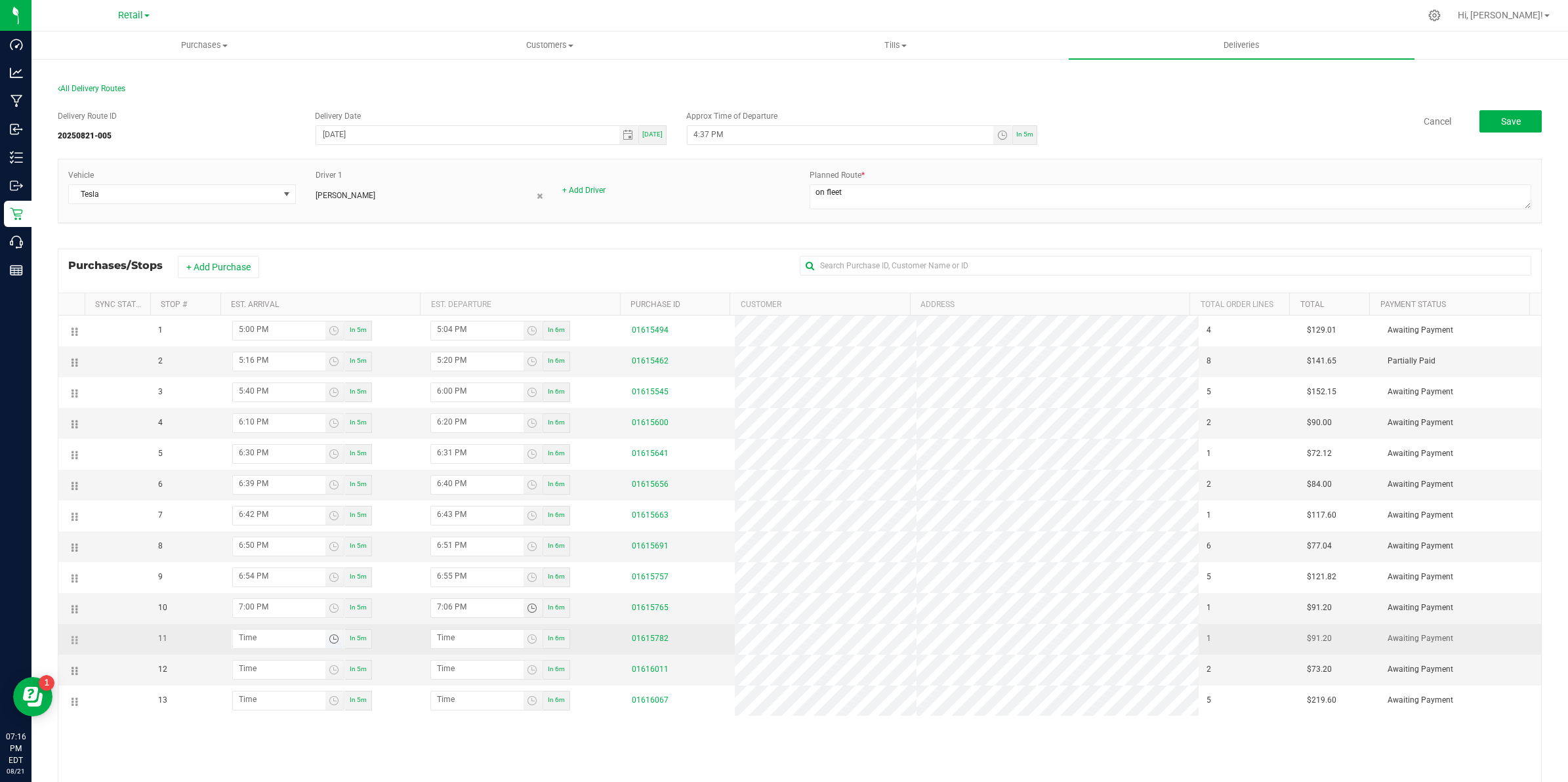
click at [332, 642] on span "Toggle time list" at bounding box center [334, 638] width 11 height 11
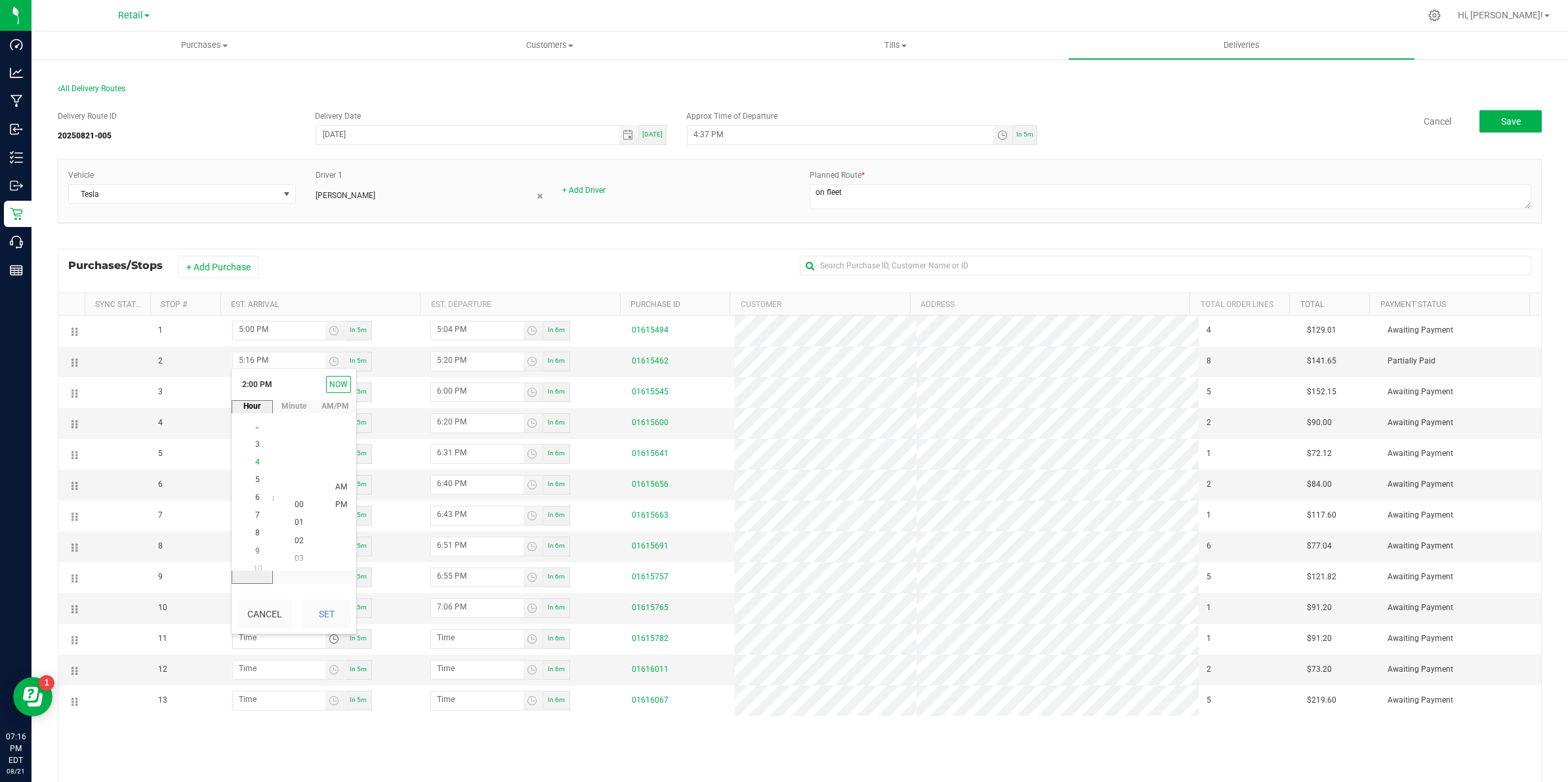
scroll to position [409, 0]
click at [256, 433] on span "7" at bounding box center [258, 434] width 5 height 9
click at [295, 467] on span "13" at bounding box center [299, 469] width 9 height 9
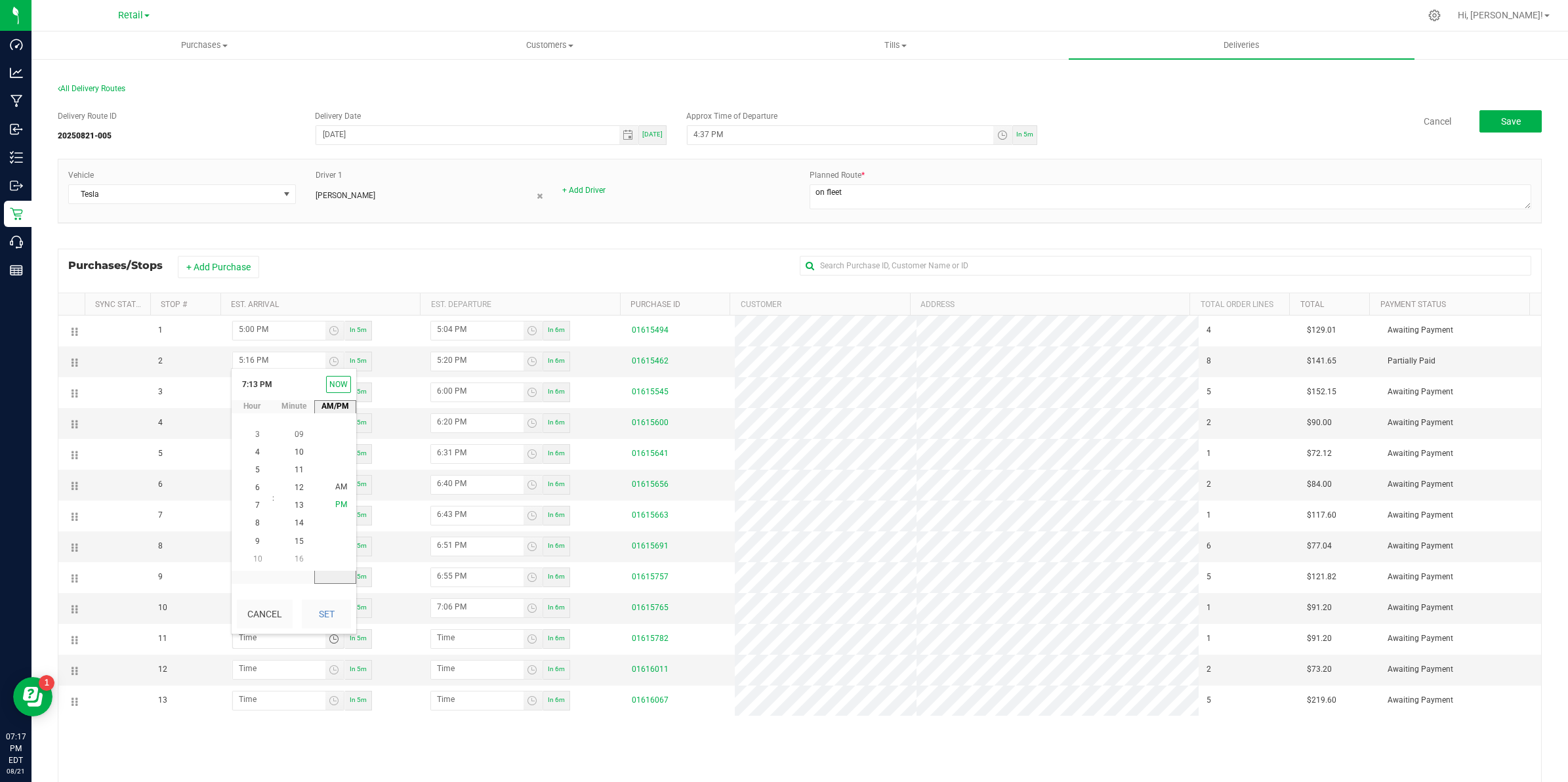
click at [339, 503] on span "PM" at bounding box center [341, 504] width 11 height 9
click at [332, 613] on button "Set" at bounding box center [327, 613] width 49 height 29
type input "7:13 PM"
type input "7:14 PM"
click at [336, 675] on span "Toggle time list" at bounding box center [334, 669] width 11 height 11
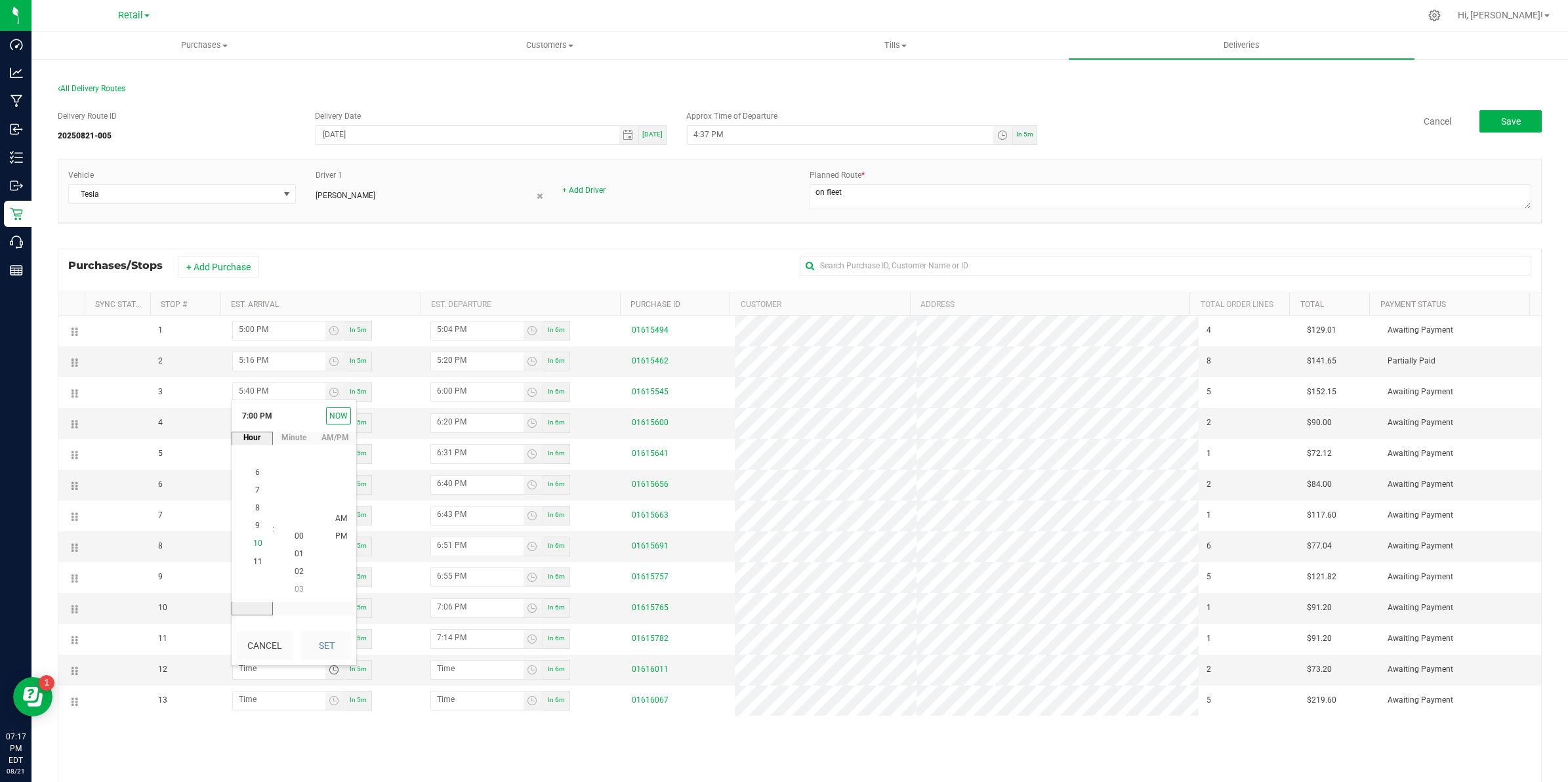
scroll to position [409, 0]
click at [252, 460] on li "7" at bounding box center [257, 466] width 32 height 18
click at [295, 500] on span "12" at bounding box center [299, 500] width 9 height 9
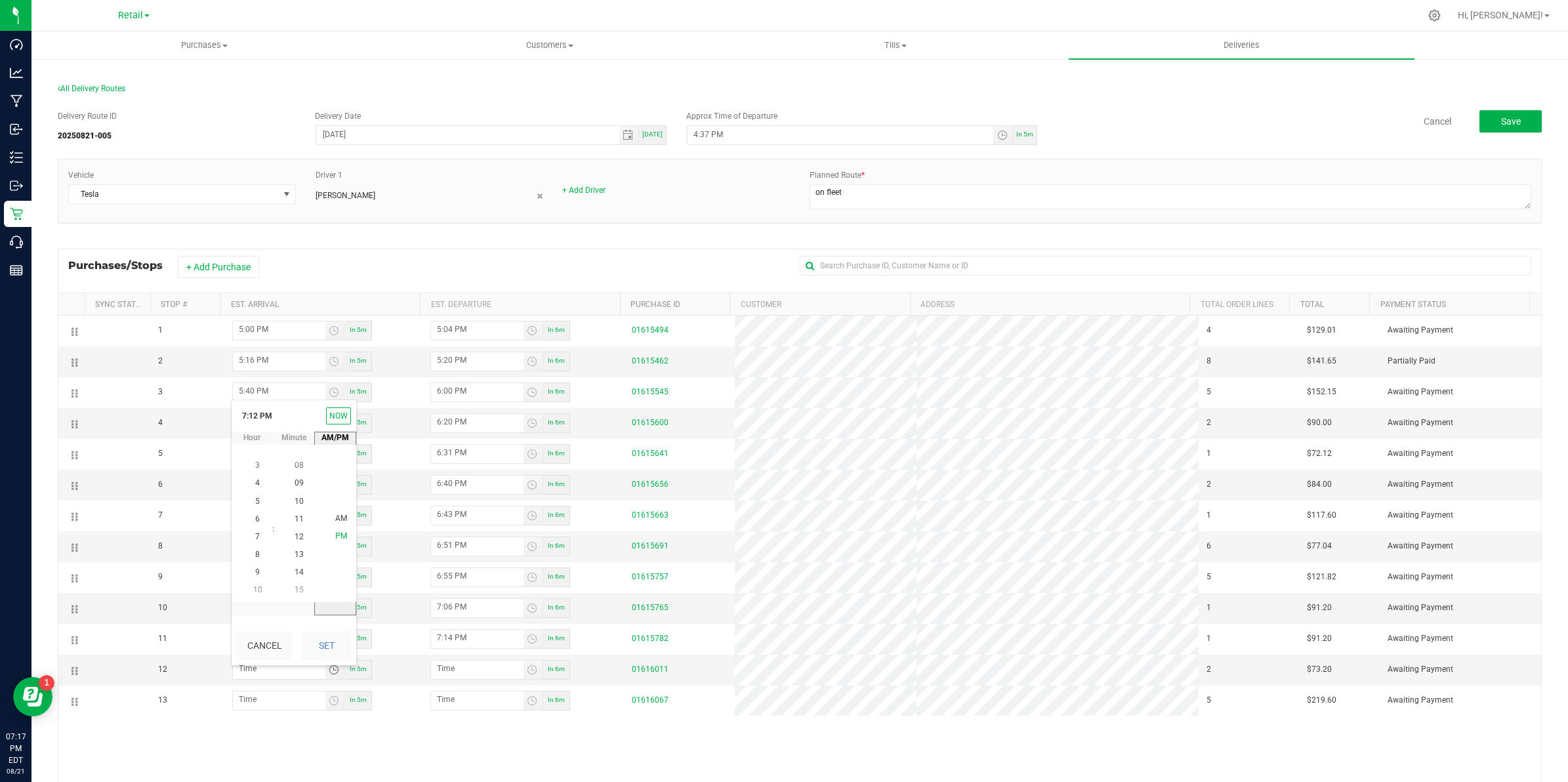
click at [336, 538] on span "PM" at bounding box center [341, 536] width 11 height 9
click at [329, 643] on button "Set" at bounding box center [327, 645] width 49 height 29
type input "7:12 PM"
type input "7:13 PM"
click at [336, 669] on span "Toggle time list" at bounding box center [334, 669] width 19 height 18
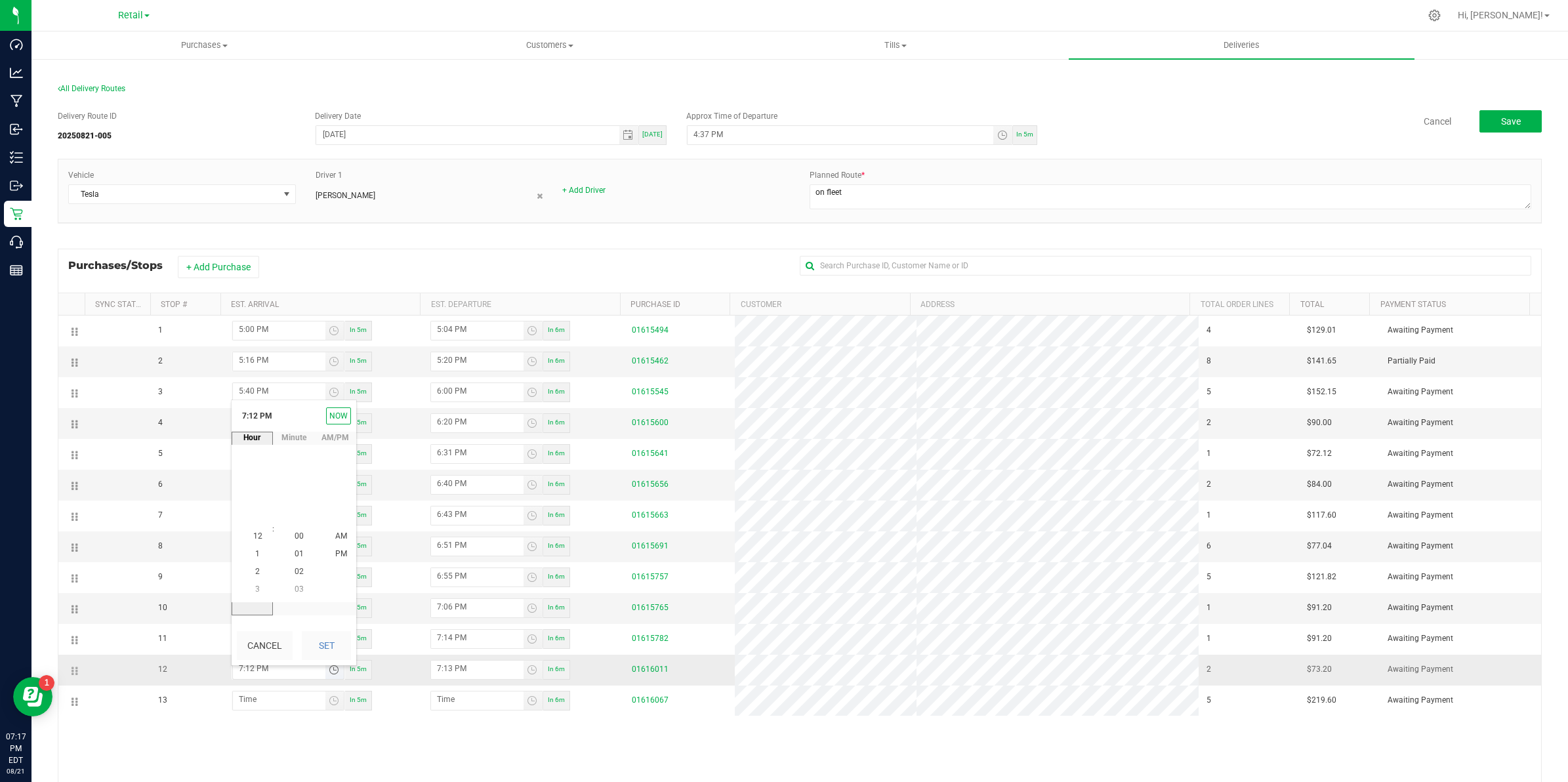
scroll to position [18, 0]
click at [295, 464] on span "23" at bounding box center [299, 465] width 9 height 9
click at [320, 643] on button "Set" at bounding box center [327, 645] width 49 height 29
type input "7:23 PM"
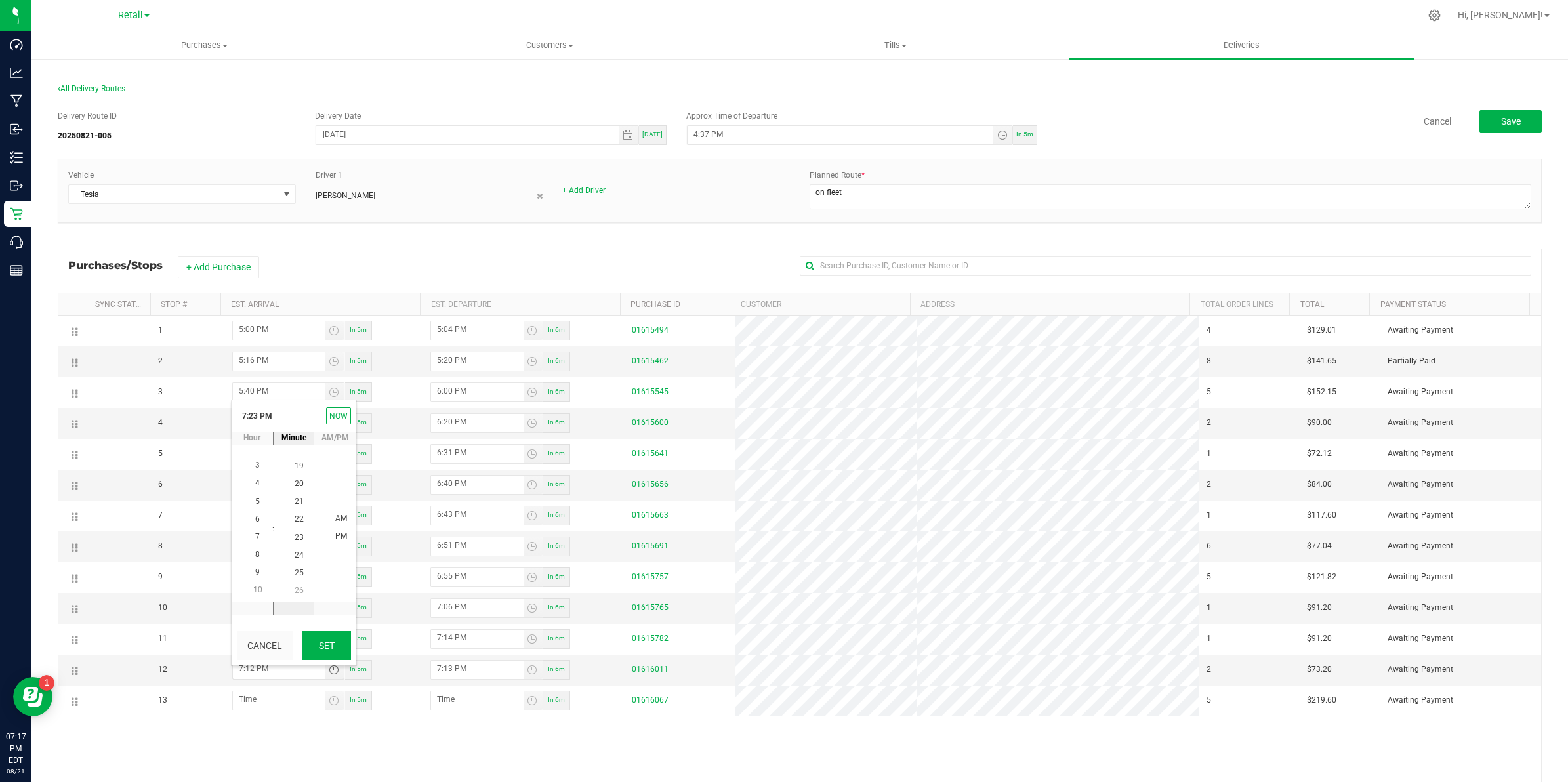
type input "7:24 PM"
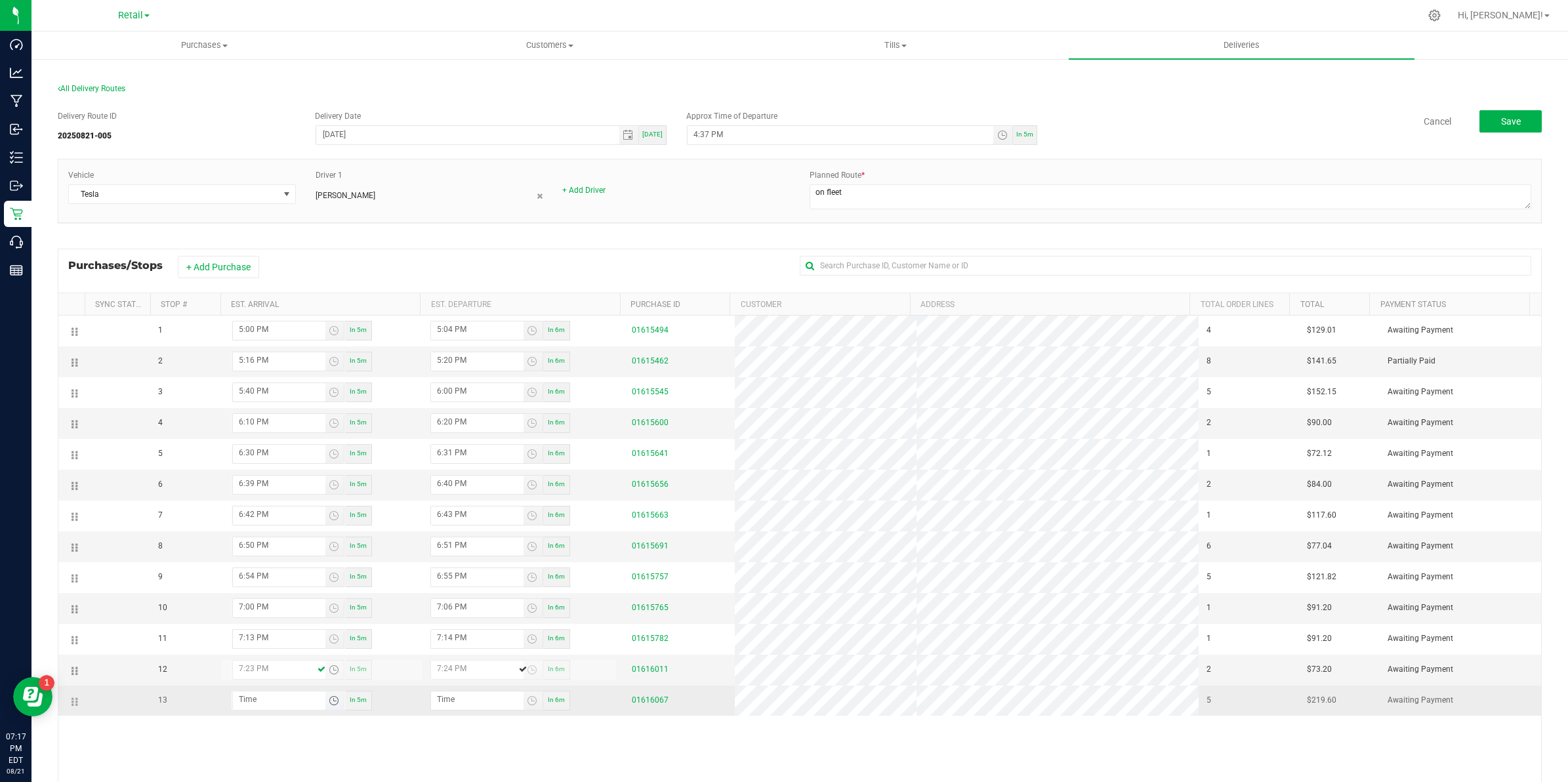
click at [338, 704] on span "Toggle time list" at bounding box center [334, 700] width 11 height 11
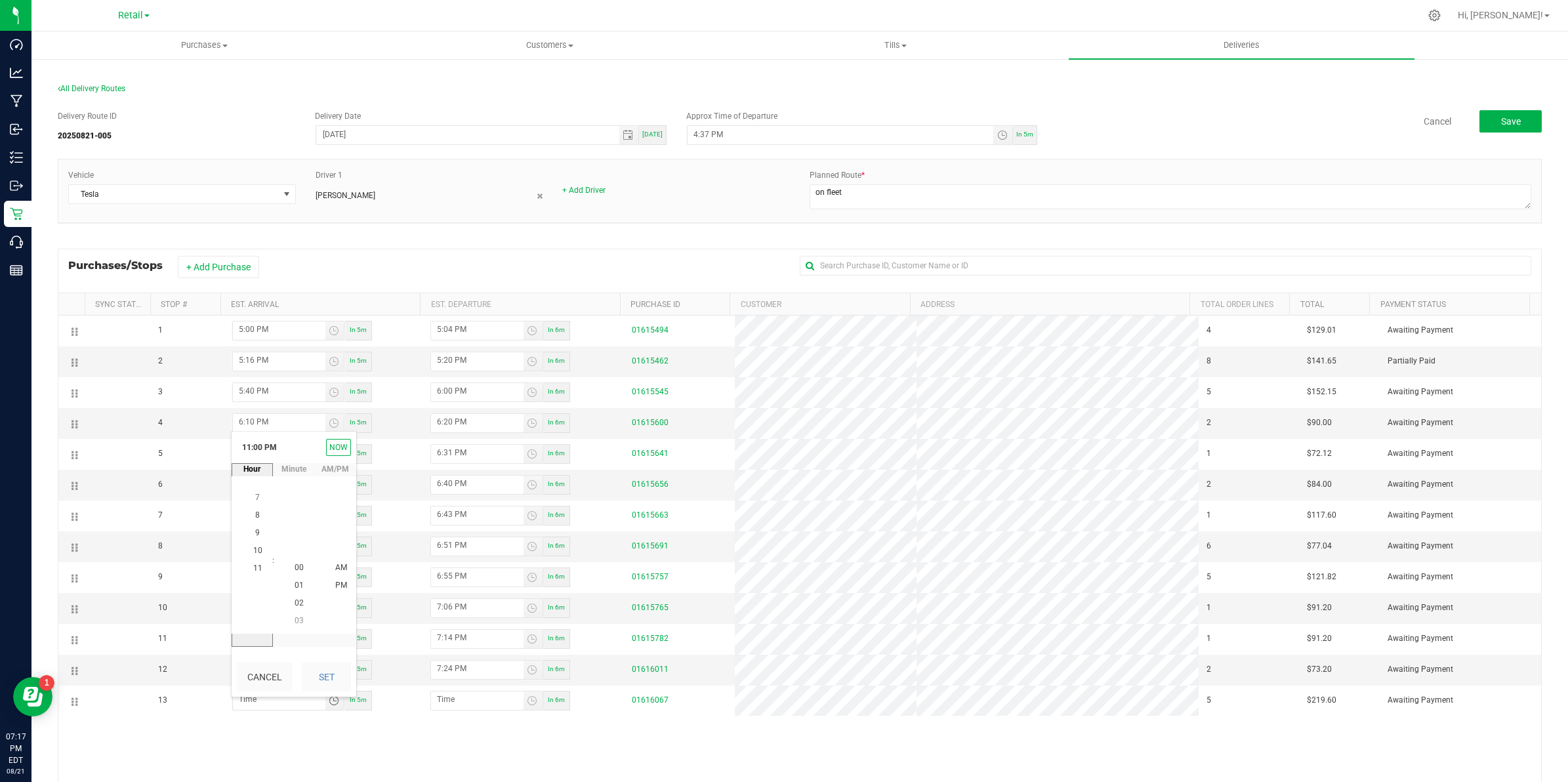
scroll to position [18, 0]
click at [256, 493] on span "7" at bounding box center [258, 496] width 5 height 9
click at [295, 510] on span "30" at bounding box center [299, 514] width 9 height 9
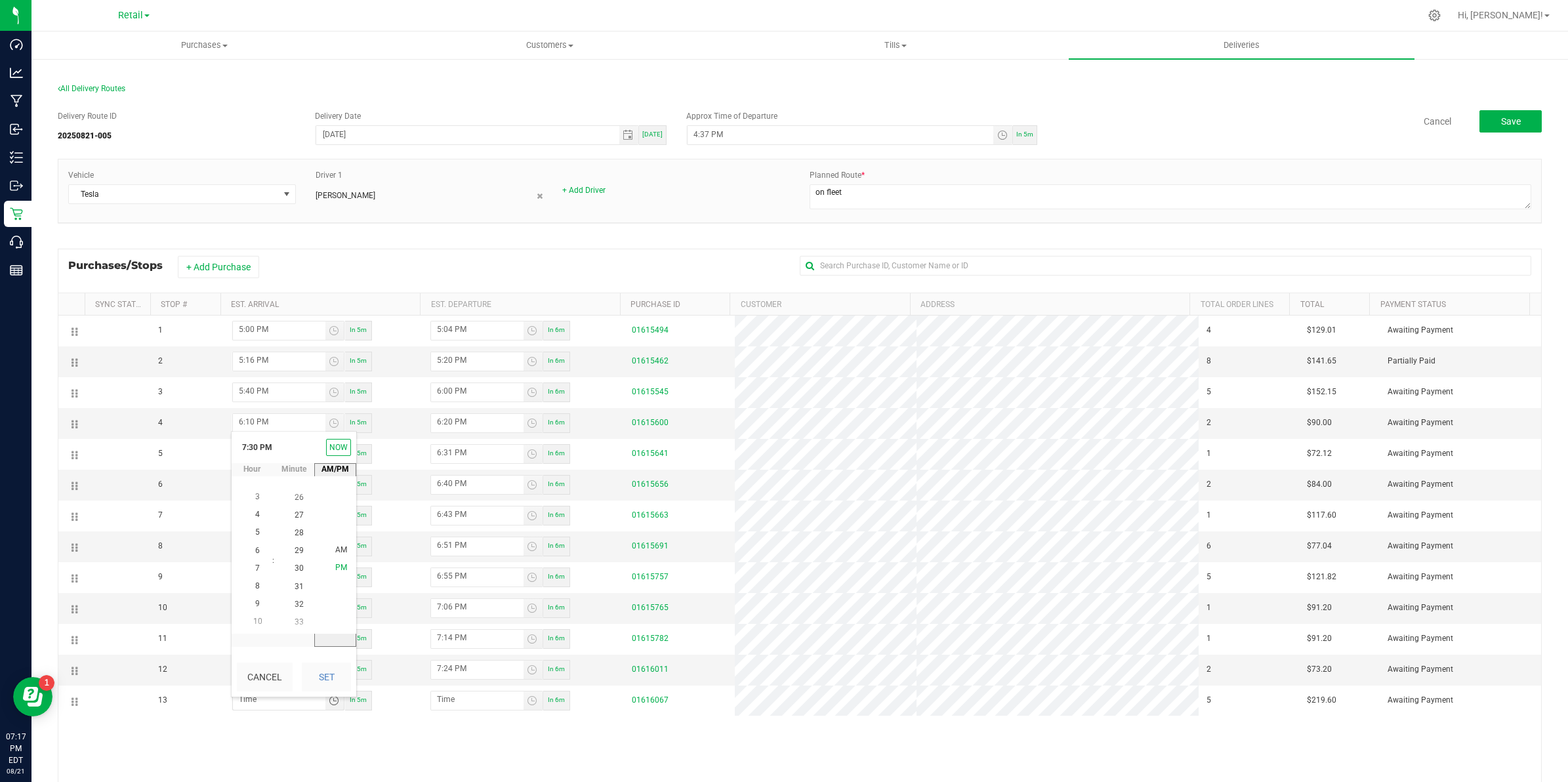
click at [336, 567] on span "PM" at bounding box center [341, 567] width 11 height 9
click at [325, 681] on button "Set" at bounding box center [327, 676] width 49 height 29
type input "7:30 PM"
type input "7:31 PM"
click at [1513, 119] on button "Save" at bounding box center [1511, 121] width 62 height 22
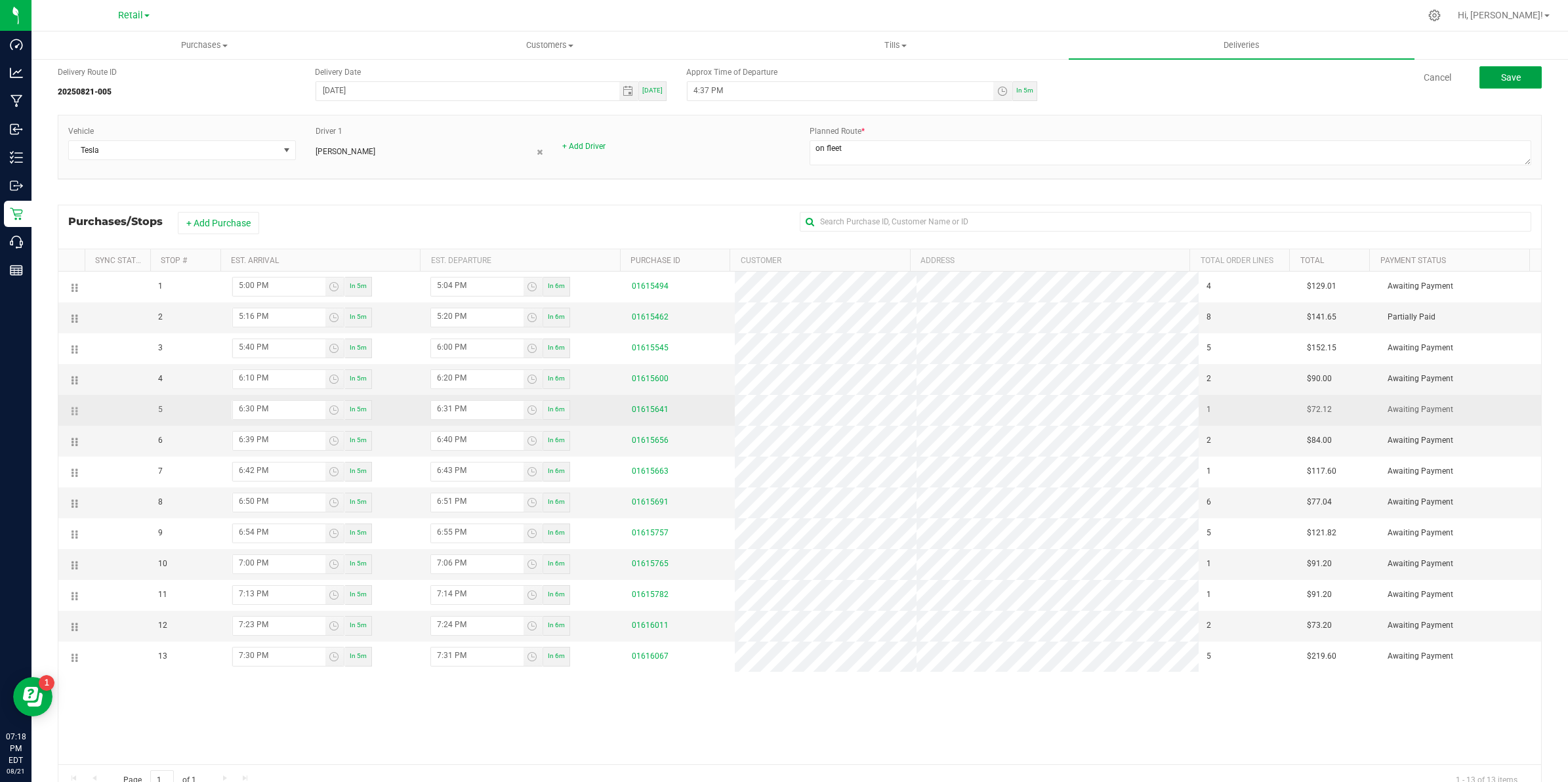
scroll to position [0, 0]
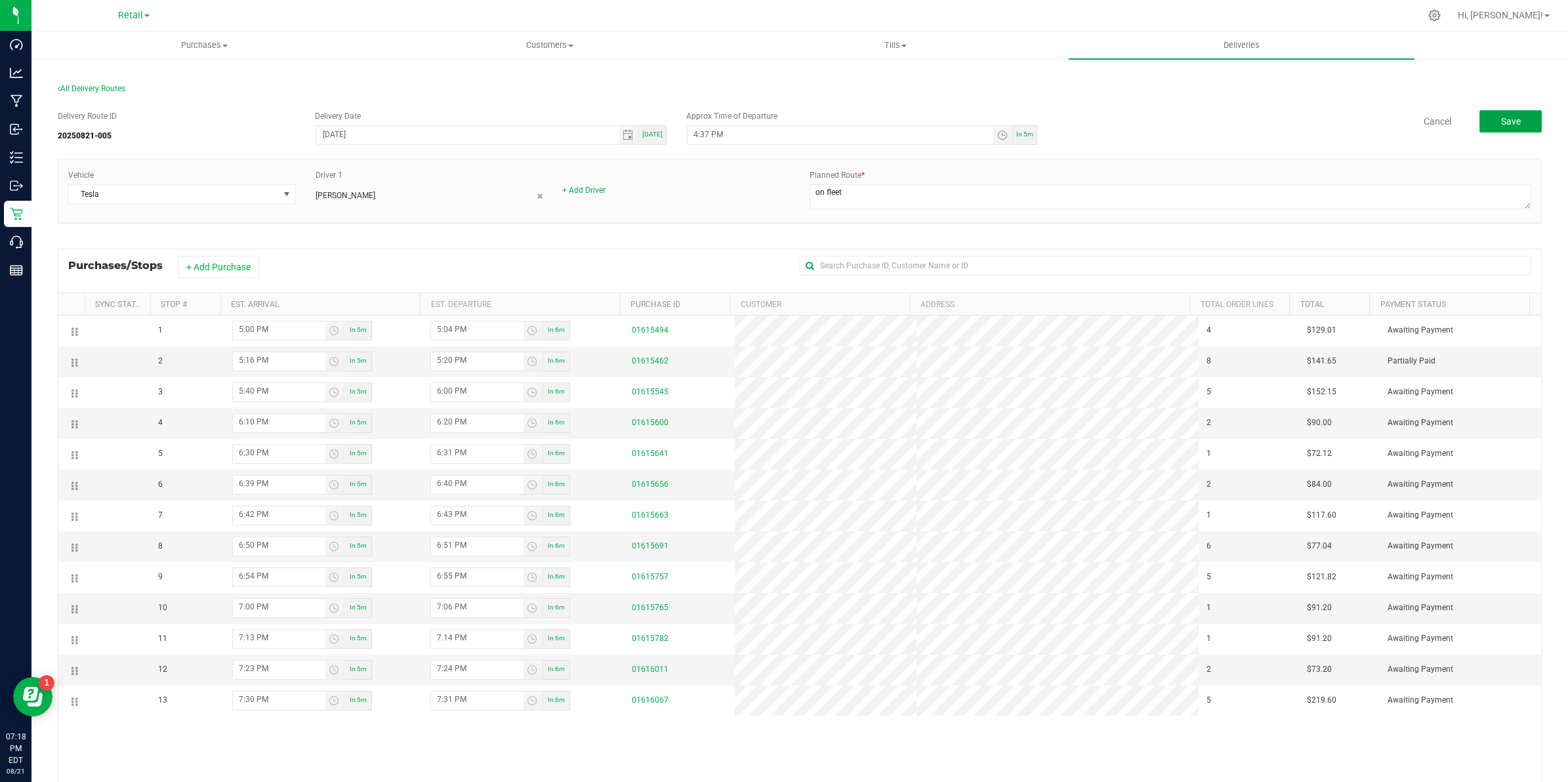
click at [1503, 116] on span "Save" at bounding box center [1511, 121] width 20 height 11
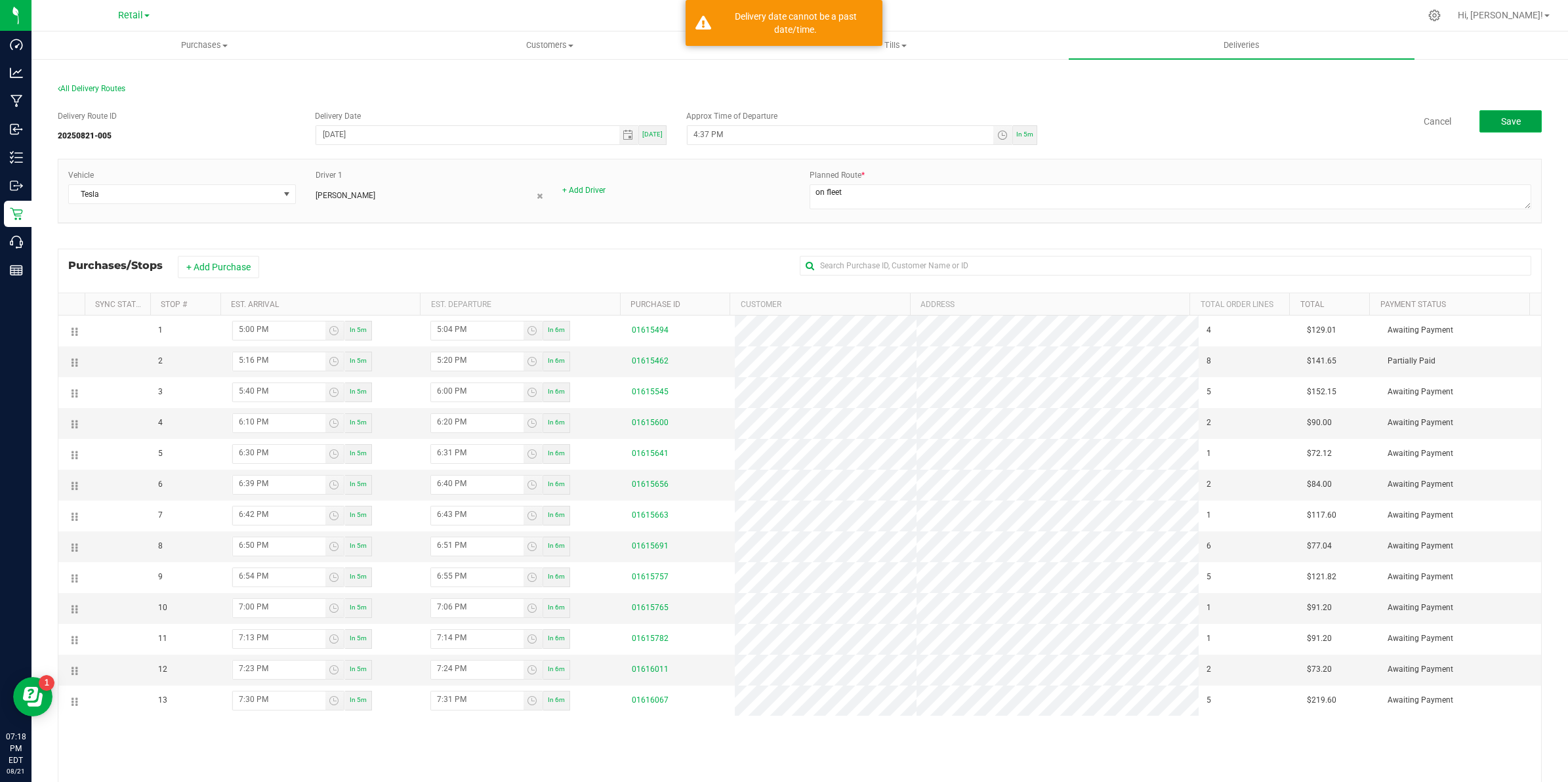
click at [1503, 116] on span "Save" at bounding box center [1511, 121] width 20 height 11
click at [697, 133] on input "4:37 PM" at bounding box center [840, 134] width 306 height 16
click at [696, 132] on input "4:37 PM" at bounding box center [840, 134] width 306 height 16
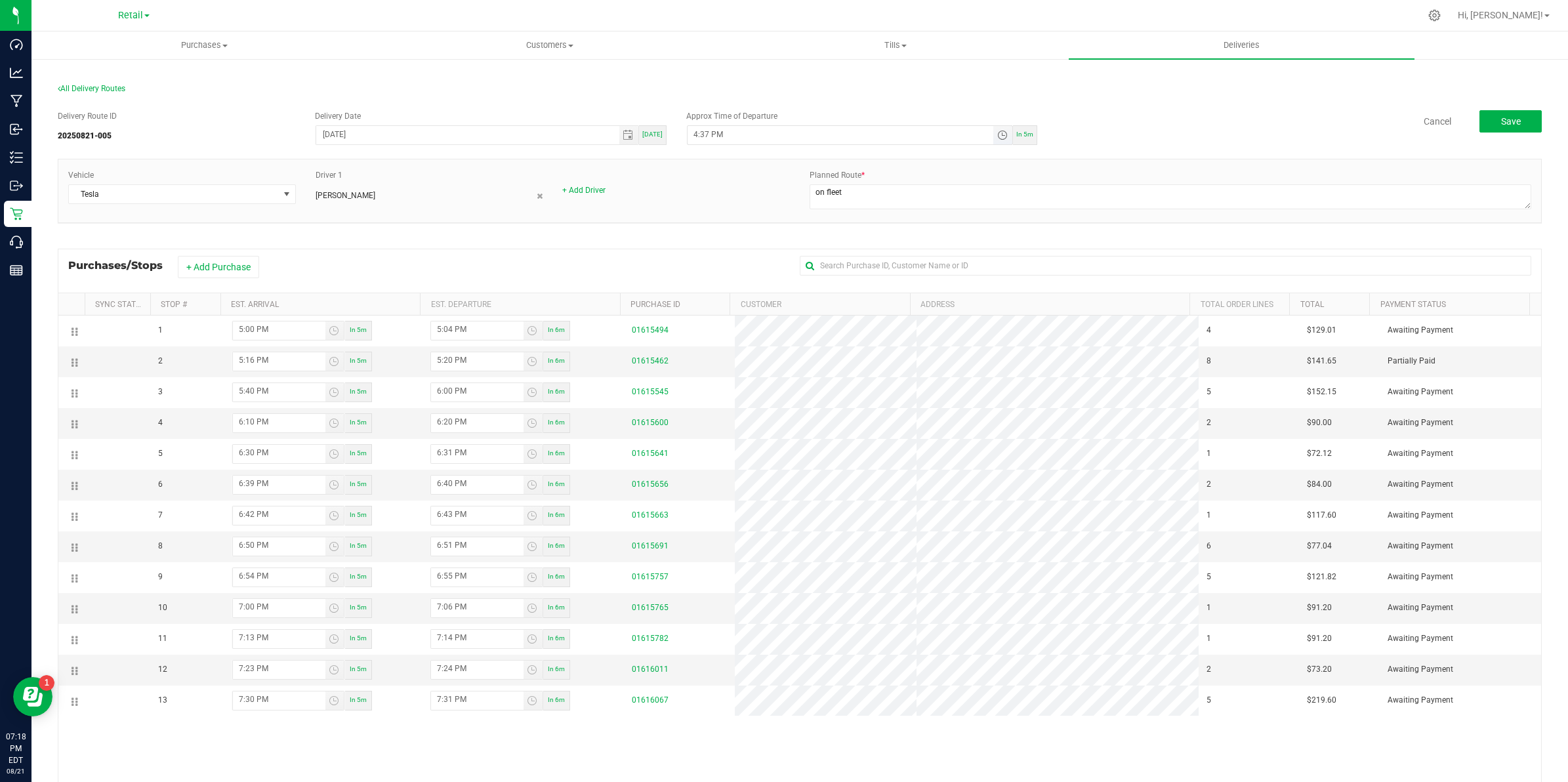
click at [689, 130] on input "4:37 PM" at bounding box center [840, 134] width 306 height 16
type input "7:37 PM"
click at [1501, 118] on span "Save" at bounding box center [1511, 121] width 20 height 11
